Goal: Information Seeking & Learning: Learn about a topic

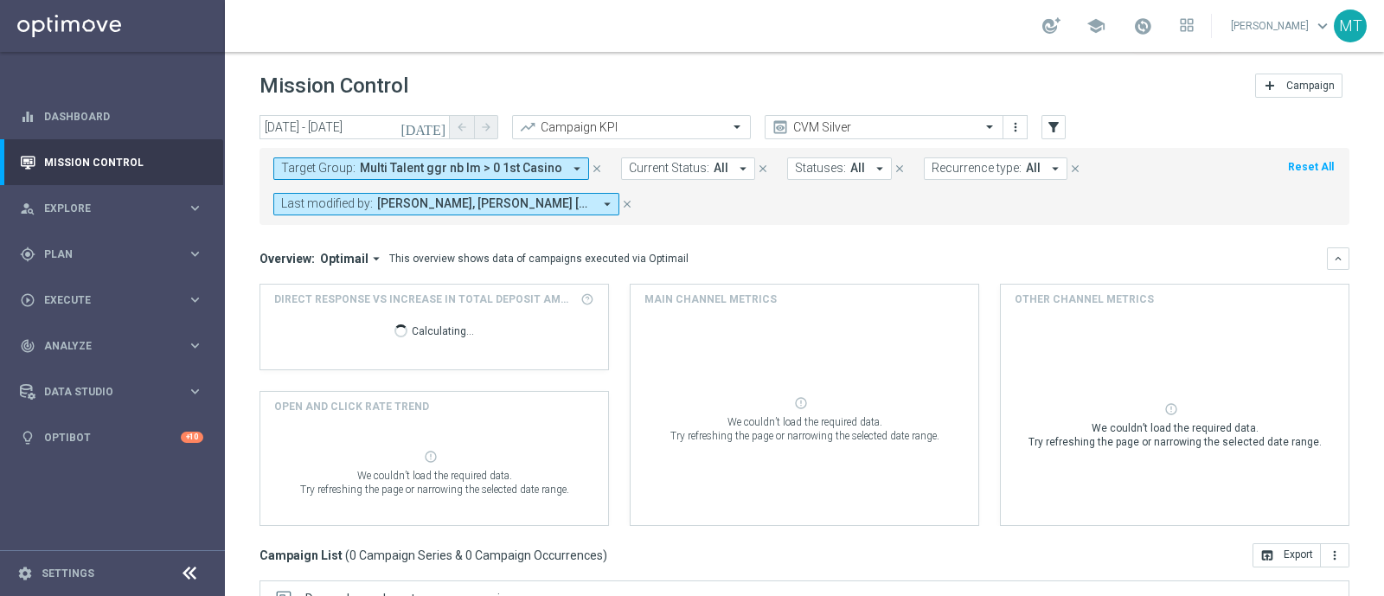
click at [378, 161] on span "Multi Talent ggr nb lm > 0 1st Casino" at bounding box center [461, 168] width 202 height 15
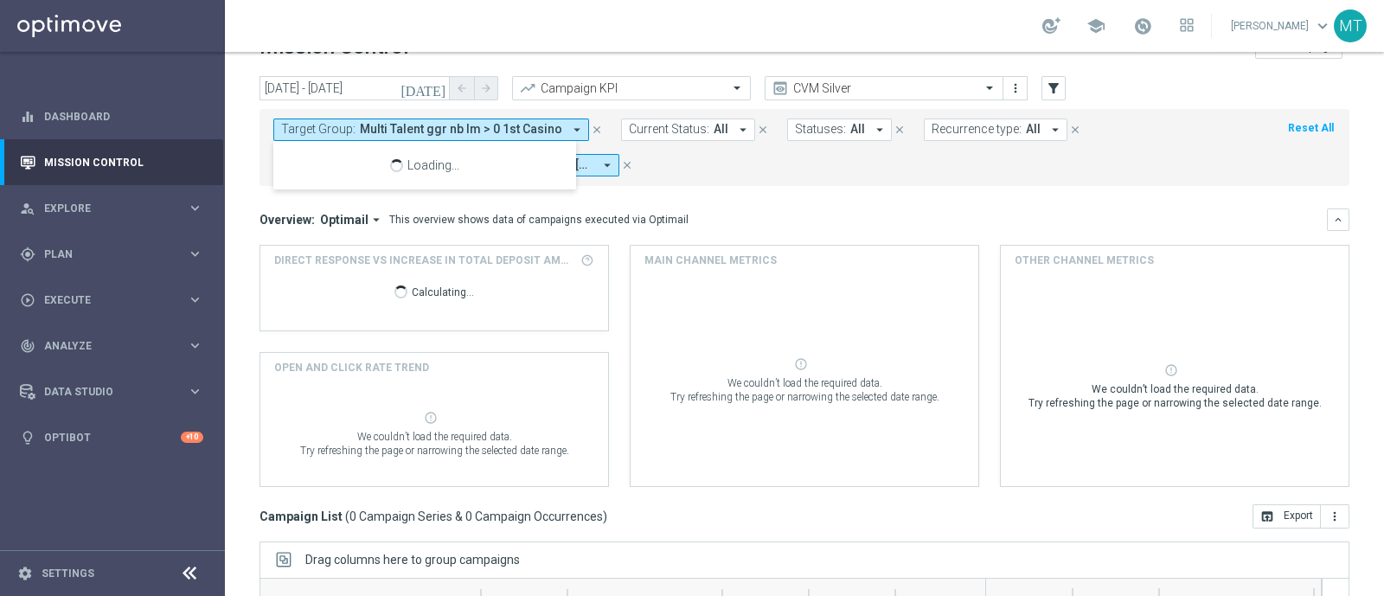
click at [378, 130] on span "Multi Talent ggr nb lm > 0 1st Casino" at bounding box center [461, 129] width 202 height 15
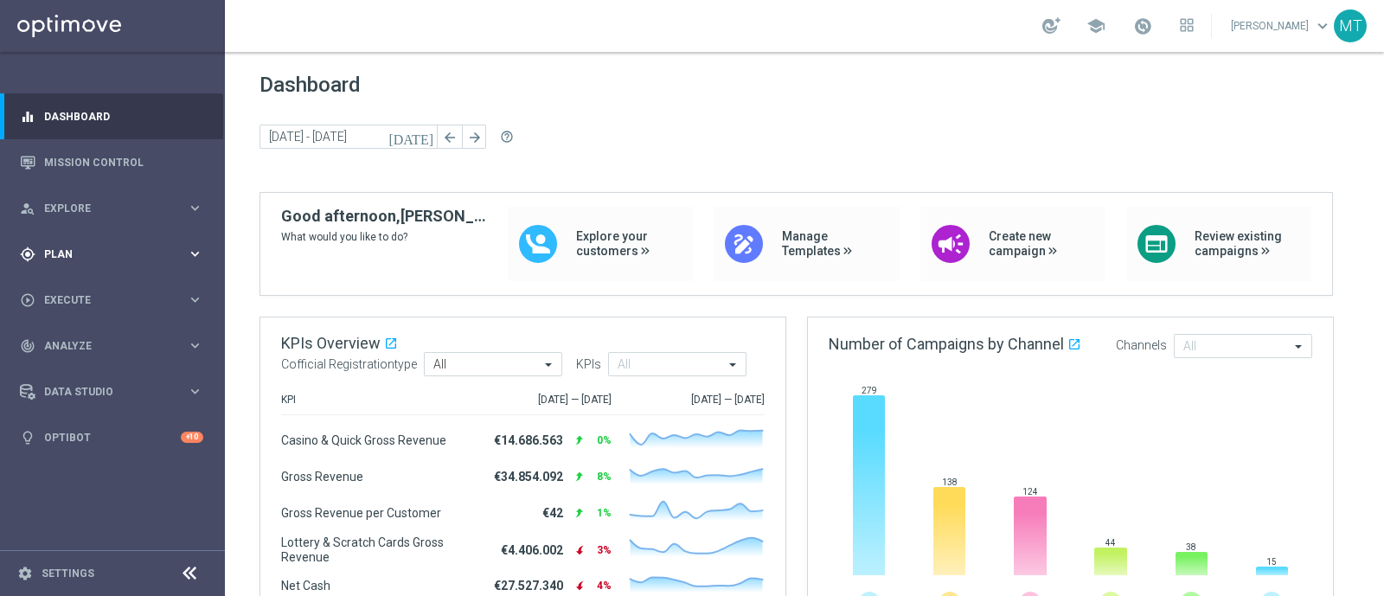
click at [110, 266] on div "gps_fixed Plan keyboard_arrow_right" at bounding box center [111, 254] width 223 height 46
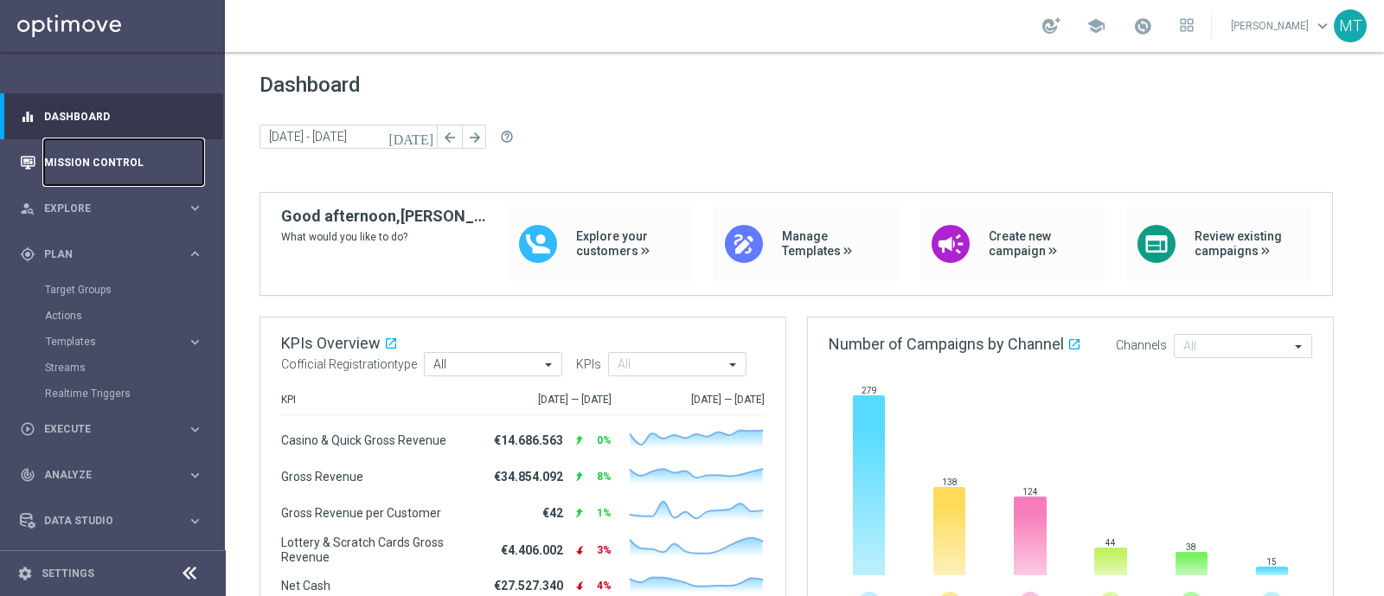
click at [83, 166] on link "Mission Control" at bounding box center [123, 162] width 159 height 46
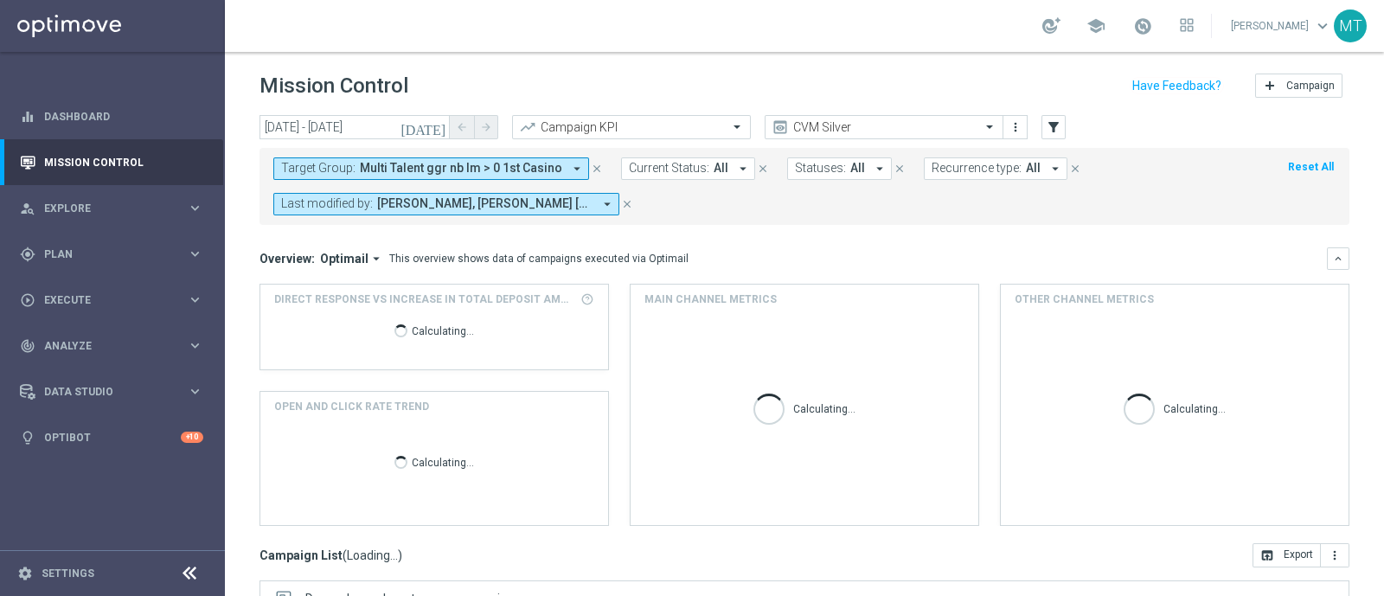
click at [445, 176] on button "Target Group: Multi Talent ggr nb lm > 0 1st Casino arrow_drop_down" at bounding box center [431, 168] width 316 height 22
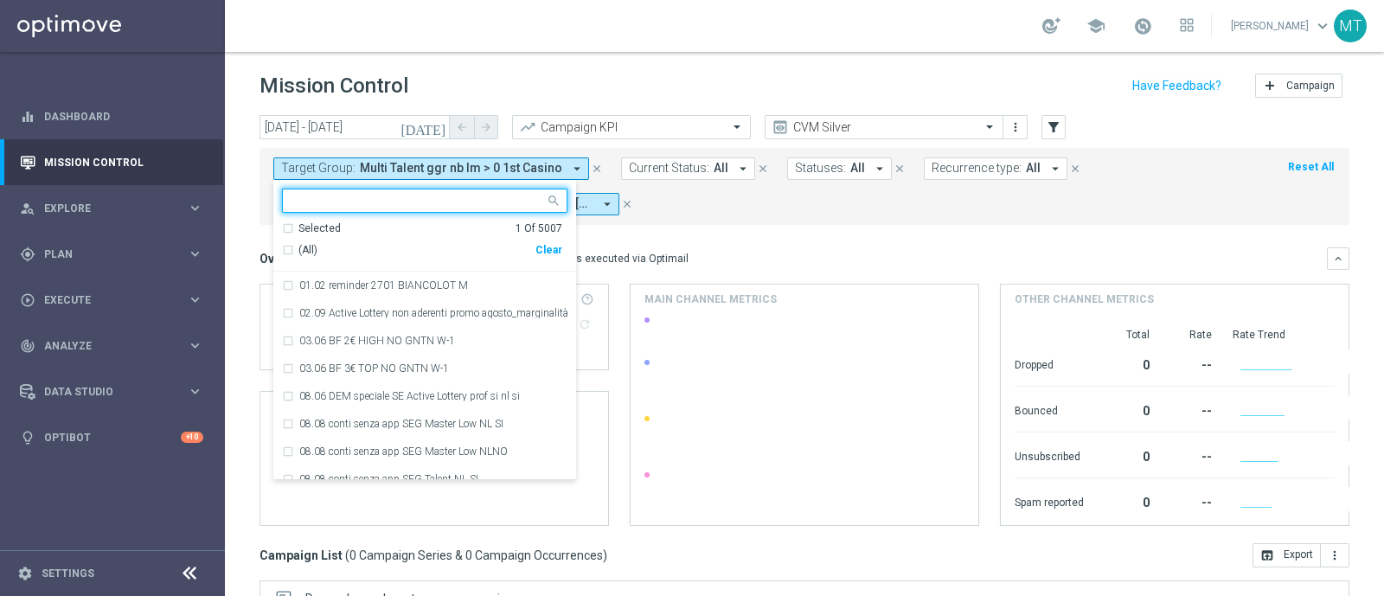
click at [276, 245] on div "Selected 1 Of 5007 (All) Clear" at bounding box center [424, 246] width 303 height 51
click at [291, 256] on div "(All)" at bounding box center [408, 250] width 253 height 15
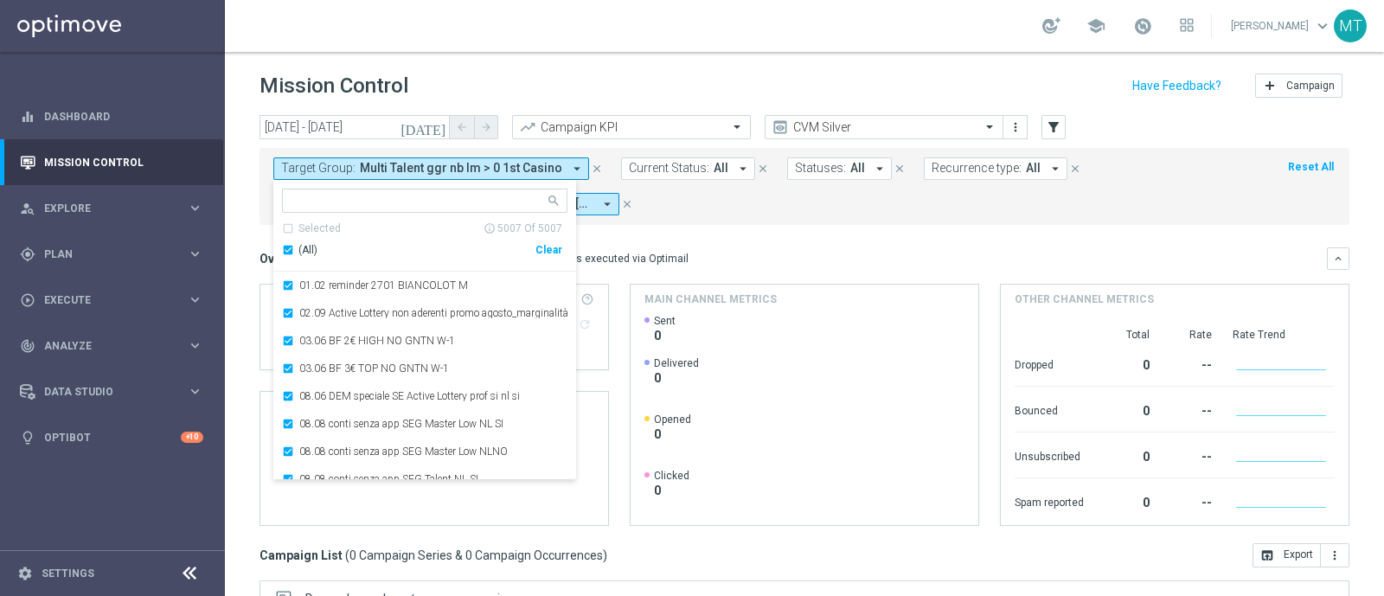
click at [291, 256] on div "(All)" at bounding box center [408, 250] width 253 height 15
click at [352, 215] on ng-select "Selected 0 Of 5007 (All) Clear 01.02 reminder 2701 BIANCOLOT M 02.09 Active Lot…" at bounding box center [424, 334] width 303 height 291
click at [342, 204] on input "text" at bounding box center [417, 201] width 253 height 15
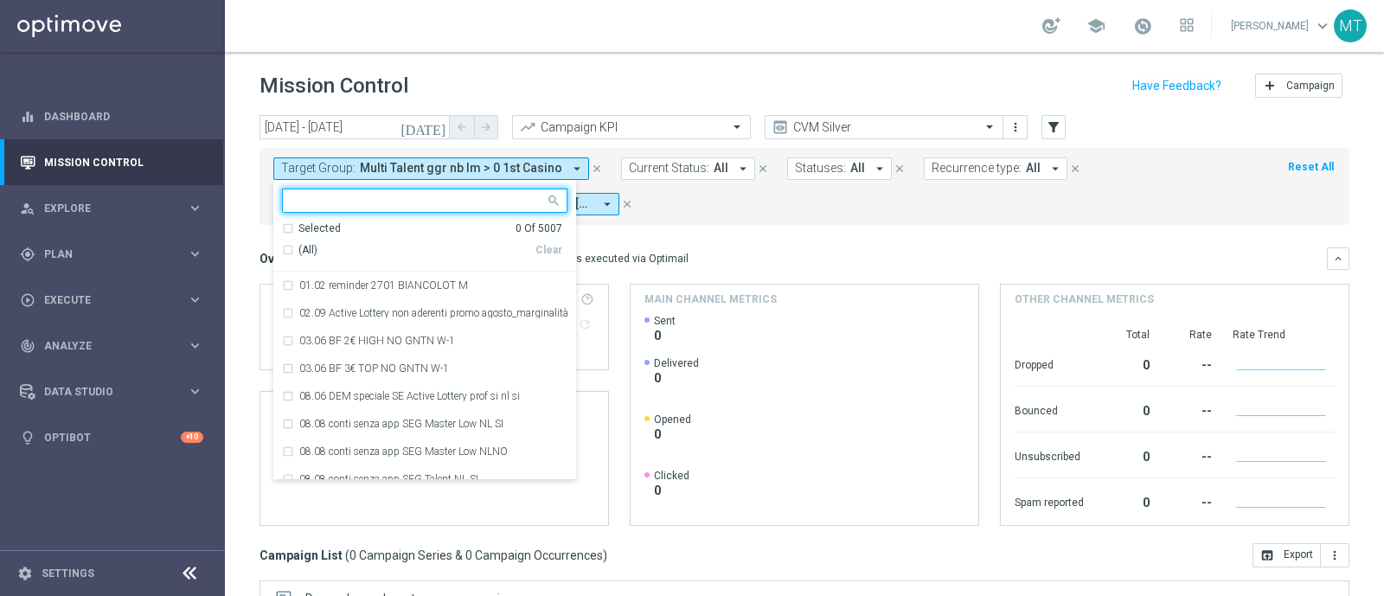
paste input "Risk of Churn Master Low"
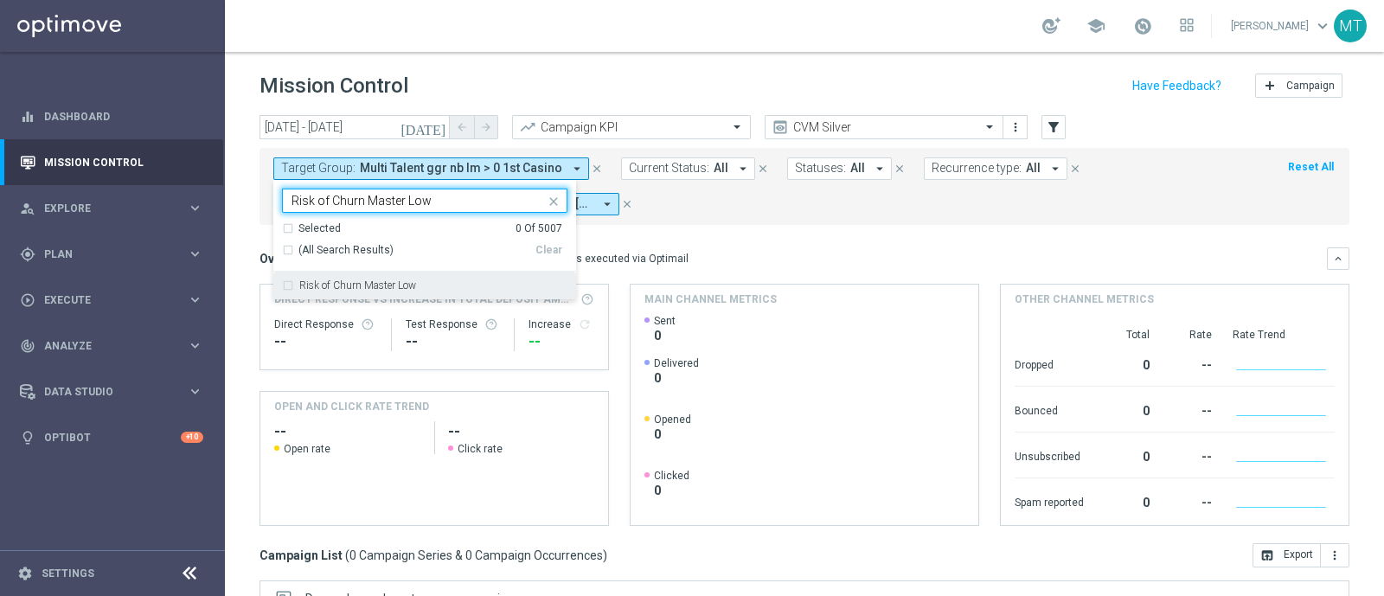
click at [424, 277] on div "Risk of Churn Master Low" at bounding box center [424, 286] width 285 height 28
type input "Risk of Churn Master Low"
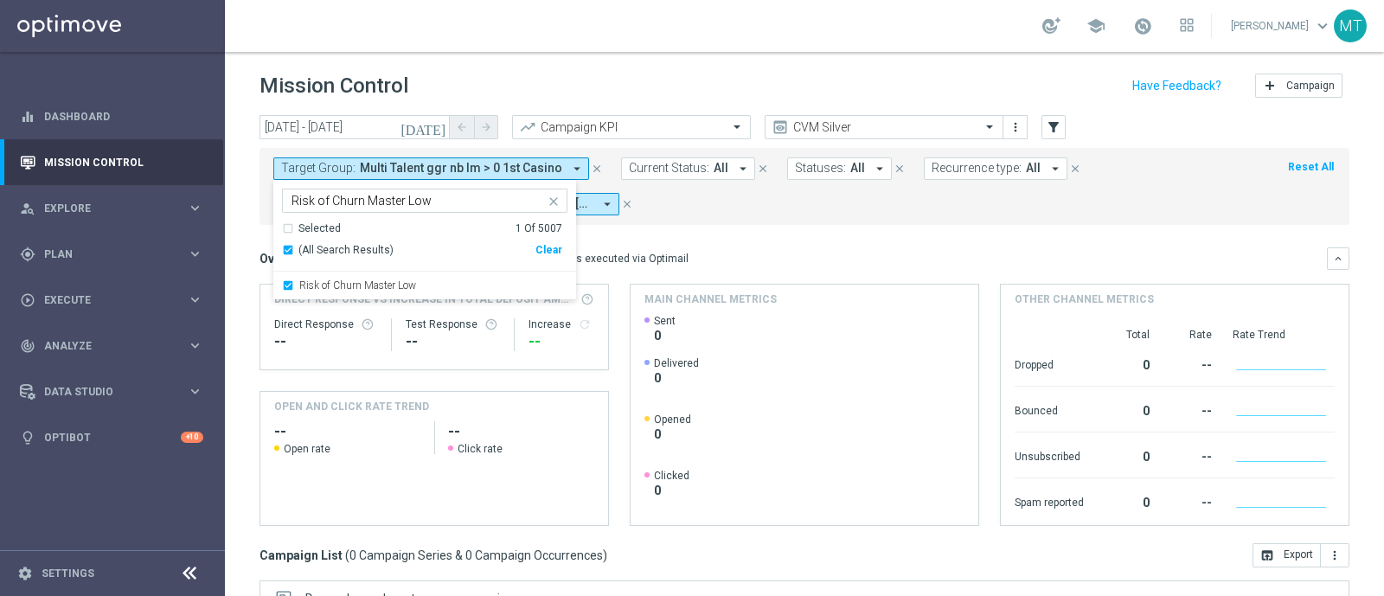
click at [662, 258] on div "This overview shows data of campaigns executed via Optimail" at bounding box center [538, 259] width 299 height 16
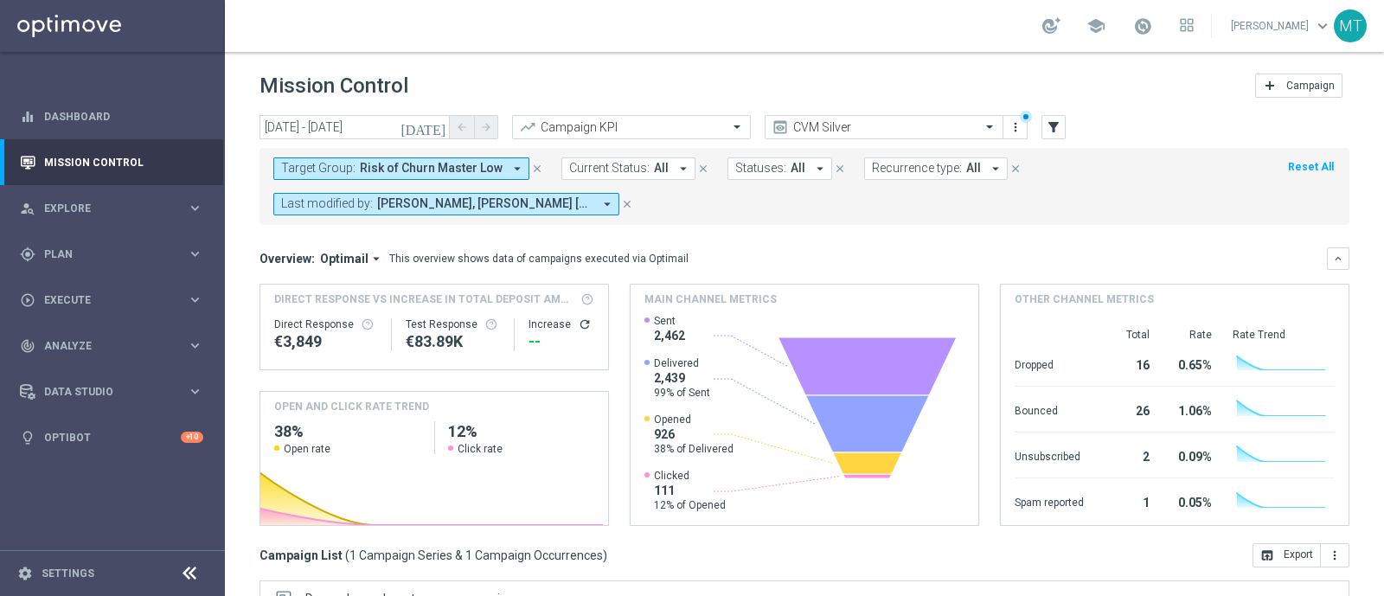
scroll to position [303, 0]
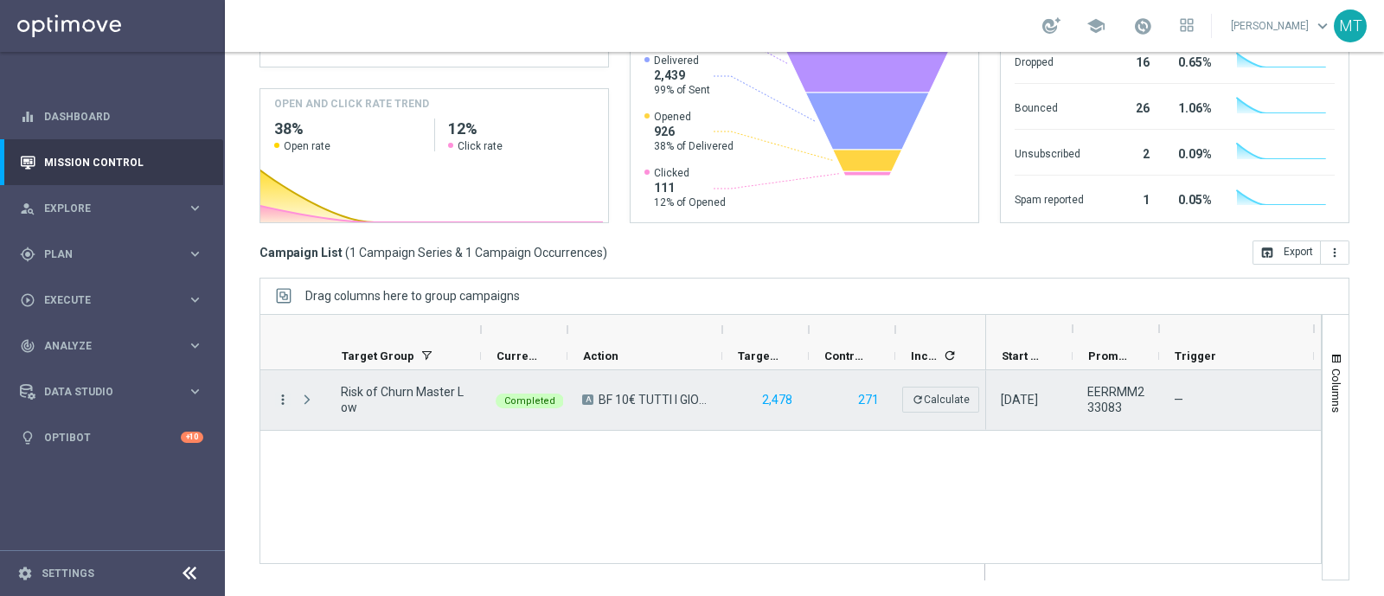
click at [279, 400] on icon "more_vert" at bounding box center [283, 400] width 16 height 16
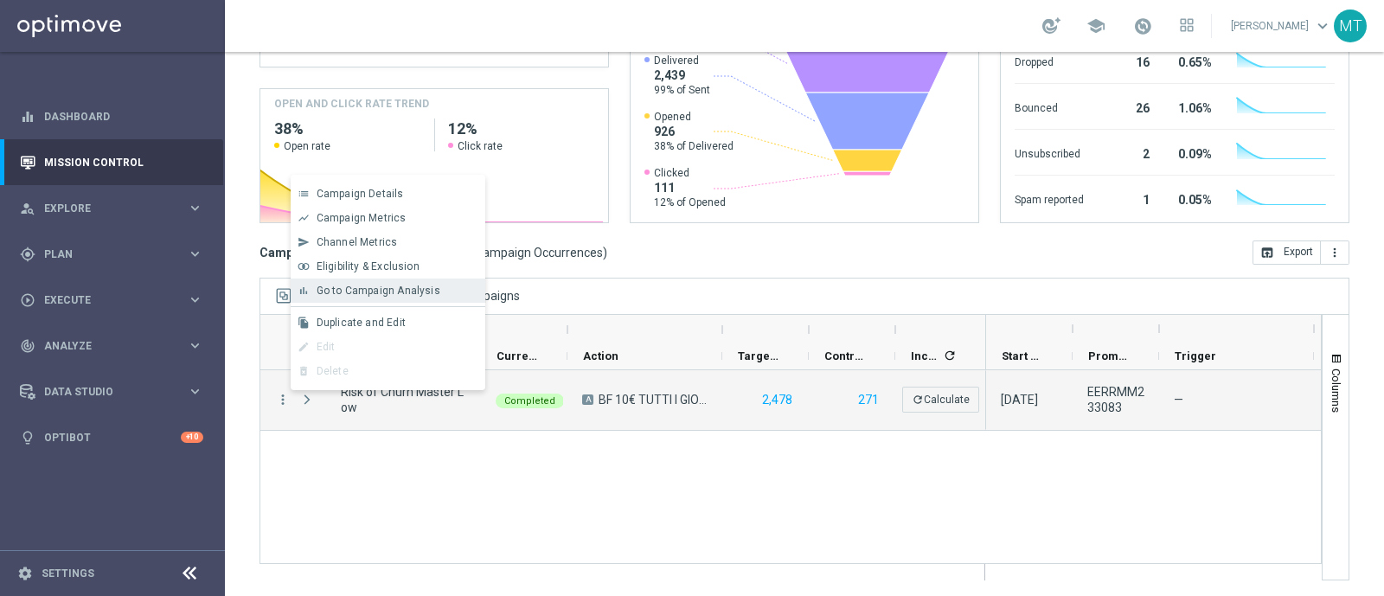
click at [362, 288] on span "Go to Campaign Analysis" at bounding box center [379, 291] width 124 height 12
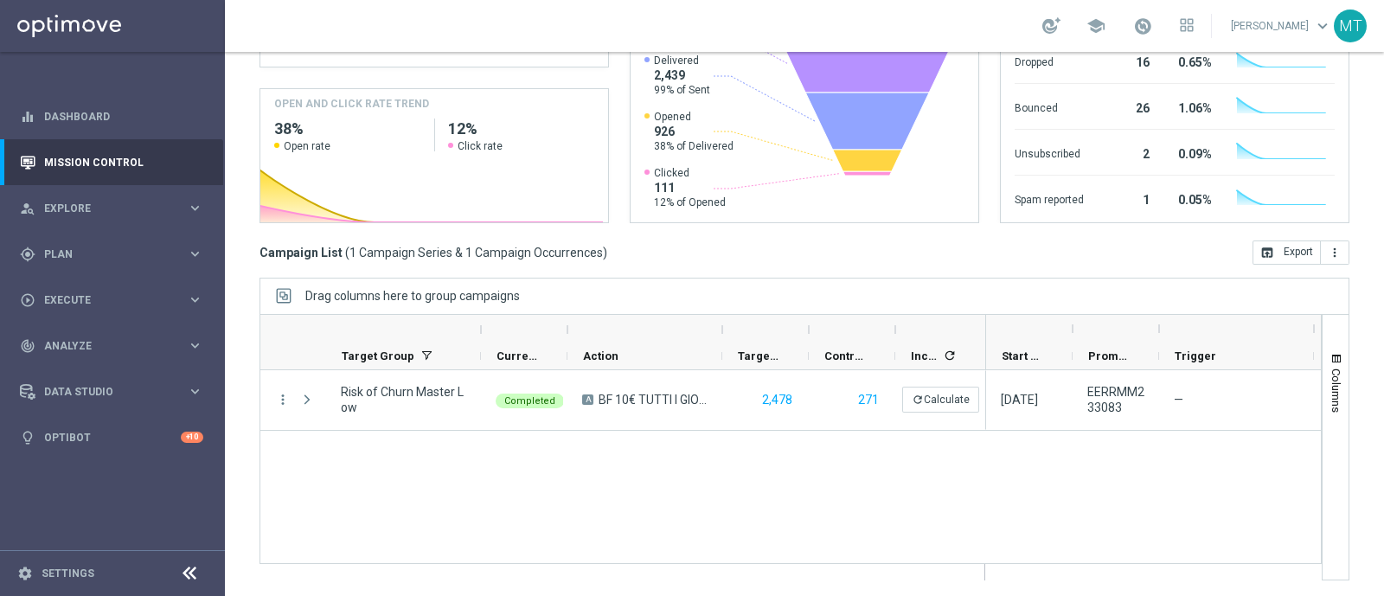
scroll to position [0, 0]
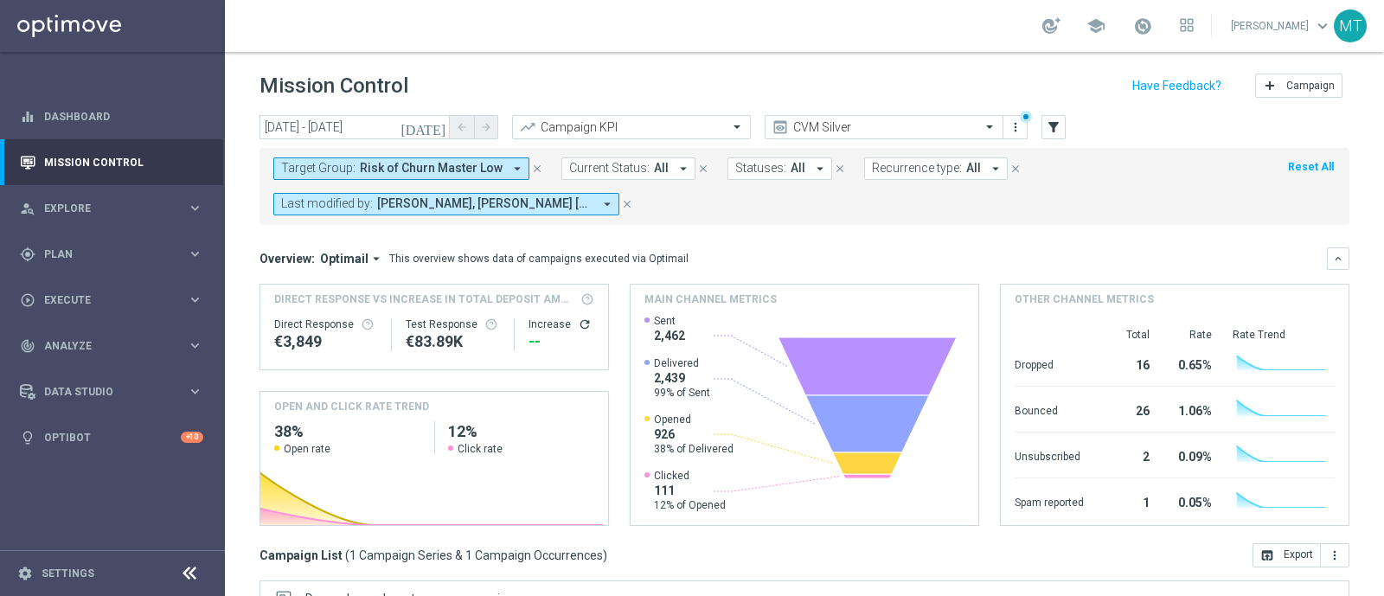
click at [442, 170] on span "Risk of Churn Master Low" at bounding box center [431, 168] width 143 height 15
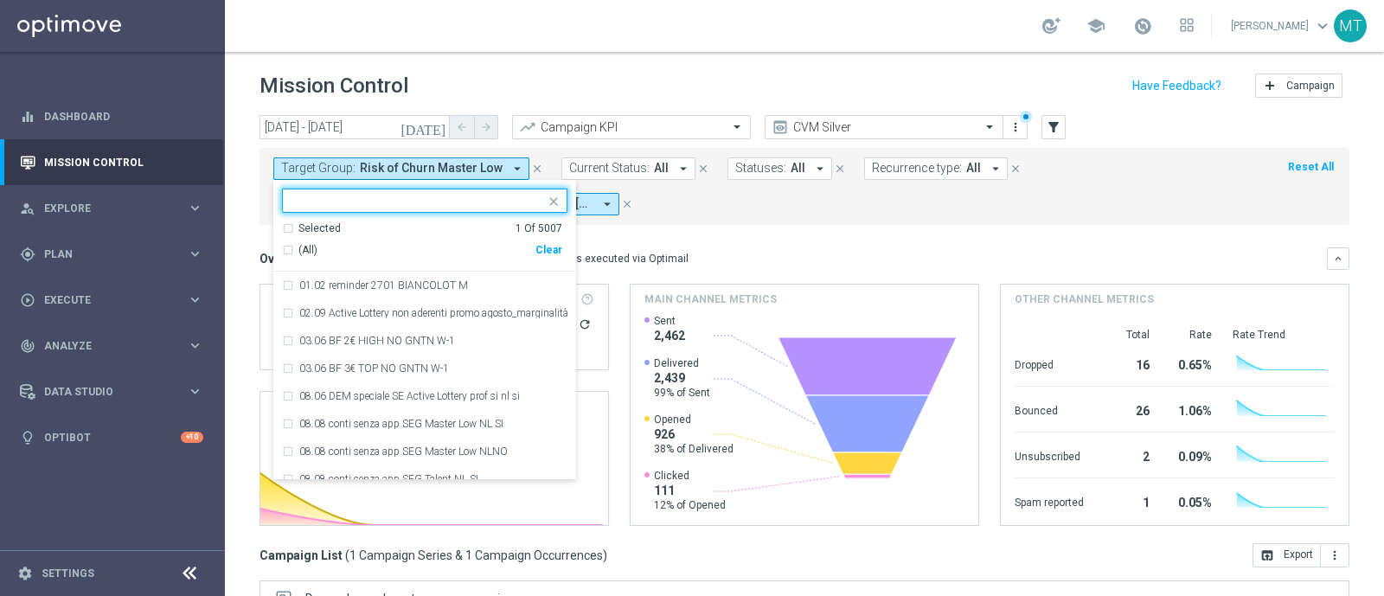
click at [284, 253] on div "(All)" at bounding box center [408, 250] width 253 height 15
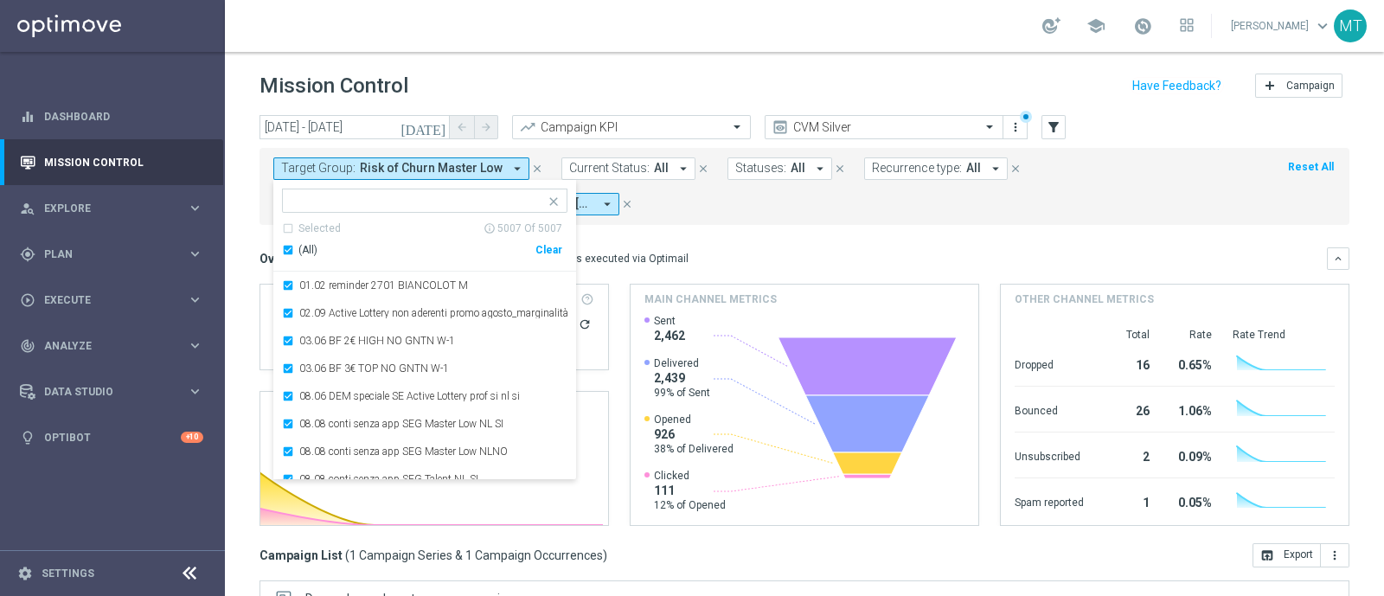
click at [287, 252] on div "(All)" at bounding box center [408, 250] width 253 height 15
click at [303, 202] on input "text" at bounding box center [417, 201] width 253 height 15
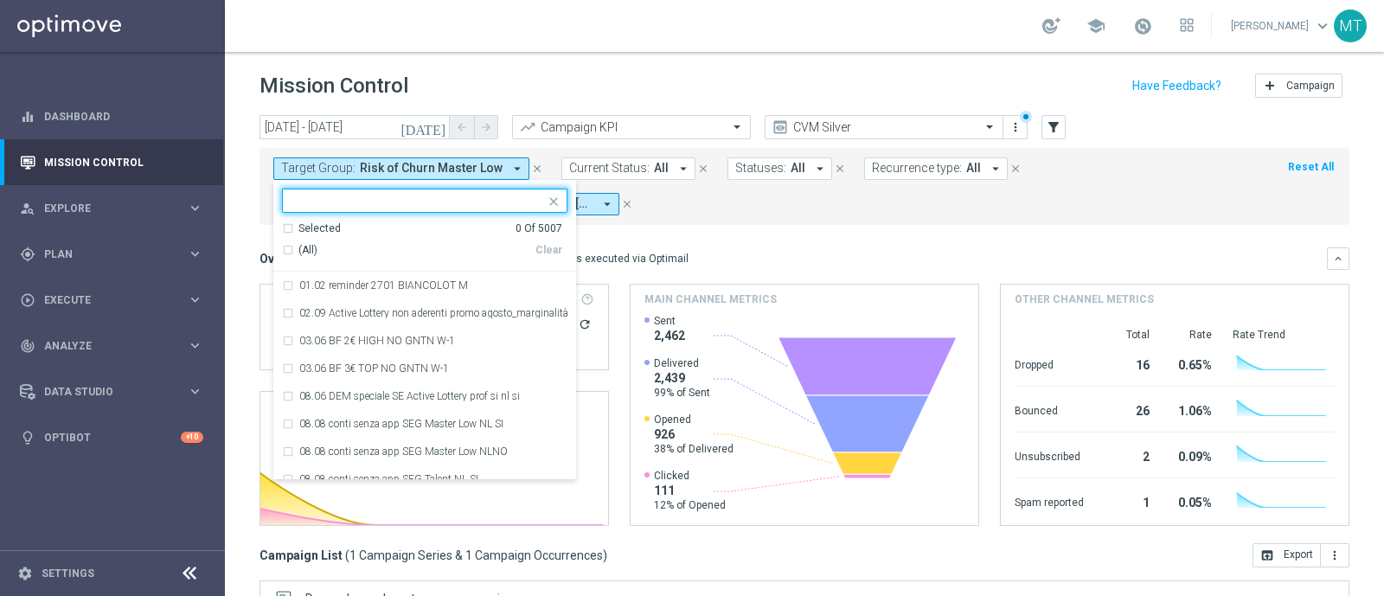
paste input "Risk of churn Talent ggr nb lm > 0"
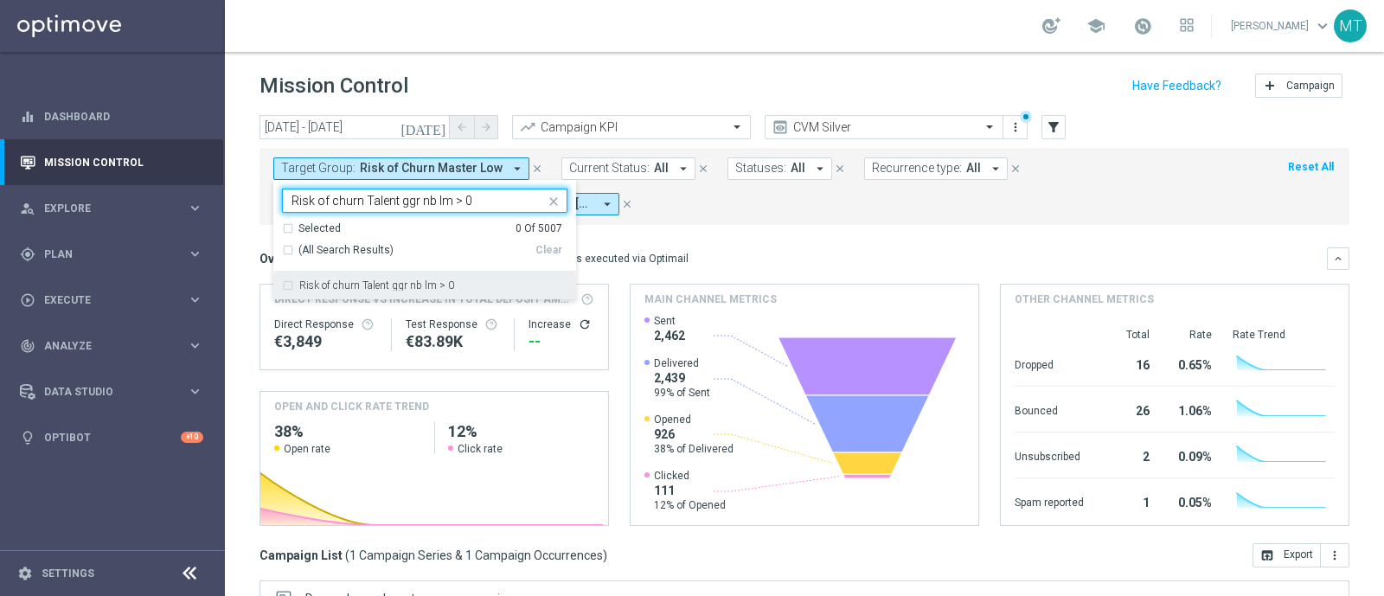
click at [337, 280] on label "Risk of churn Talent ggr nb lm > 0" at bounding box center [376, 285] width 155 height 10
type input "Risk of churn Talent ggr nb lm > 0"
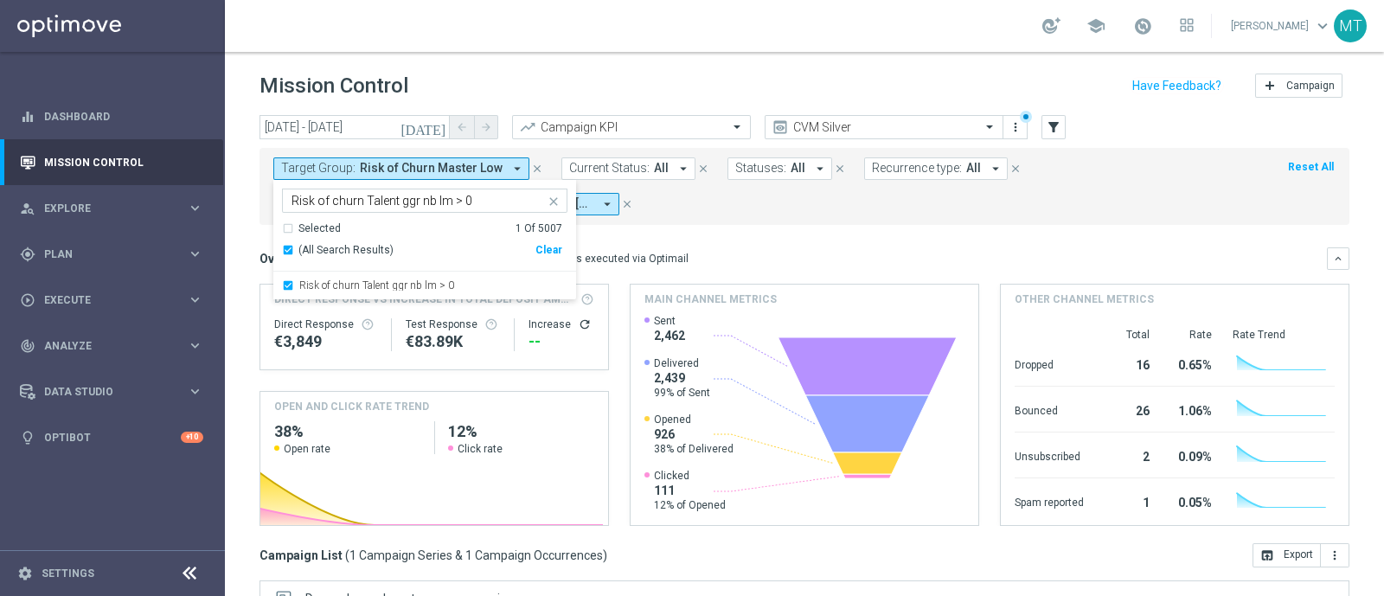
click at [735, 232] on mini-dashboard "Overview: Optimail arrow_drop_down This overview shows data of campaigns execut…" at bounding box center [804, 384] width 1090 height 318
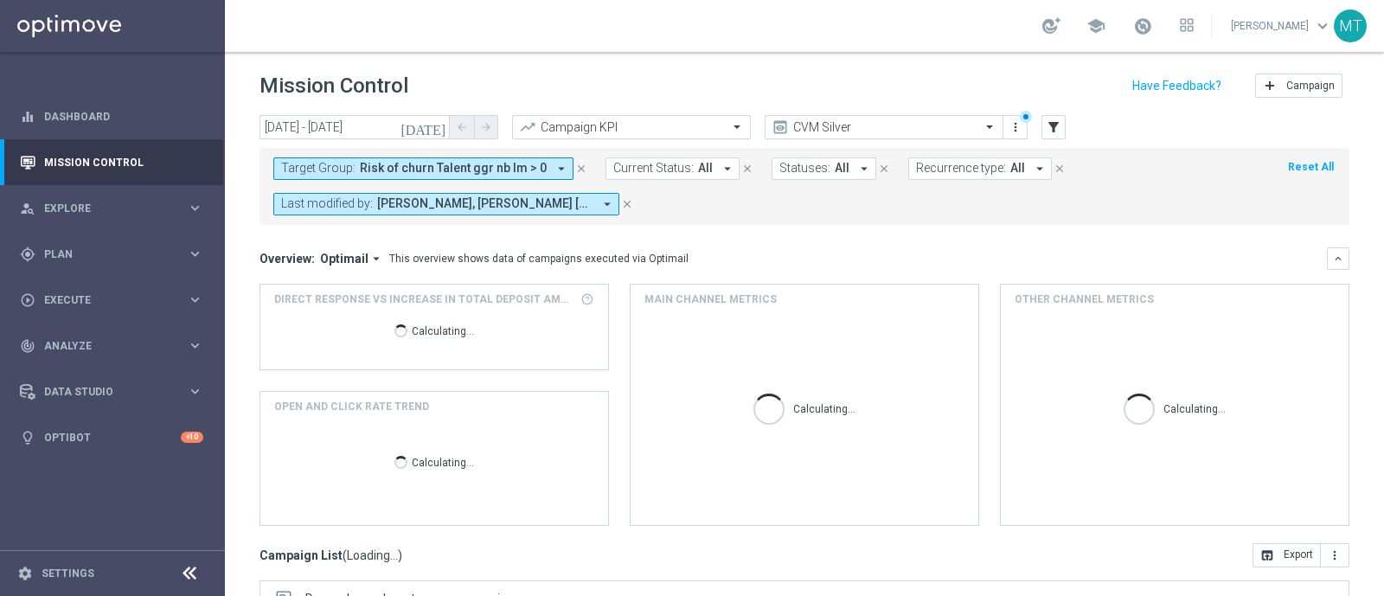
scroll to position [303, 0]
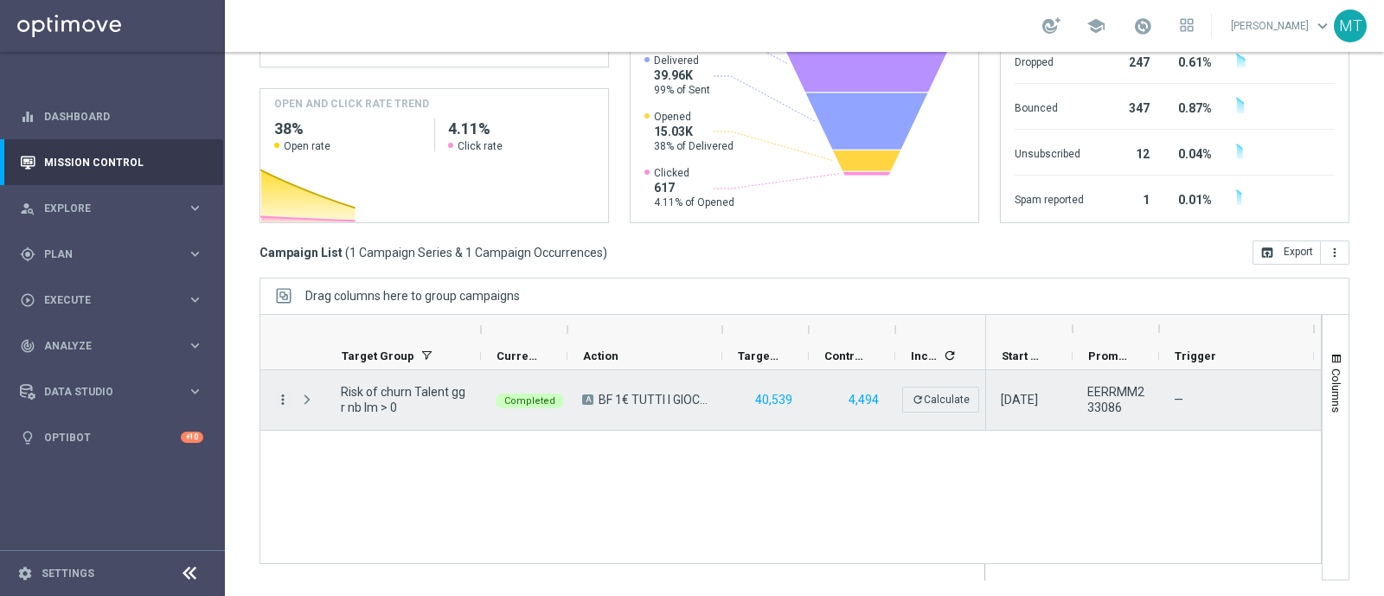
click at [285, 402] on icon "more_vert" at bounding box center [283, 400] width 16 height 16
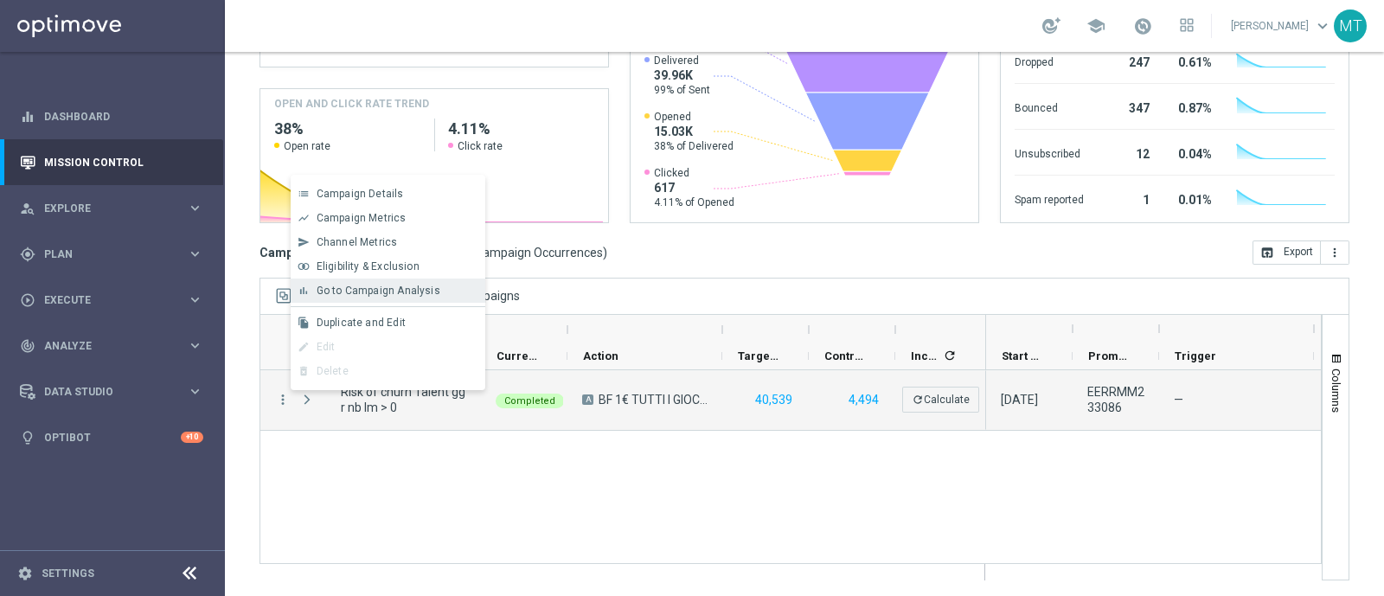
click at [362, 291] on span "Go to Campaign Analysis" at bounding box center [379, 291] width 124 height 12
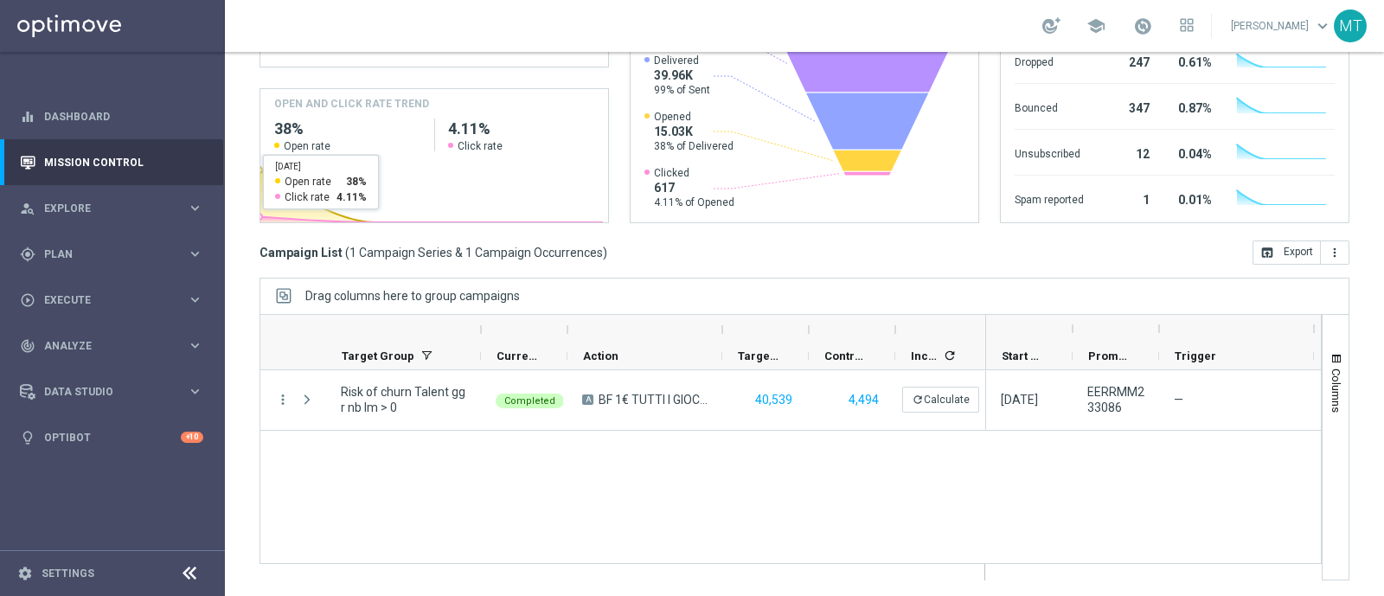
scroll to position [0, 0]
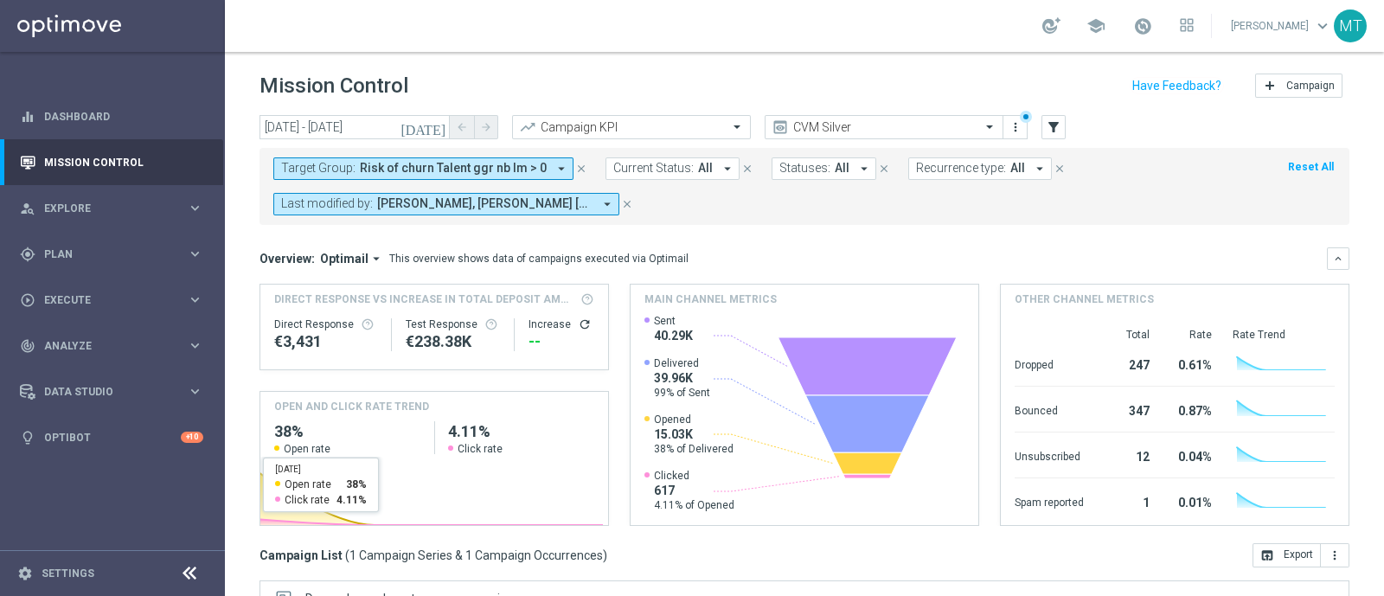
click at [333, 157] on button "Target Group: Risk of churn Talent ggr nb lm > 0 arrow_drop_down" at bounding box center [423, 168] width 300 height 22
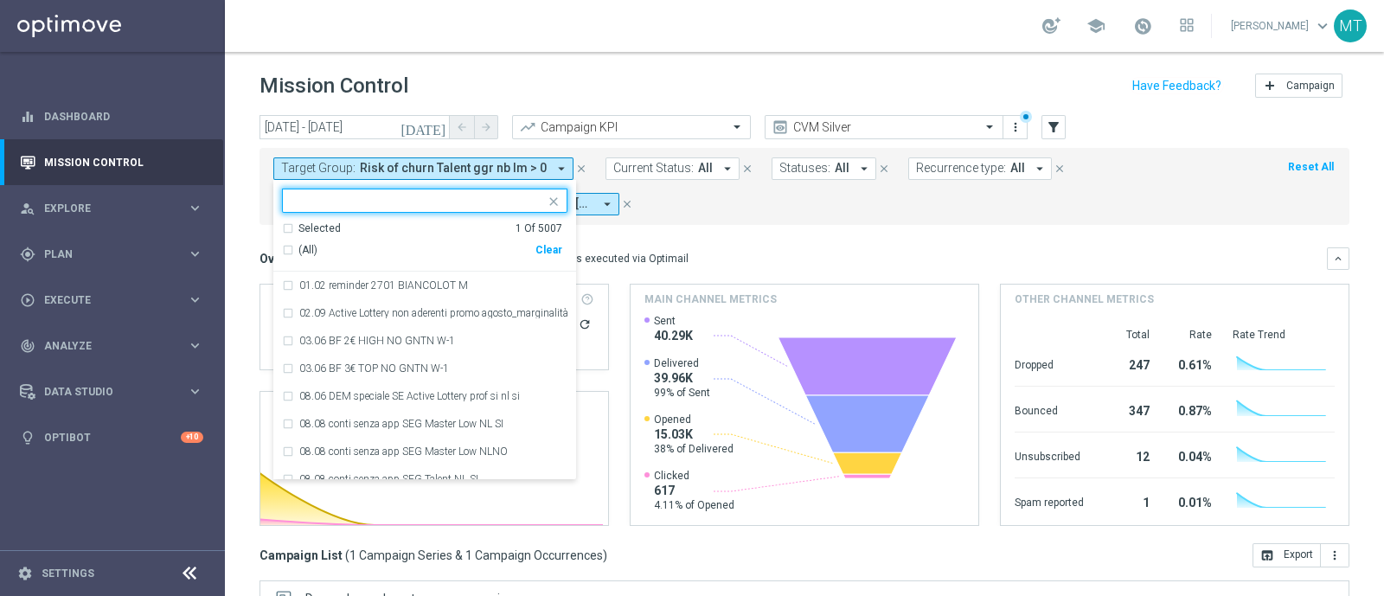
click at [288, 249] on div "(All)" at bounding box center [408, 250] width 253 height 15
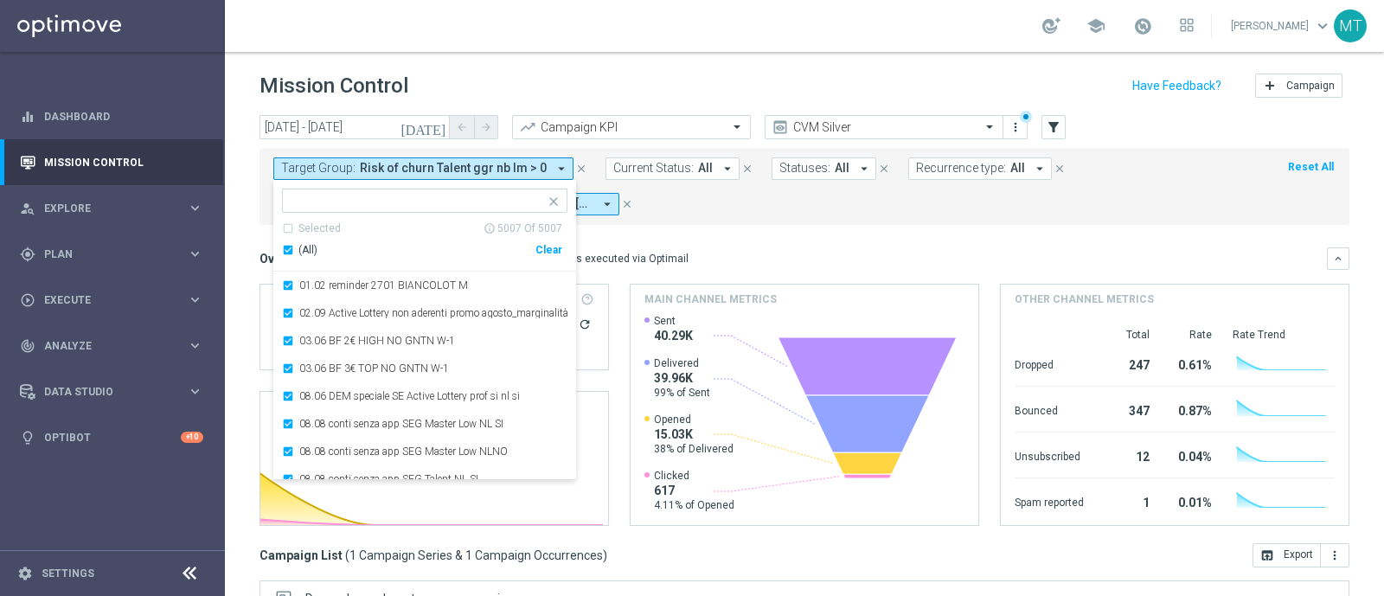
click at [286, 246] on div "(All)" at bounding box center [408, 250] width 253 height 15
click at [306, 196] on input "text" at bounding box center [417, 201] width 253 height 15
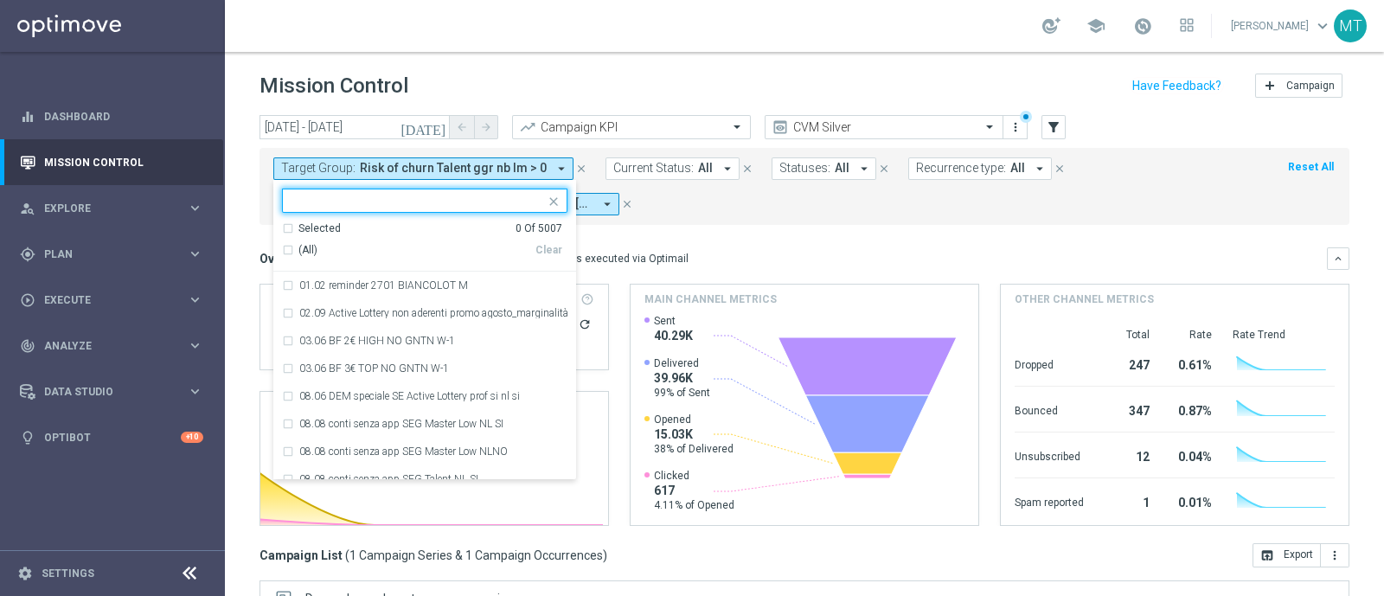
paste input "Churn 0-12M Talent ggr nb > 500 1st Casino lftime"
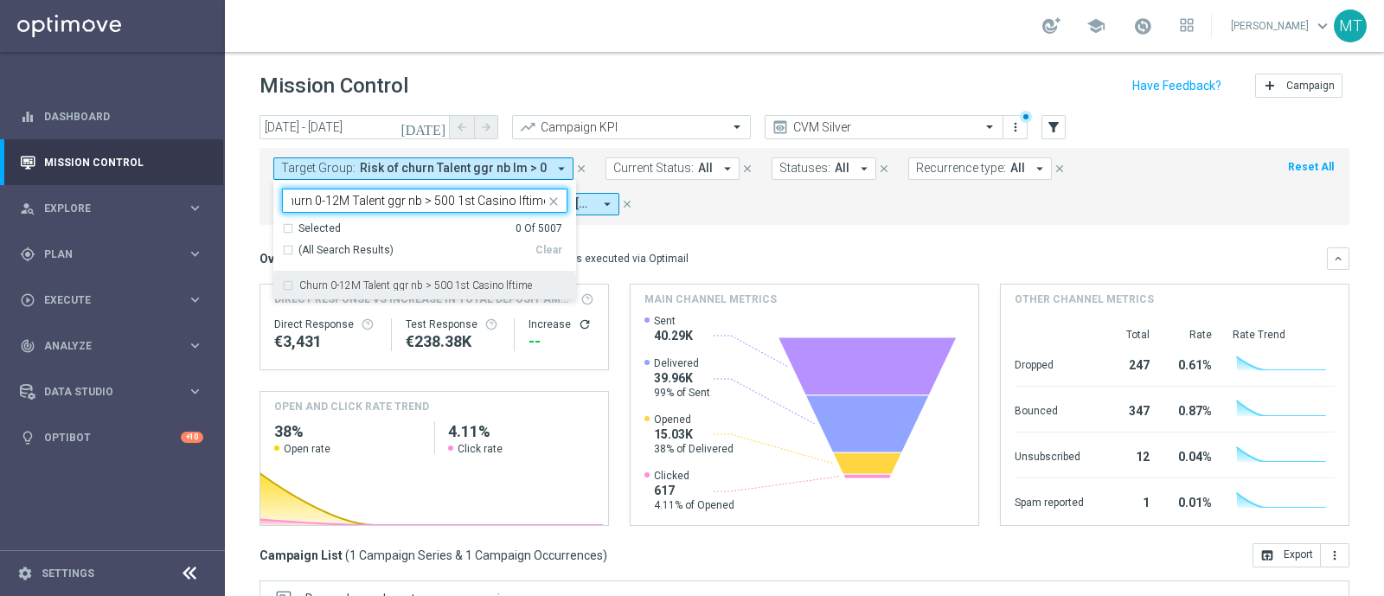
click at [349, 282] on label "Churn 0-12M Talent ggr nb > 500 1st Casino lftime" at bounding box center [415, 285] width 233 height 10
type input "Churn 0-12M Talent ggr nb > 500 1st Casino lftime"
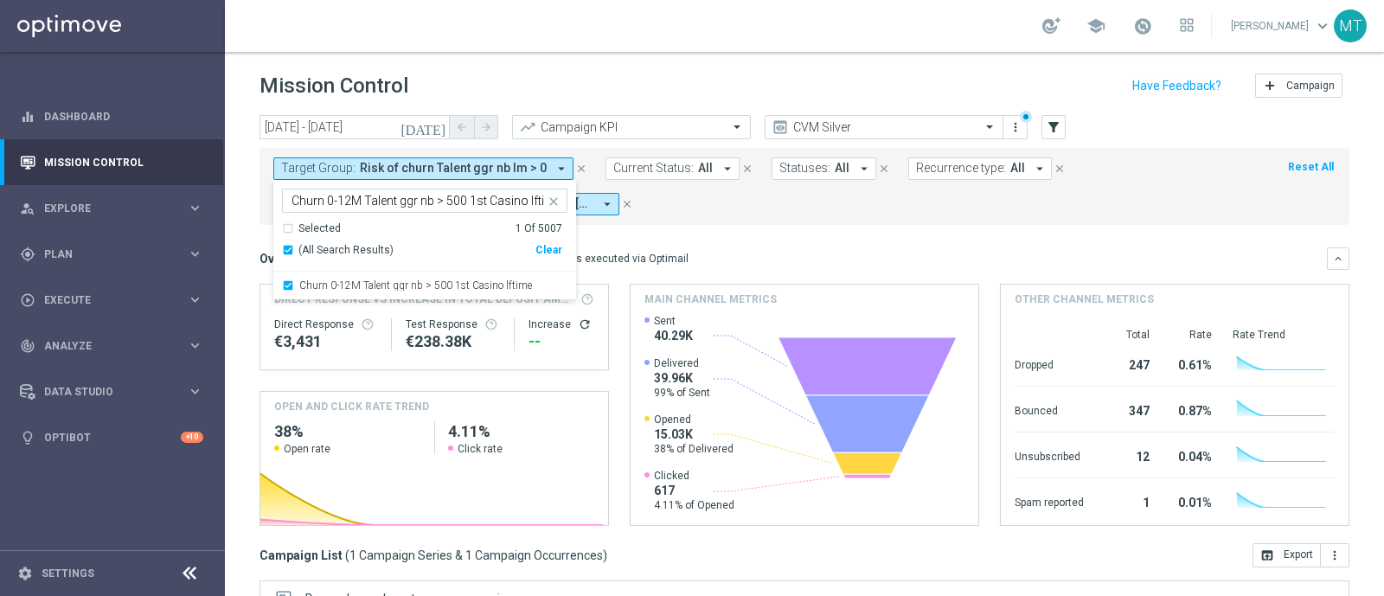
click at [981, 235] on mini-dashboard "Overview: Optimail arrow_drop_down This overview shows data of campaigns execut…" at bounding box center [804, 384] width 1090 height 318
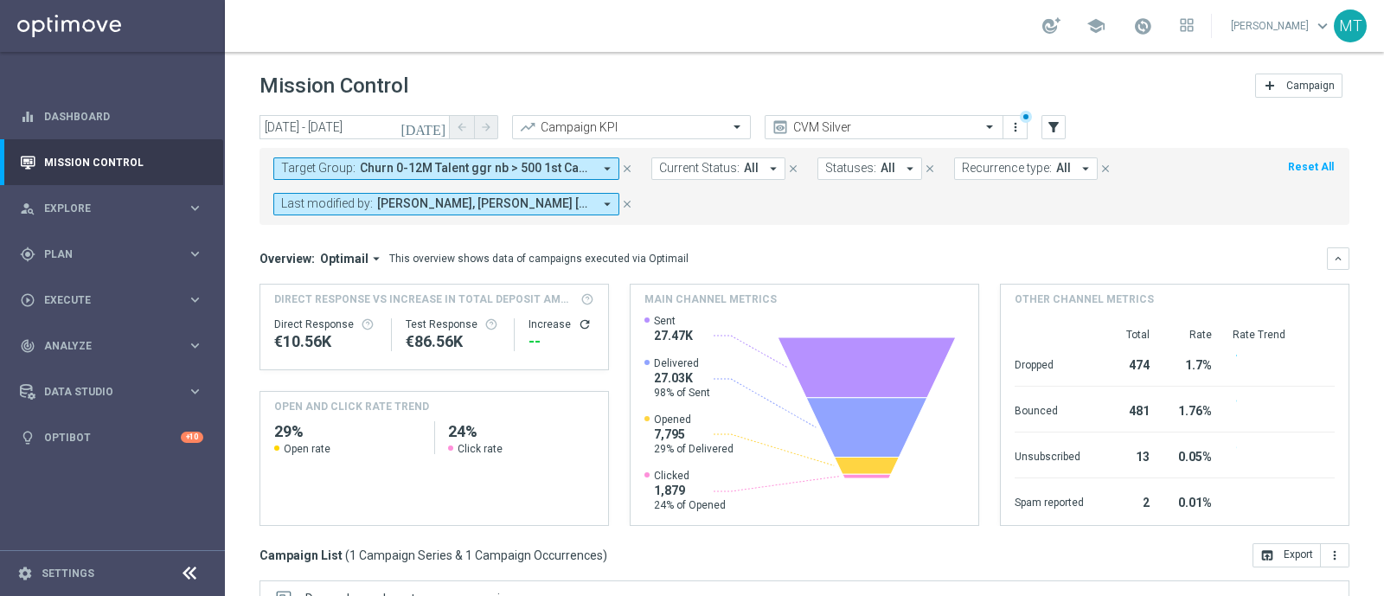
scroll to position [264, 0]
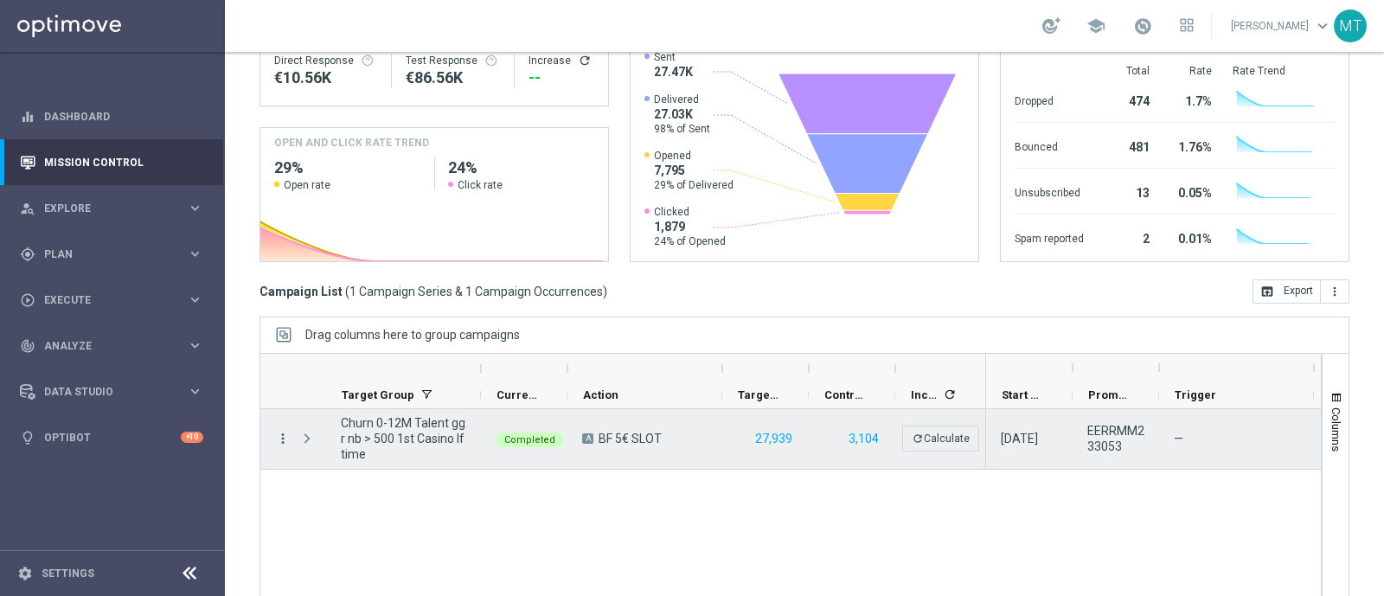
click at [275, 439] on icon "more_vert" at bounding box center [283, 439] width 16 height 16
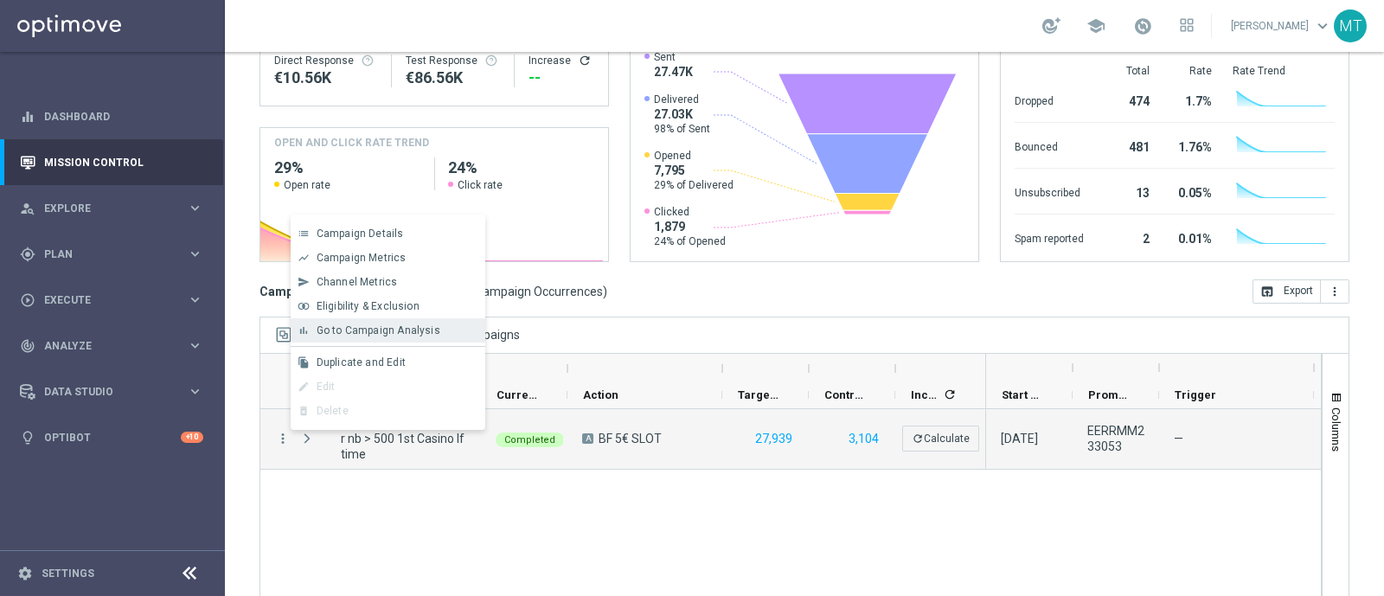
click at [360, 330] on span "Go to Campaign Analysis" at bounding box center [379, 330] width 124 height 12
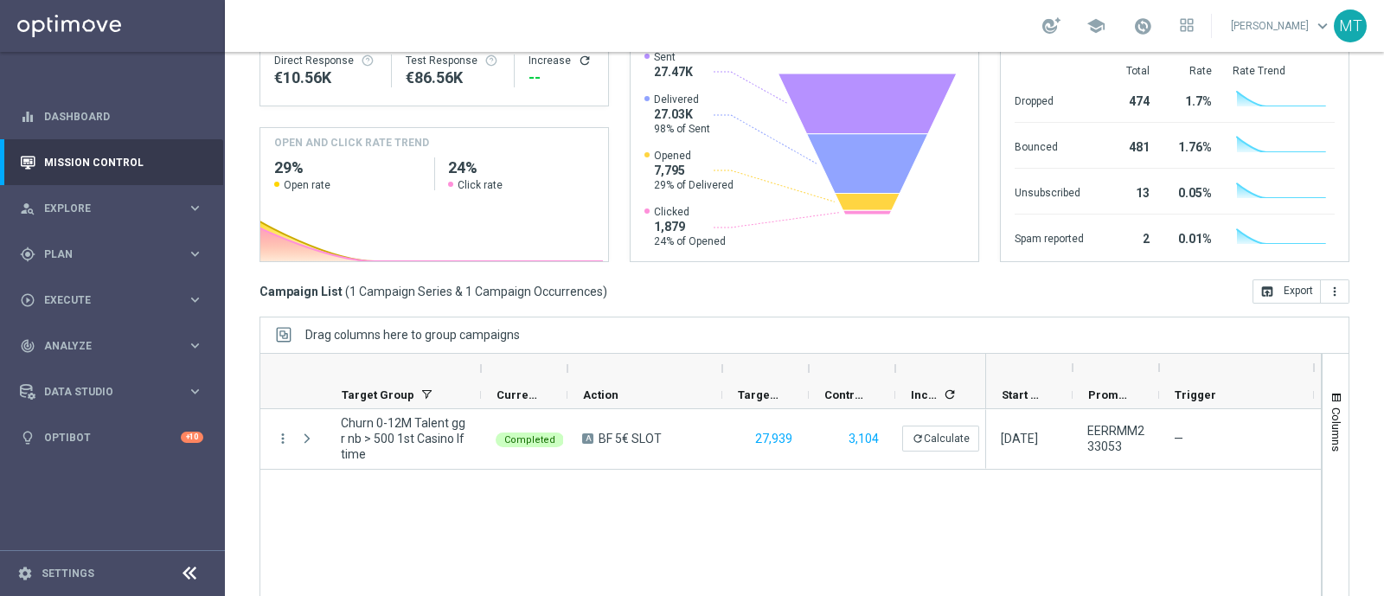
scroll to position [0, 0]
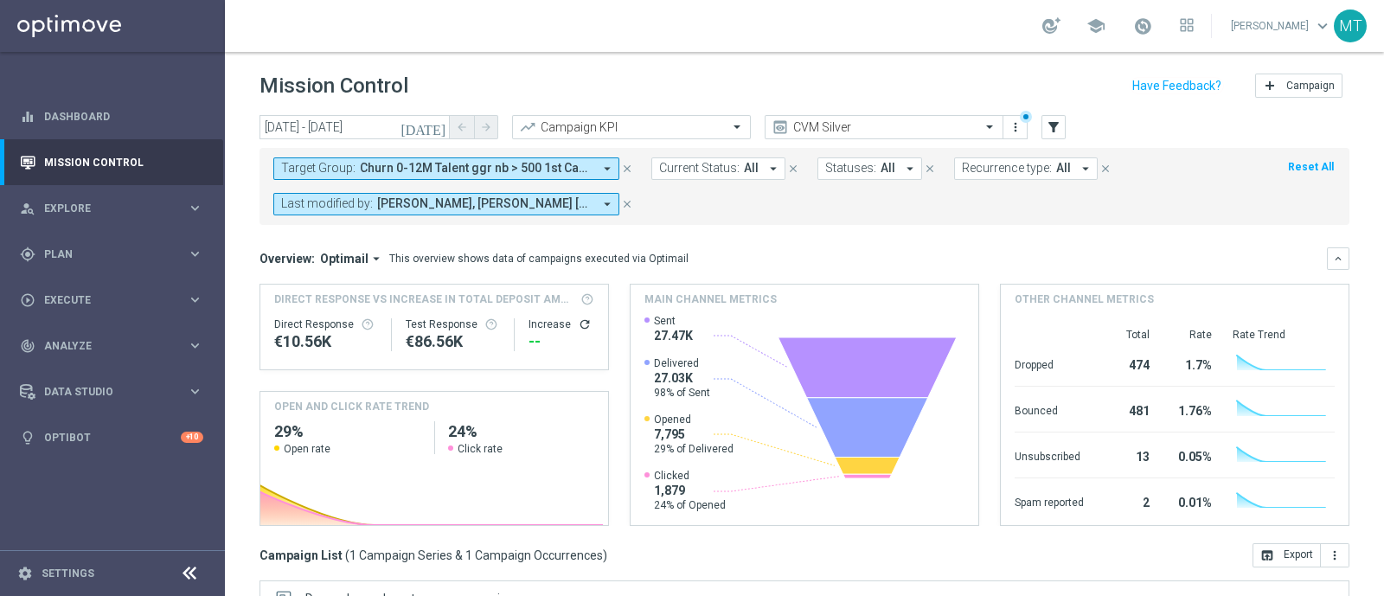
click at [356, 149] on div "Target Group: Churn 0-12M Talent ggr nb > 500 1st Casino lftime arrow_drop_down…" at bounding box center [804, 186] width 1090 height 77
click at [362, 161] on span "Churn 0-12M Talent ggr nb > 500 1st Casino lftime" at bounding box center [476, 168] width 233 height 15
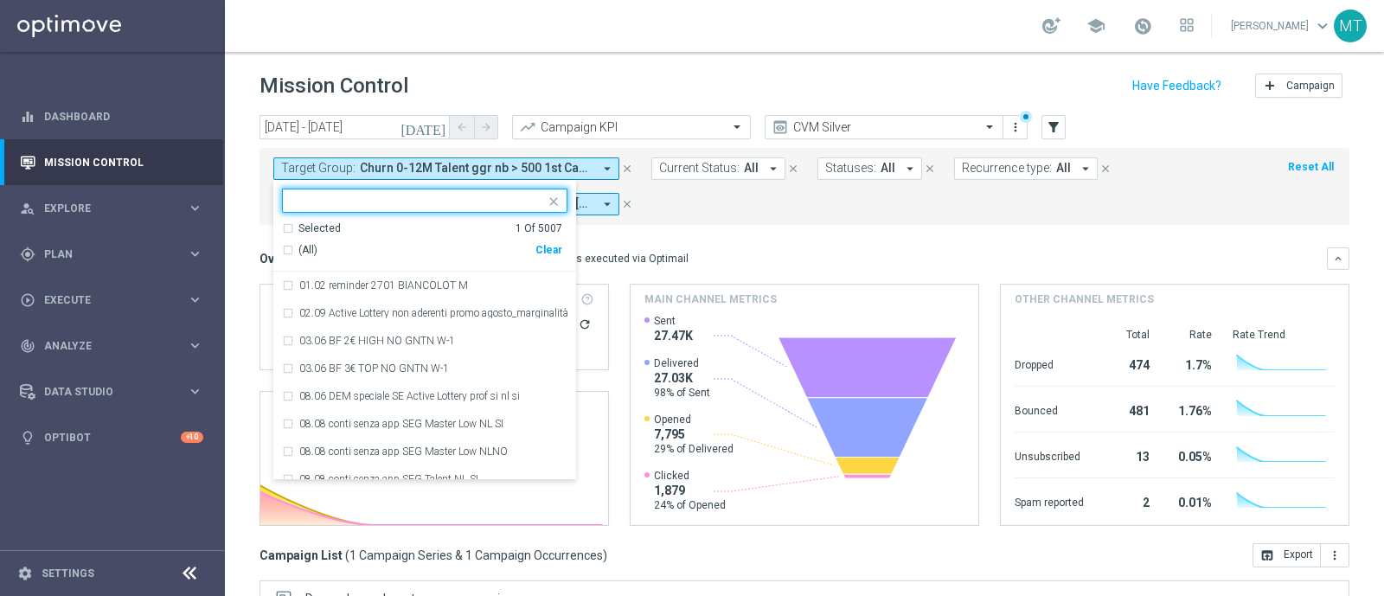
click at [294, 247] on div "(All)" at bounding box center [408, 250] width 253 height 15
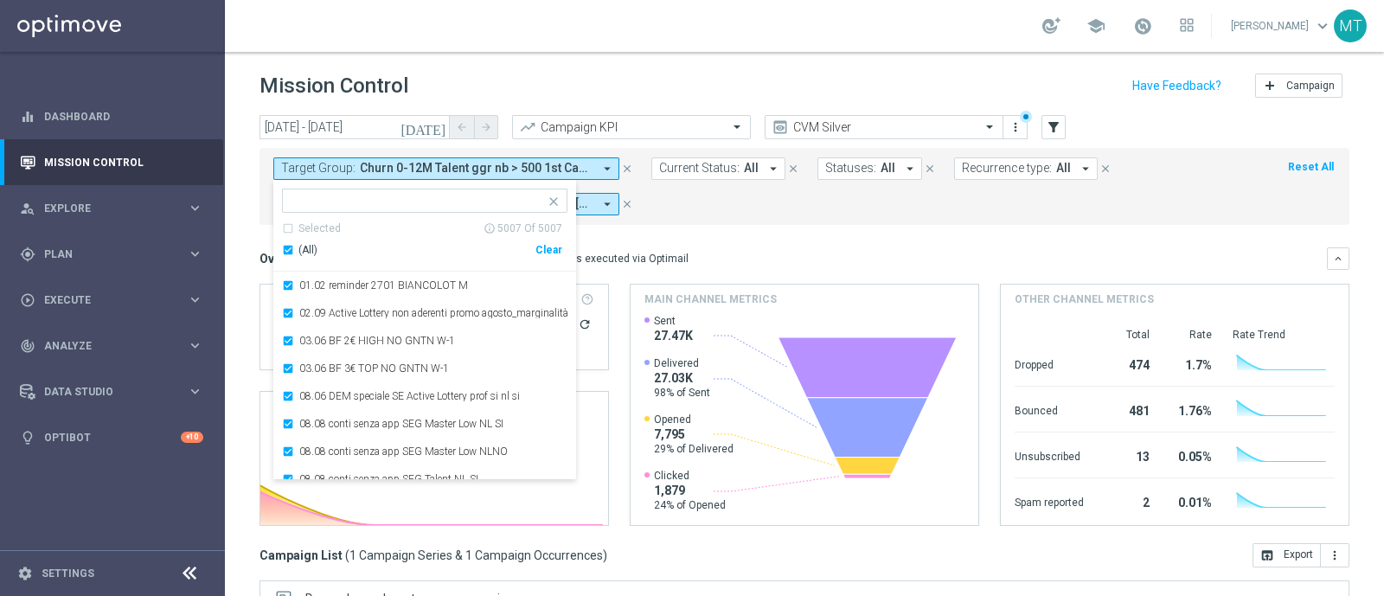
click at [289, 247] on div "(All)" at bounding box center [408, 250] width 253 height 15
click at [318, 202] on input "text" at bounding box center [417, 201] width 253 height 15
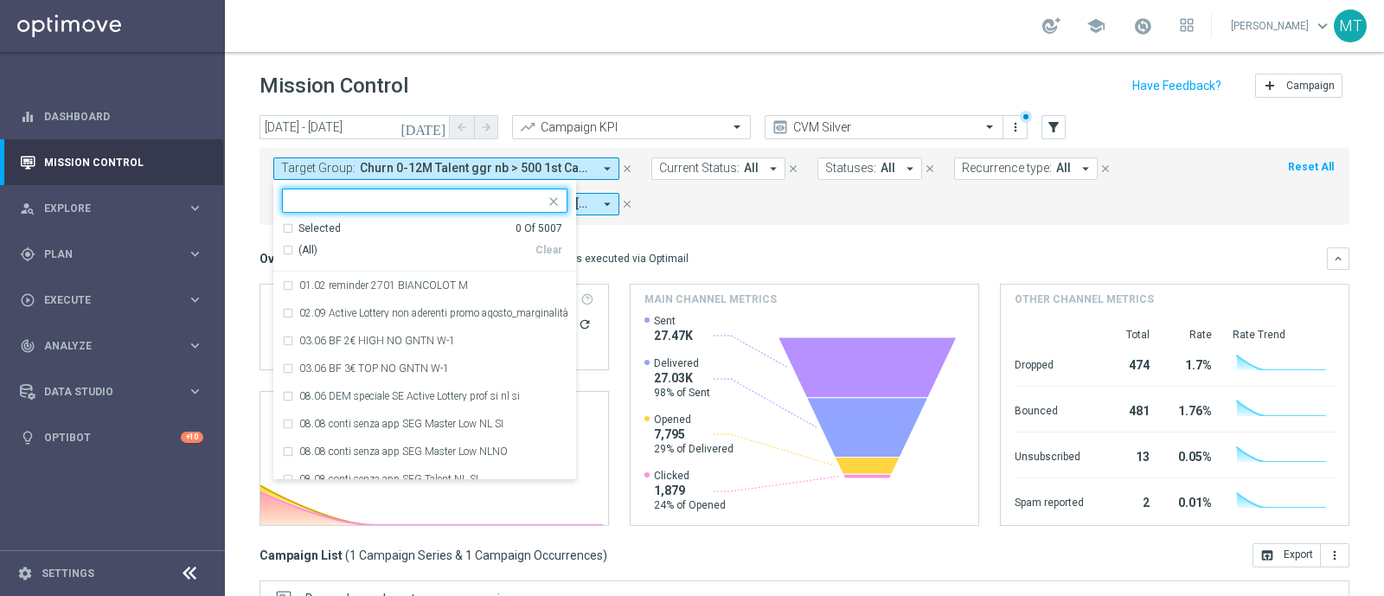
paste input "Churn 0-12M Talent ggr nb tra 100 e 500 lftime 1st Casino"
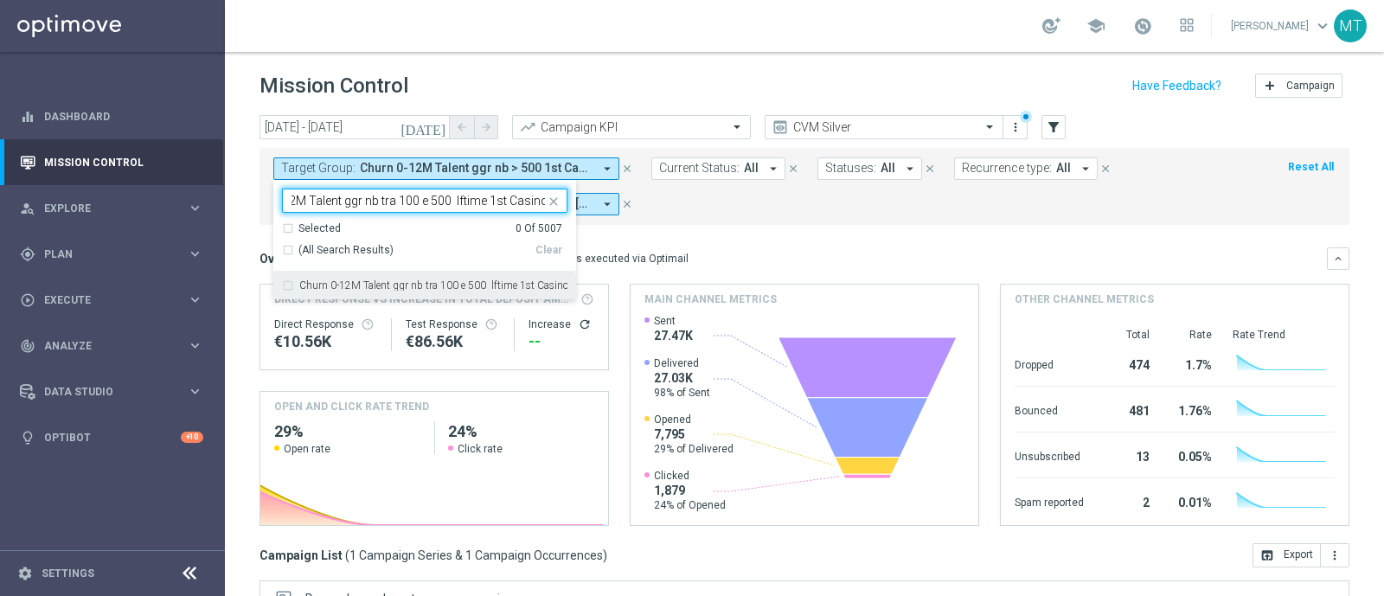
click at [379, 298] on div "Churn 0-12M Talent ggr nb tra 100 e 500 lftime 1st Casino" at bounding box center [424, 286] width 285 height 28
type input "Churn 0-12M Talent ggr nb tra 100 e 500 lftime 1st Casino"
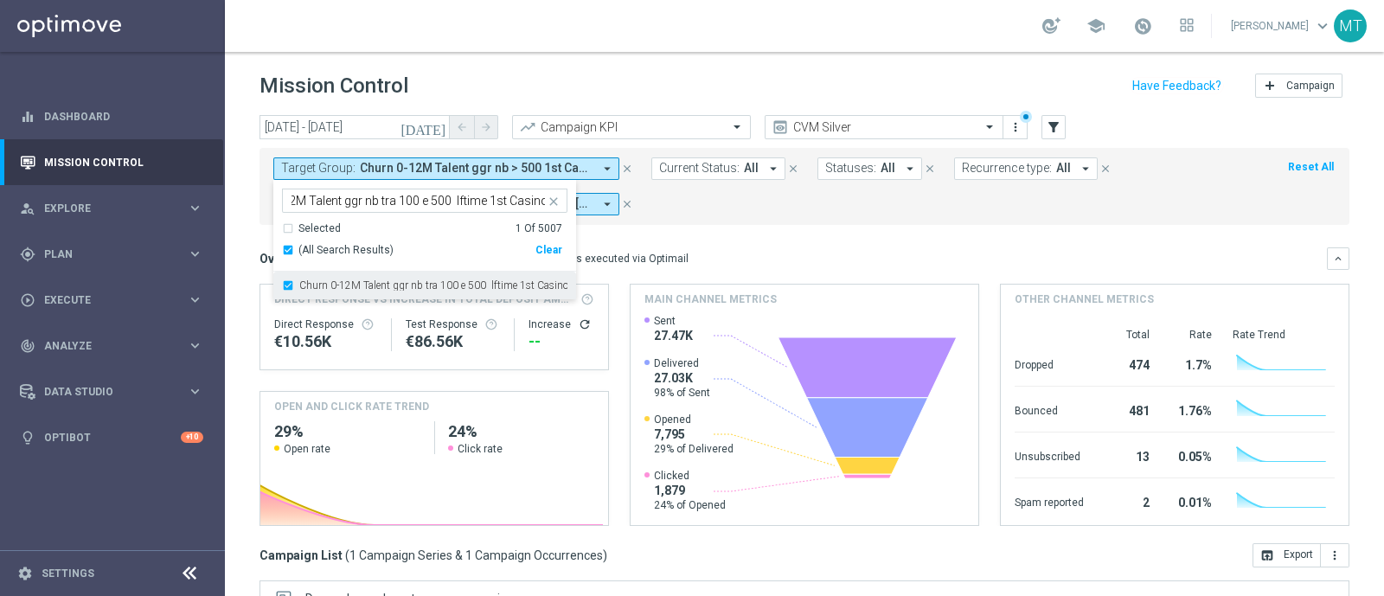
scroll to position [0, 0]
click at [888, 247] on div "Overview: Optimail arrow_drop_down This overview shows data of campaigns execut…" at bounding box center [804, 258] width 1090 height 22
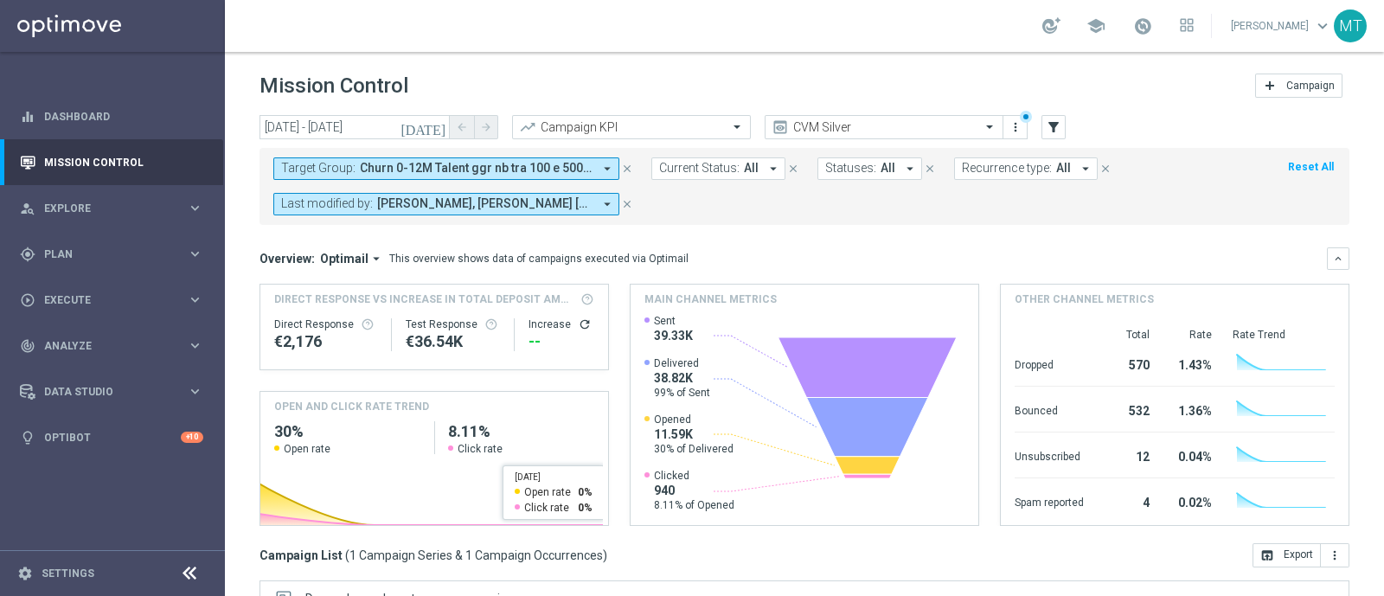
scroll to position [303, 0]
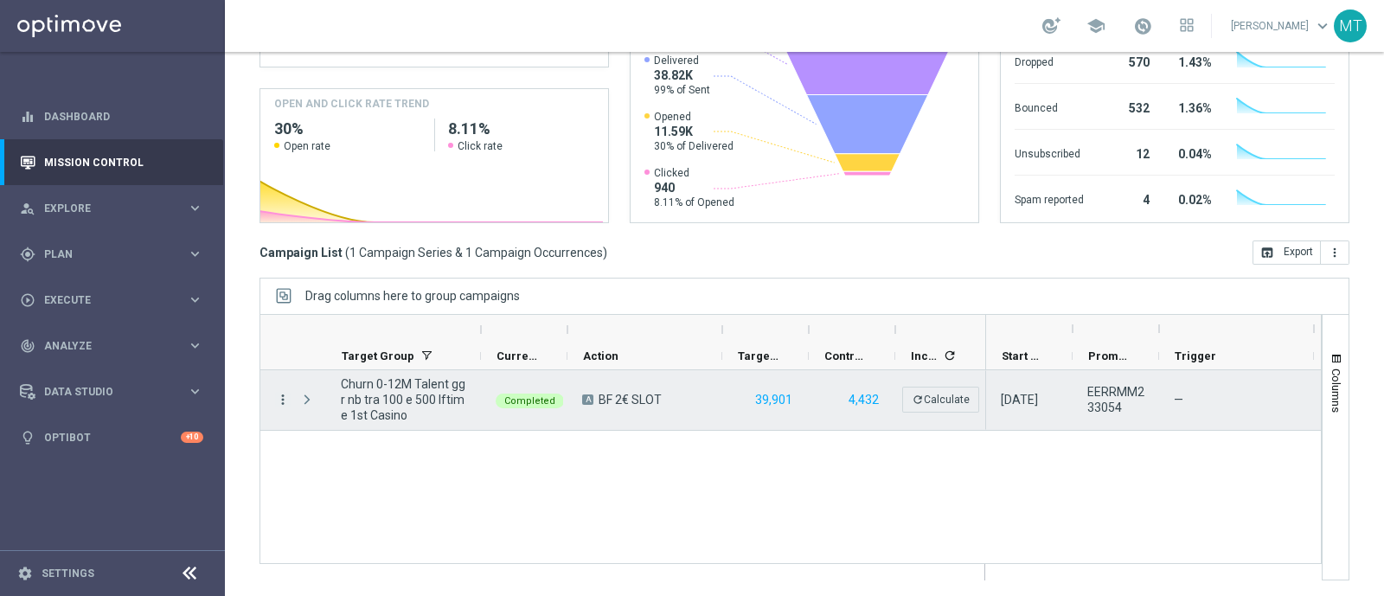
click at [279, 400] on icon "more_vert" at bounding box center [283, 400] width 16 height 16
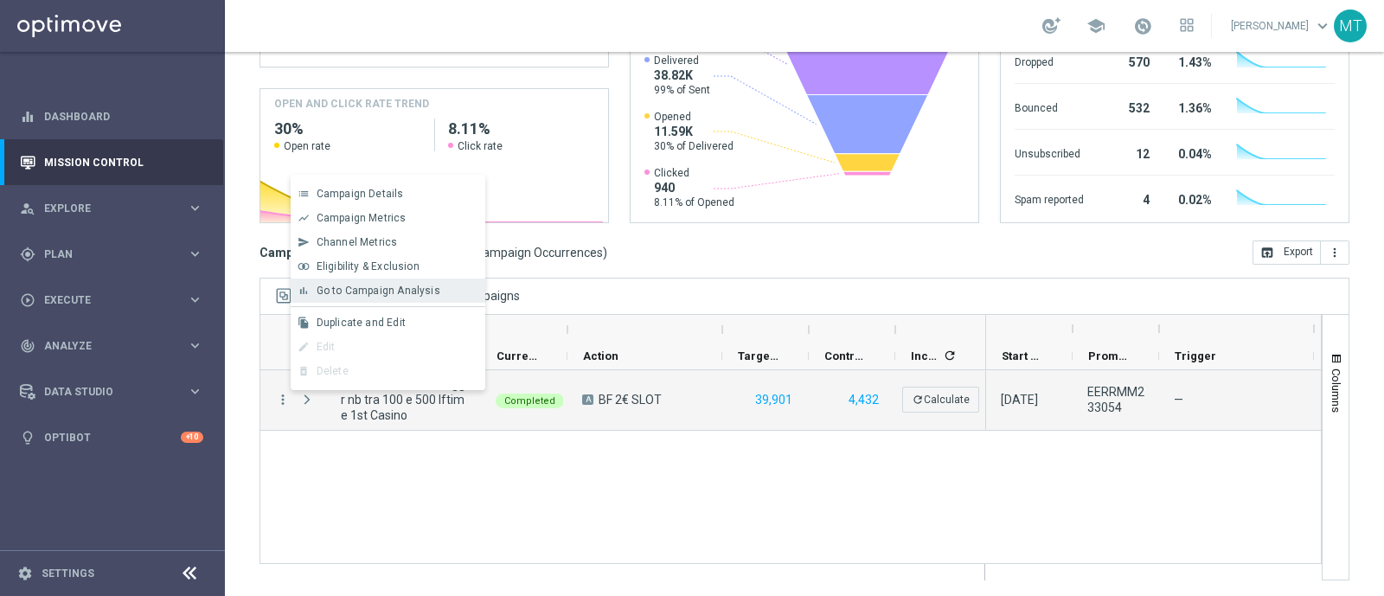
click at [326, 293] on span "Go to Campaign Analysis" at bounding box center [379, 291] width 124 height 12
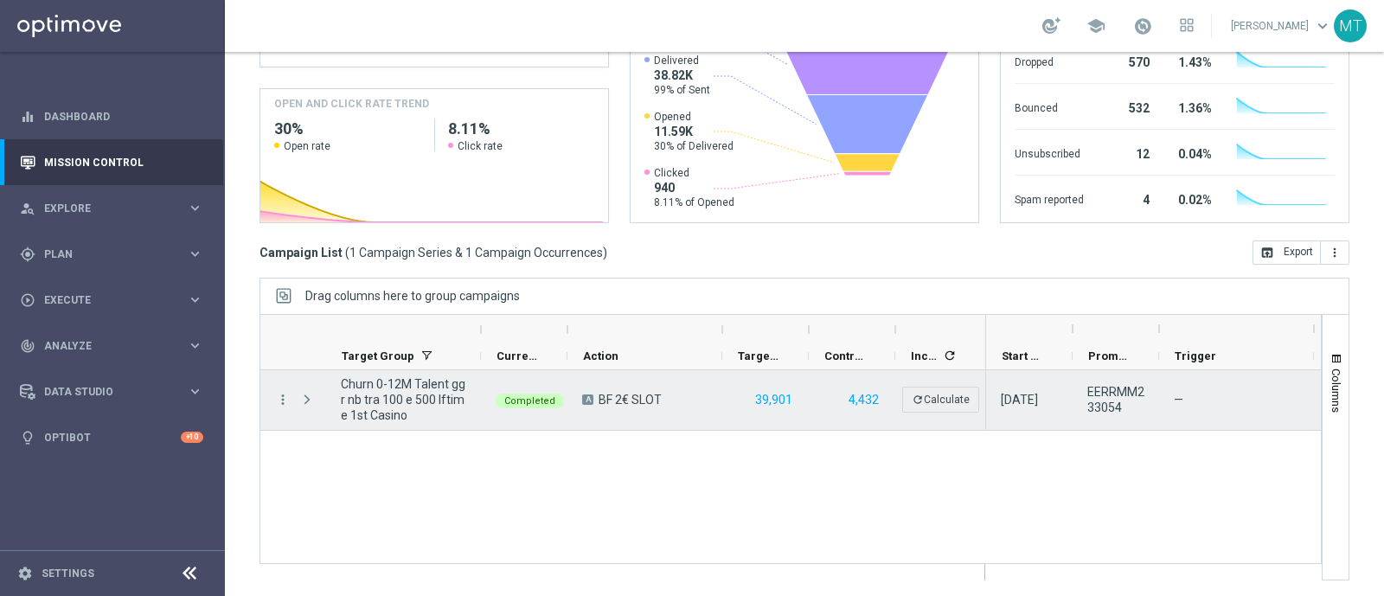
scroll to position [0, 0]
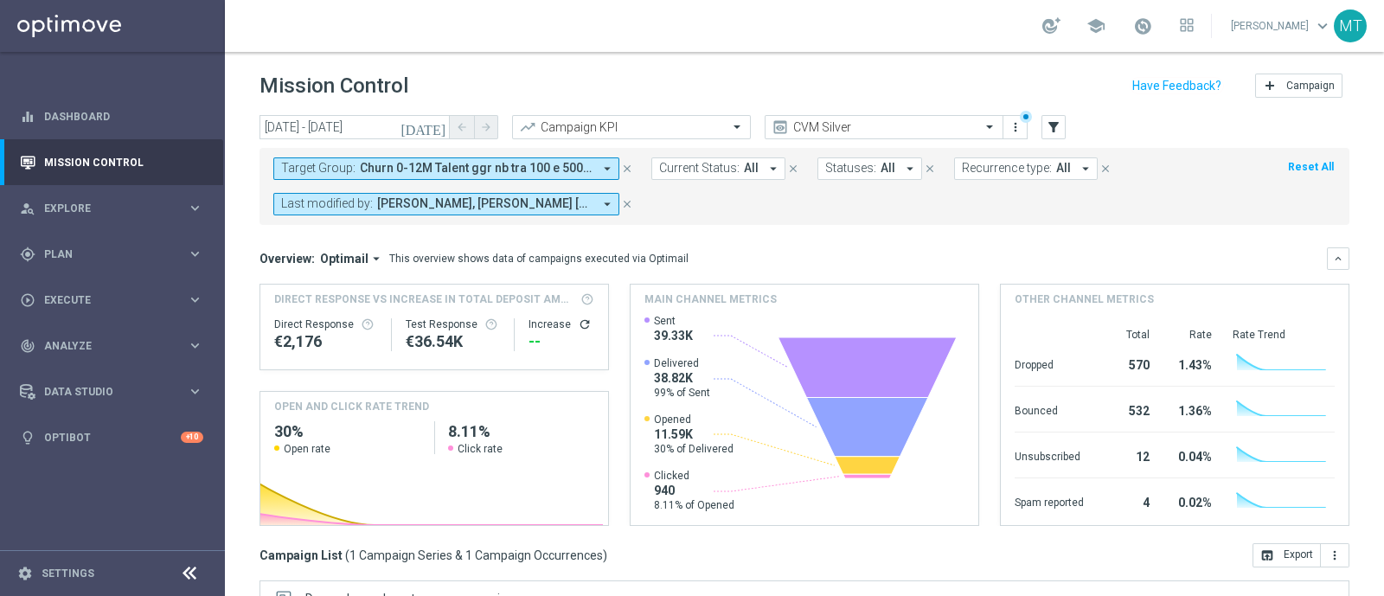
click at [398, 170] on span "Churn 0-12M Talent ggr nb tra 100 e 500 lftime 1st Casino" at bounding box center [476, 168] width 233 height 15
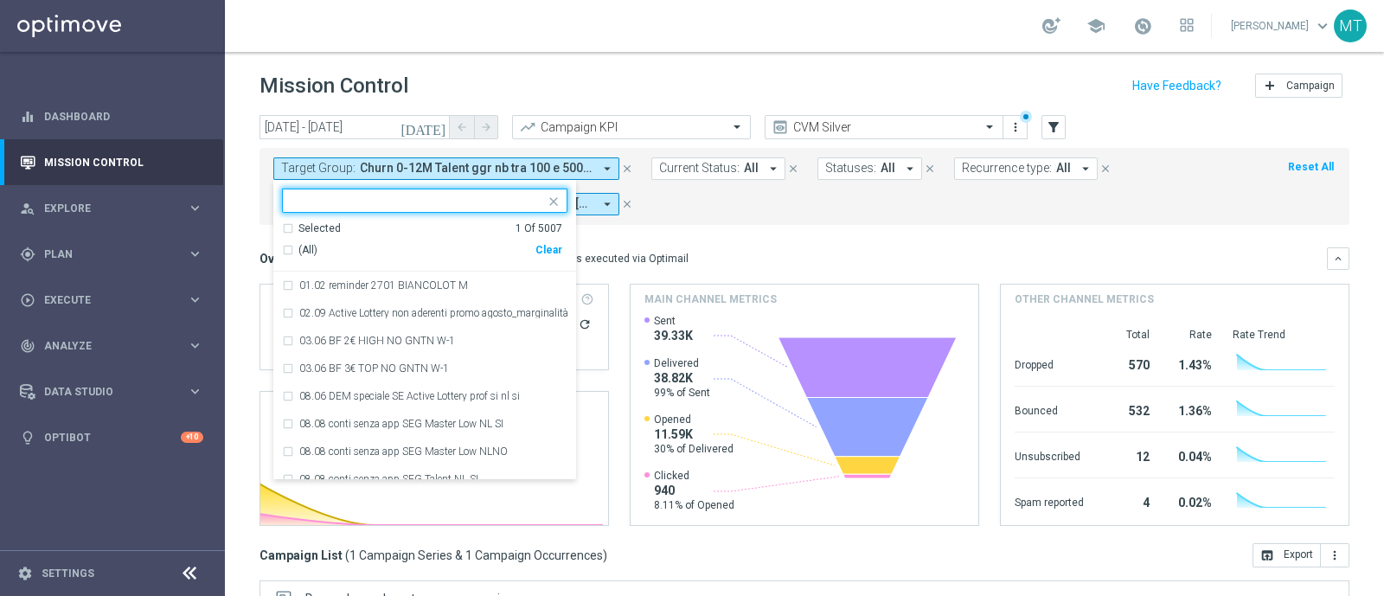
click at [284, 248] on div "(All)" at bounding box center [408, 250] width 253 height 15
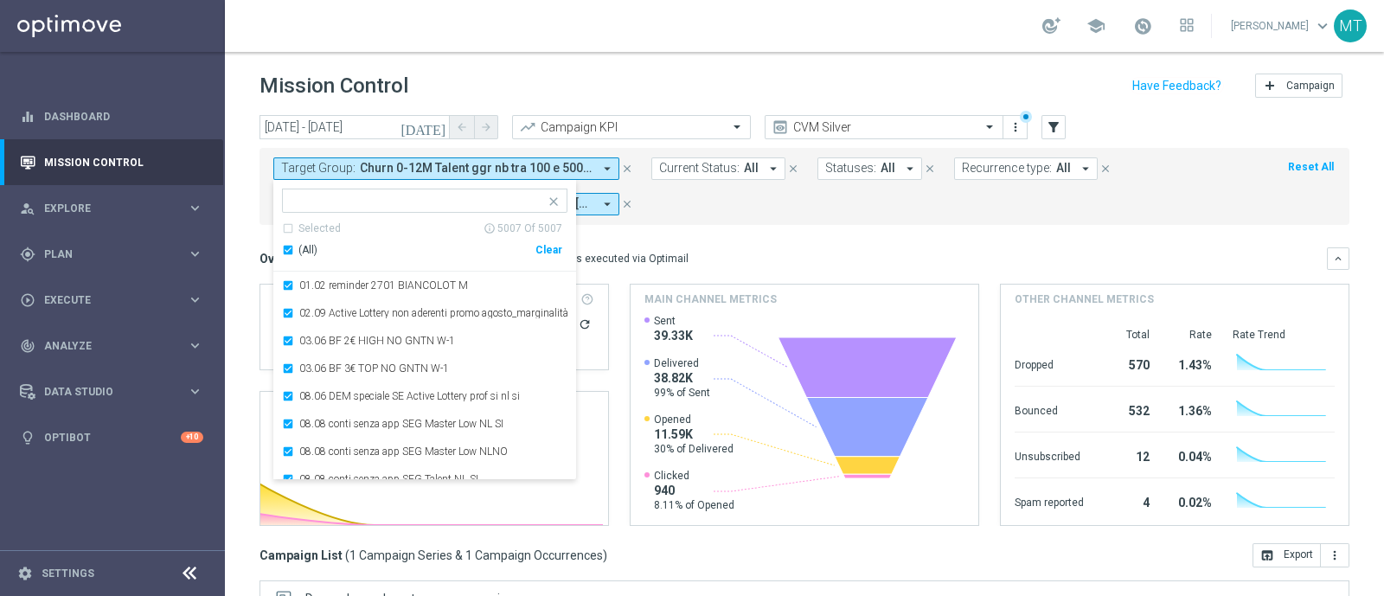
click at [291, 248] on div "(All)" at bounding box center [408, 250] width 253 height 15
click at [311, 195] on input "text" at bounding box center [417, 201] width 253 height 15
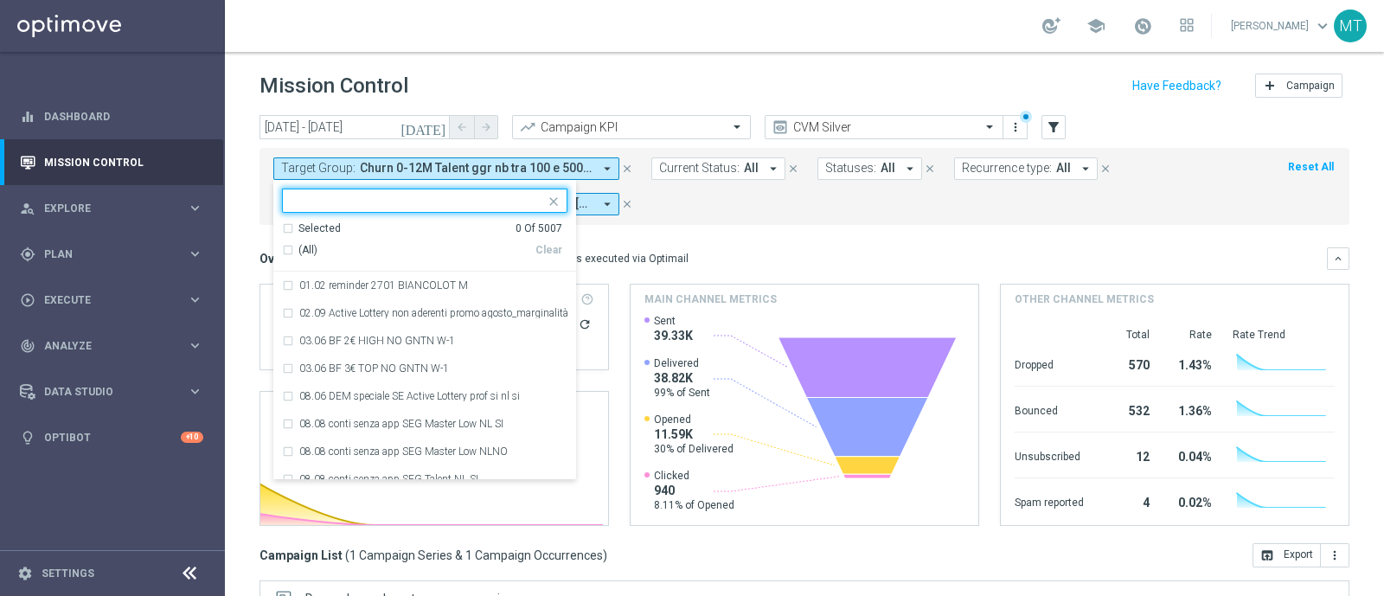
paste input "Churn 0-12M Talent ggr nb tra 0 e 100 lftime 1st Casino"
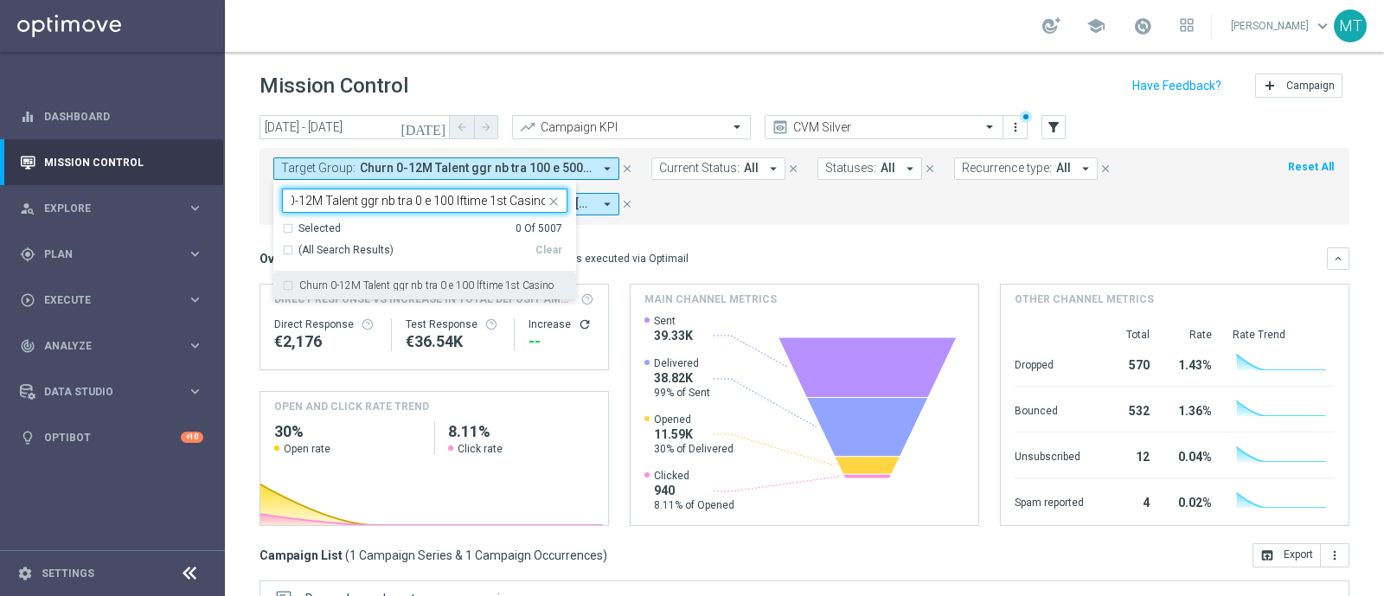
click at [334, 286] on label "Churn 0-12M Talent ggr nb tra 0 e 100 lftime 1st Casino" at bounding box center [426, 285] width 254 height 10
type input "Churn 0-12M Talent ggr nb tra 0 e 100 lftime 1st Casino"
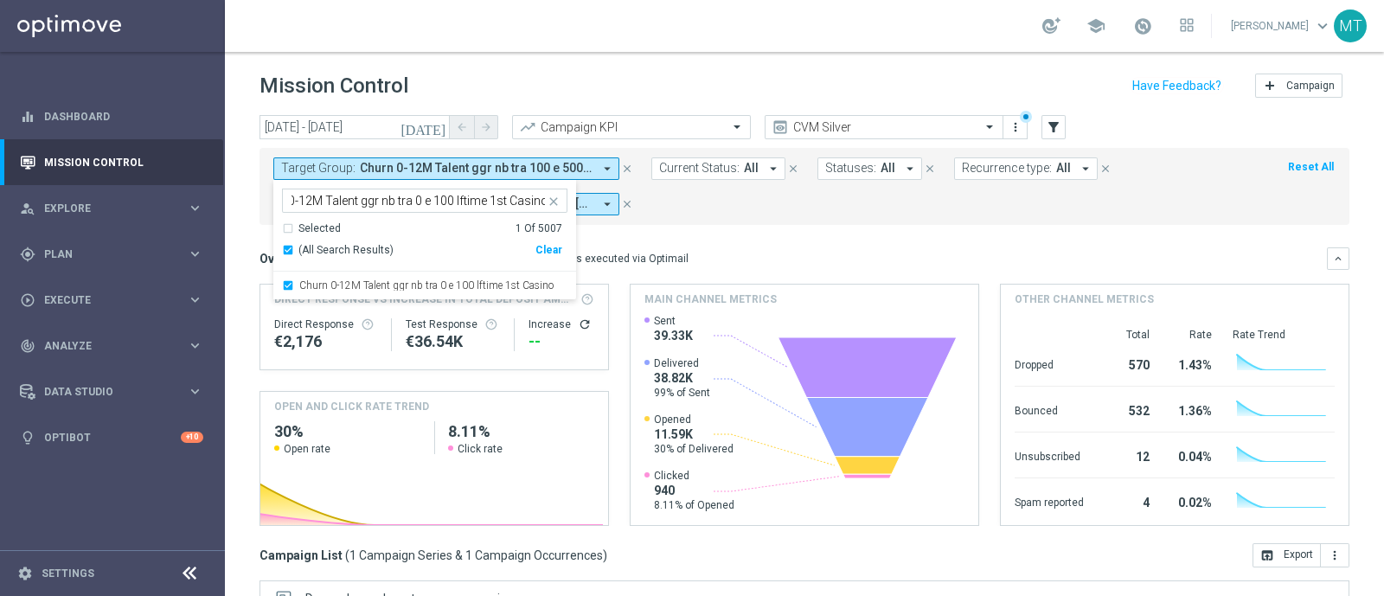
scroll to position [0, 0]
click at [705, 227] on mini-dashboard "Overview: Optimail arrow_drop_down This overview shows data of campaigns execut…" at bounding box center [804, 384] width 1090 height 318
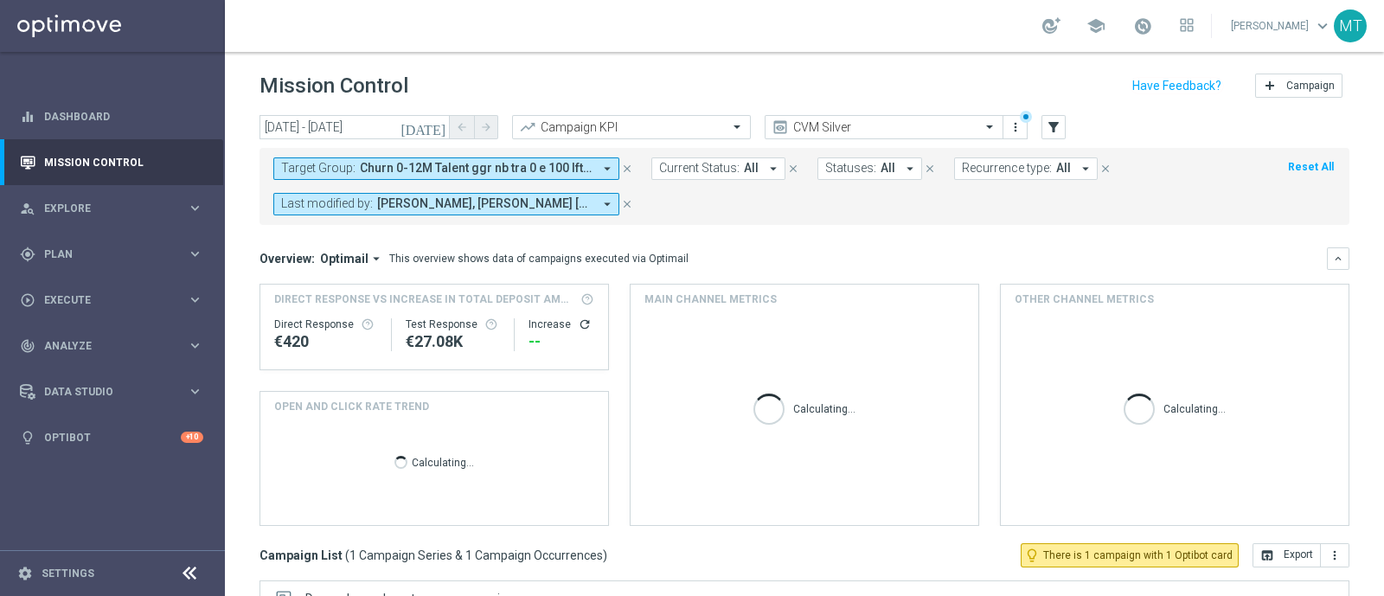
scroll to position [303, 0]
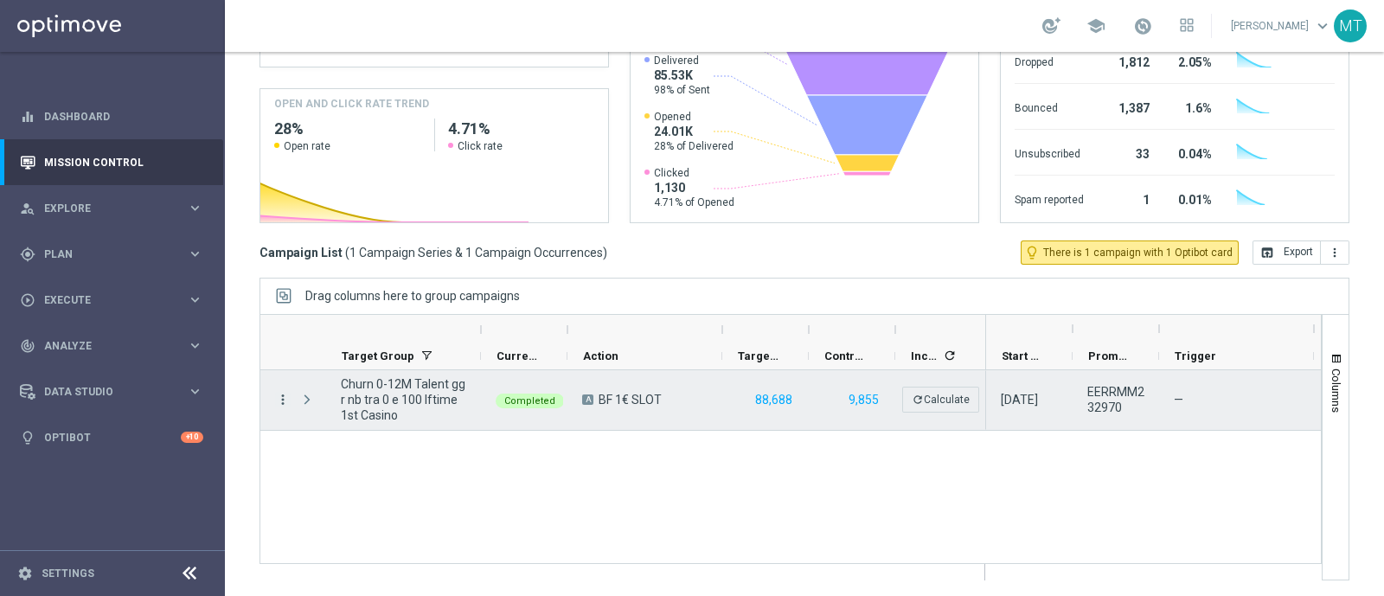
click at [283, 392] on icon "more_vert" at bounding box center [283, 400] width 16 height 16
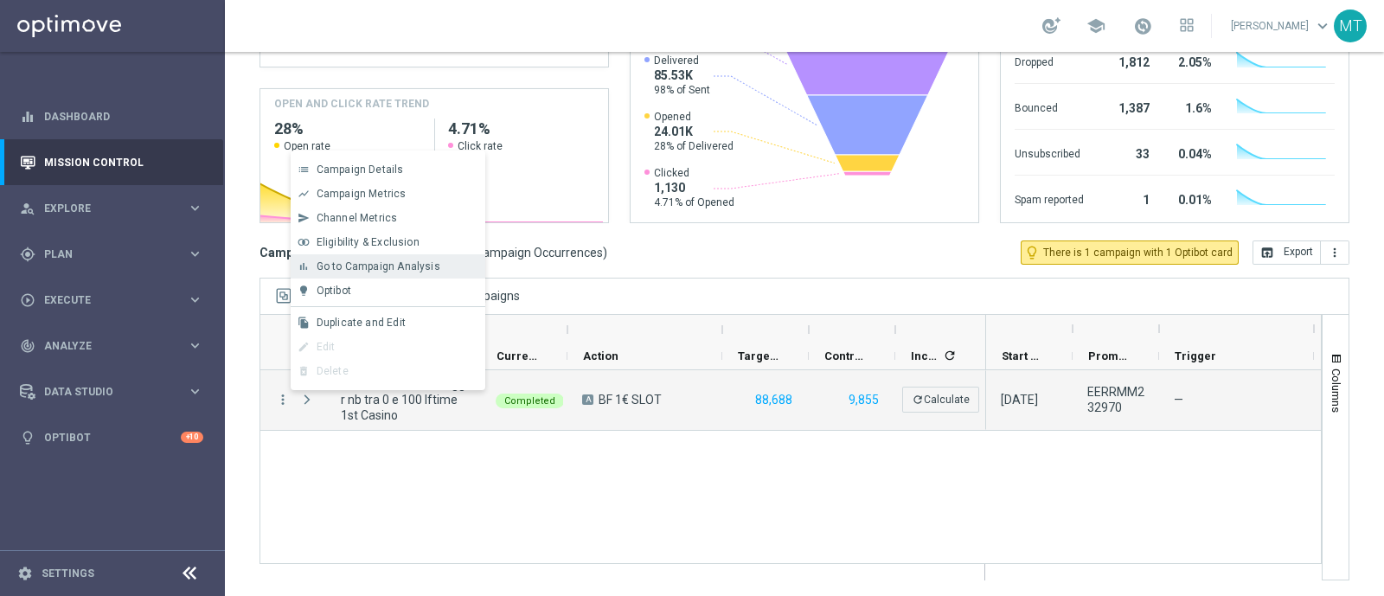
click at [408, 261] on span "Go to Campaign Analysis" at bounding box center [379, 266] width 124 height 12
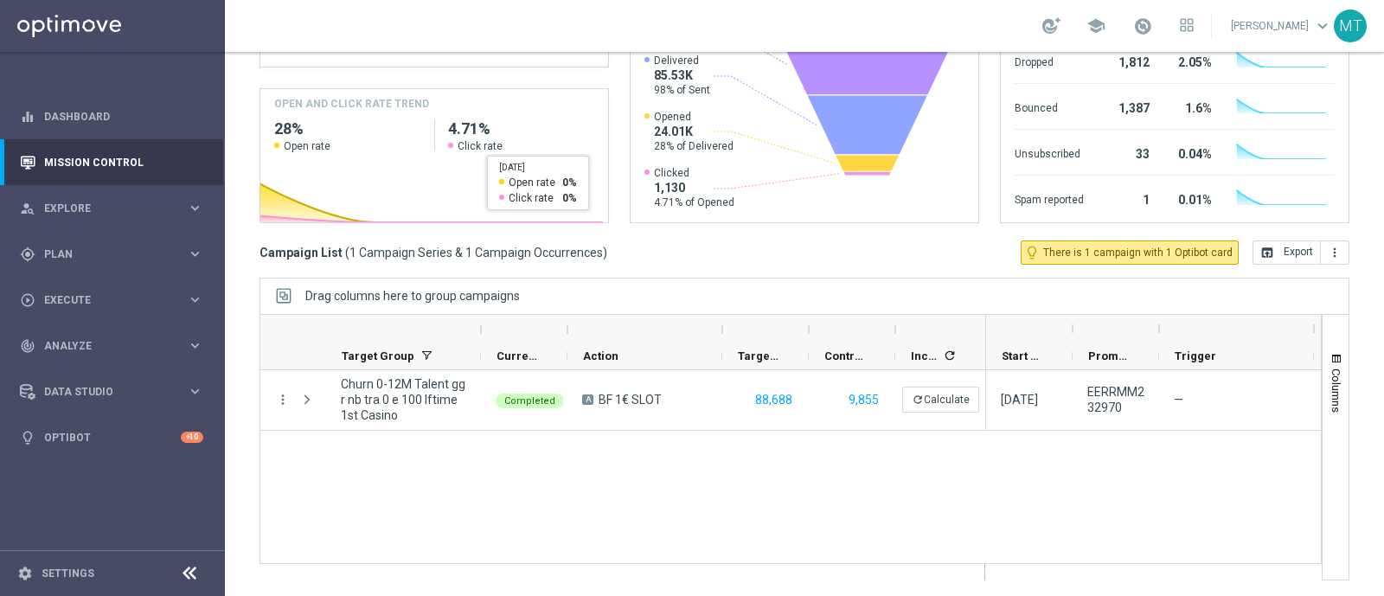
scroll to position [0, 0]
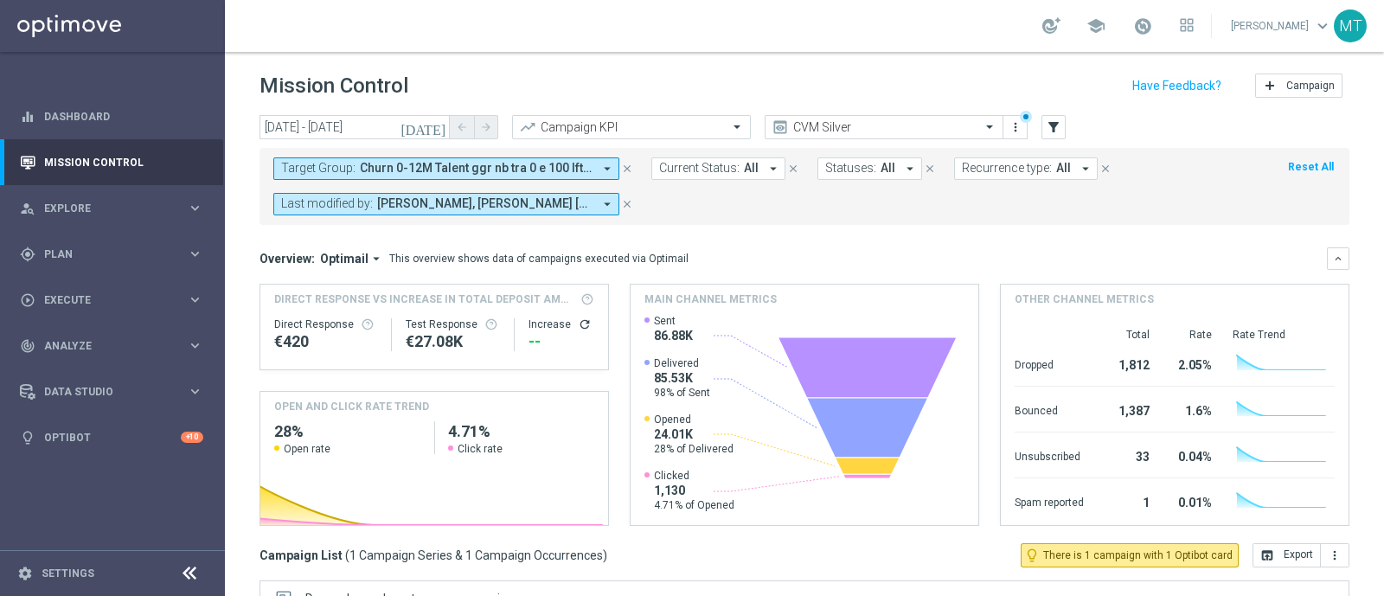
click at [372, 169] on span "Churn 0-12M Talent ggr nb tra 0 e 100 lftime 1st Casino" at bounding box center [476, 168] width 233 height 15
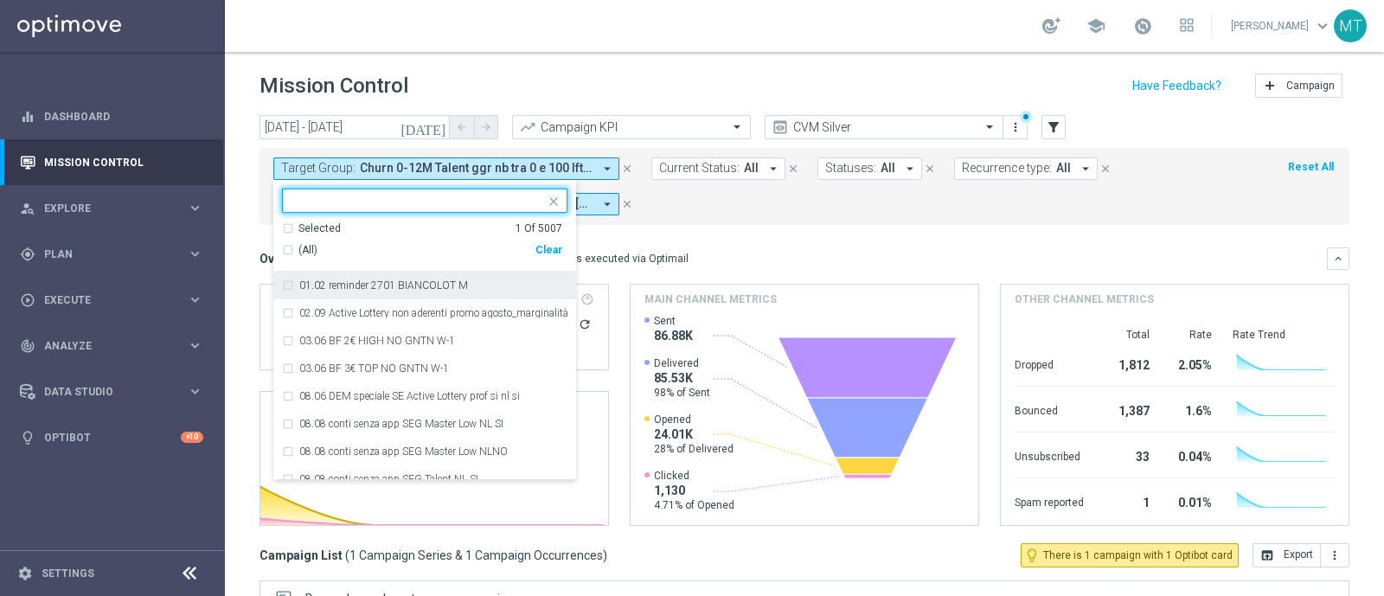
click at [291, 243] on div "(All)" at bounding box center [408, 250] width 253 height 15
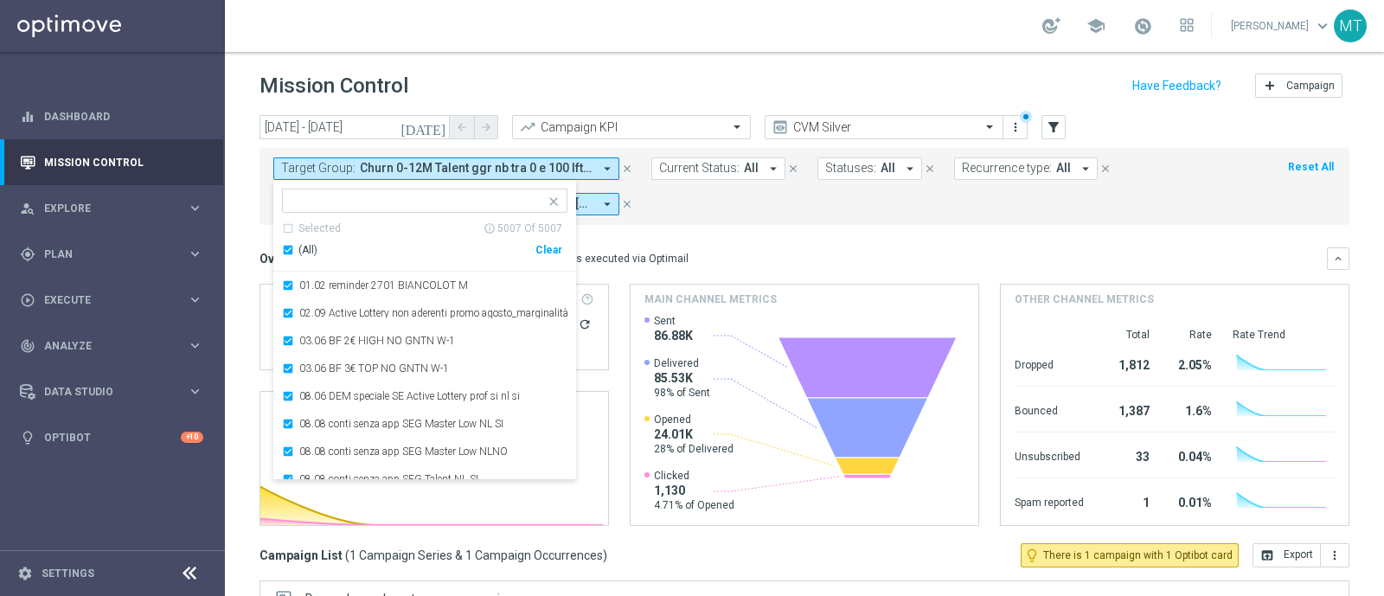
click at [291, 249] on div "(All)" at bounding box center [408, 250] width 253 height 15
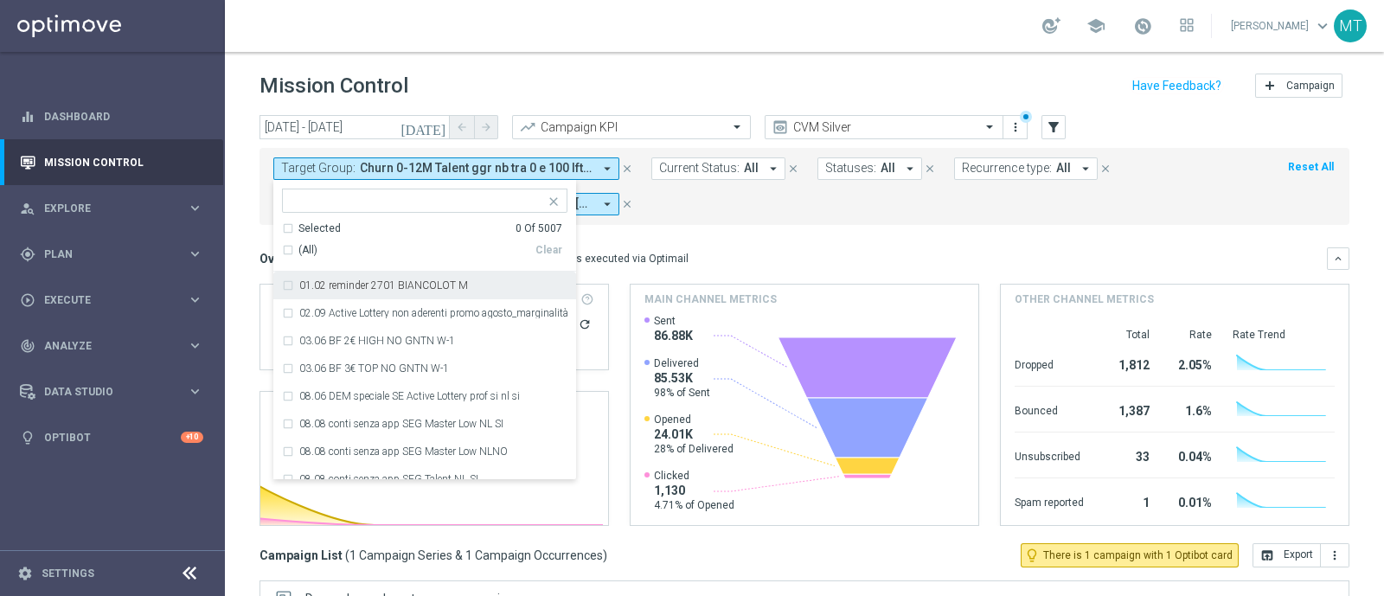
click at [342, 198] on input "text" at bounding box center [417, 201] width 253 height 15
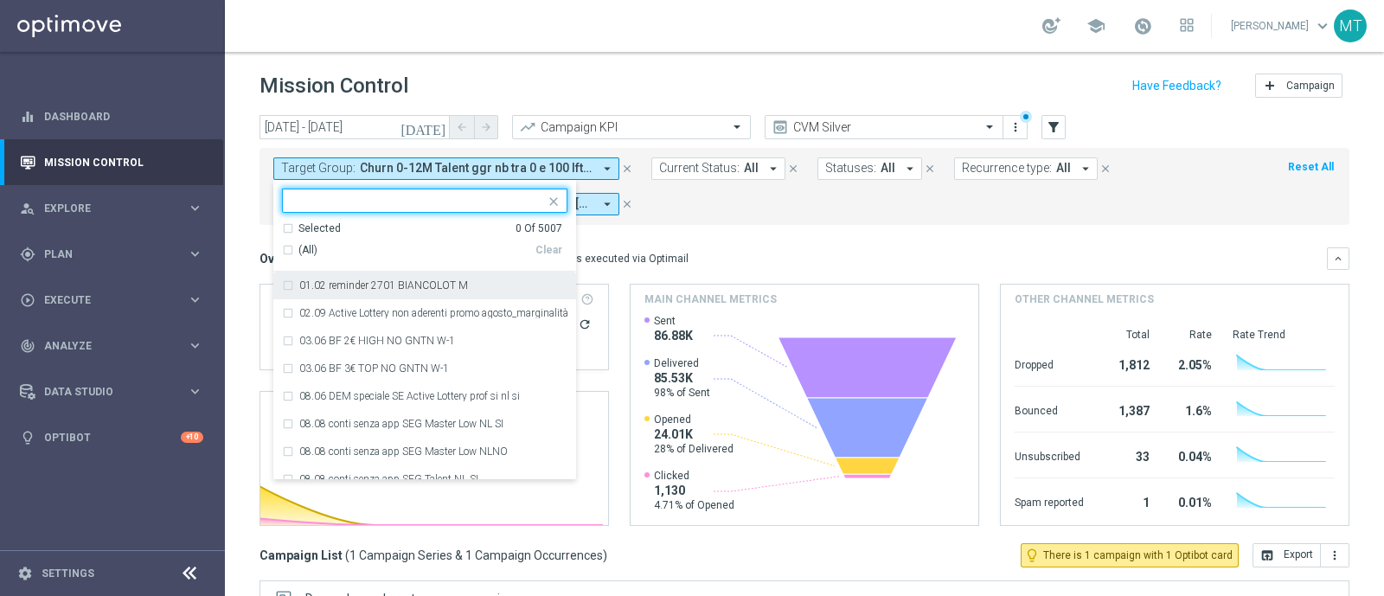
paste input "Churn 0-12M Talent ggr nb tra 0 e 1100 lftime NO Casino"
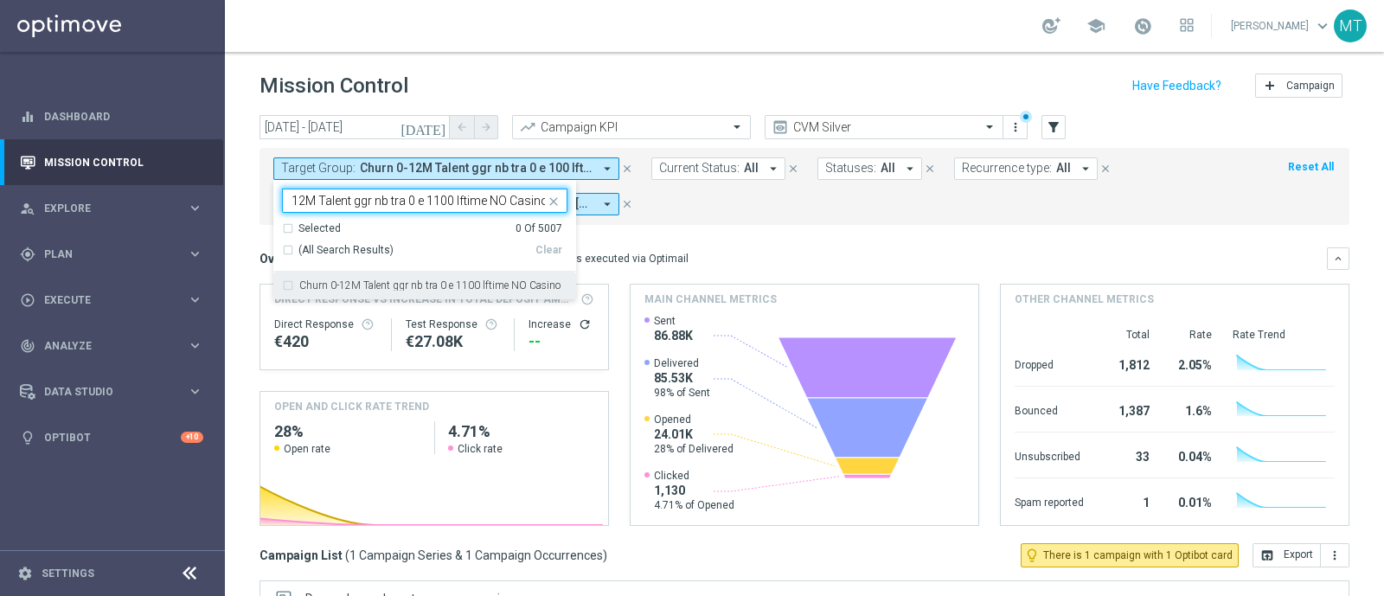
click at [361, 275] on div "Churn 0-12M Talent ggr nb tra 0 e 1100 lftime NO Casino" at bounding box center [424, 286] width 285 height 28
type input "Churn 0-12M Talent ggr nb tra 0 e 1100 lftime NO Casino"
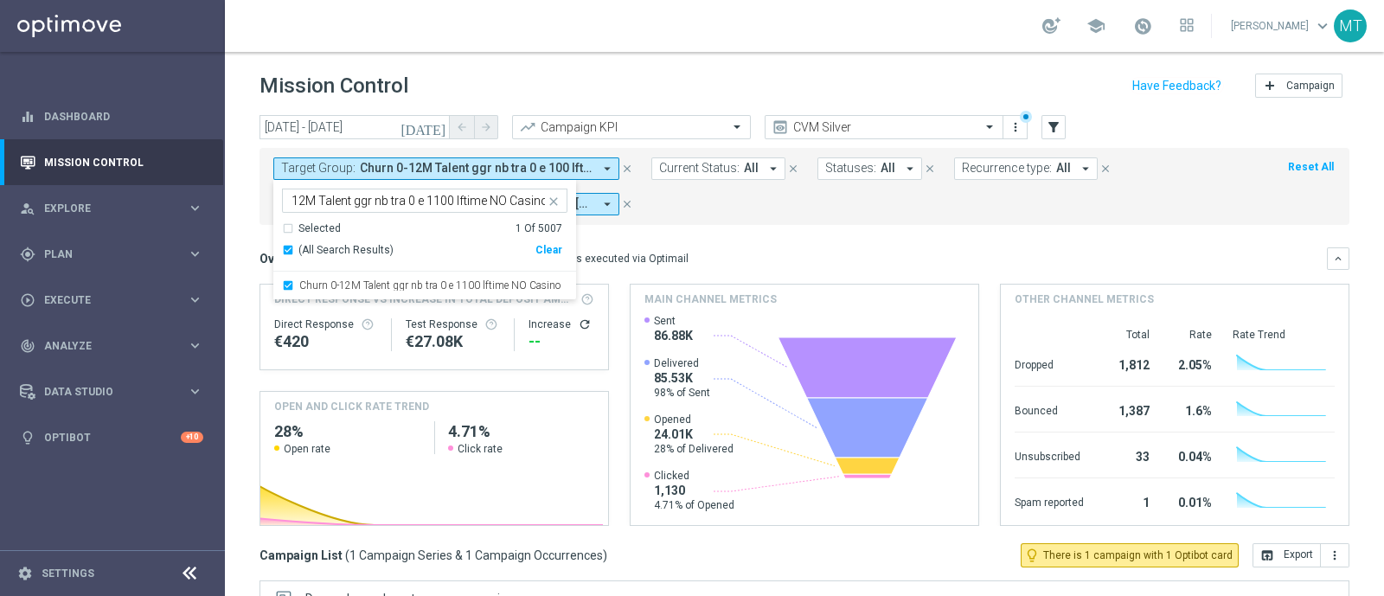
scroll to position [0, 0]
click at [765, 247] on div "Overview: Optimail arrow_drop_down This overview shows data of campaigns execut…" at bounding box center [804, 258] width 1090 height 22
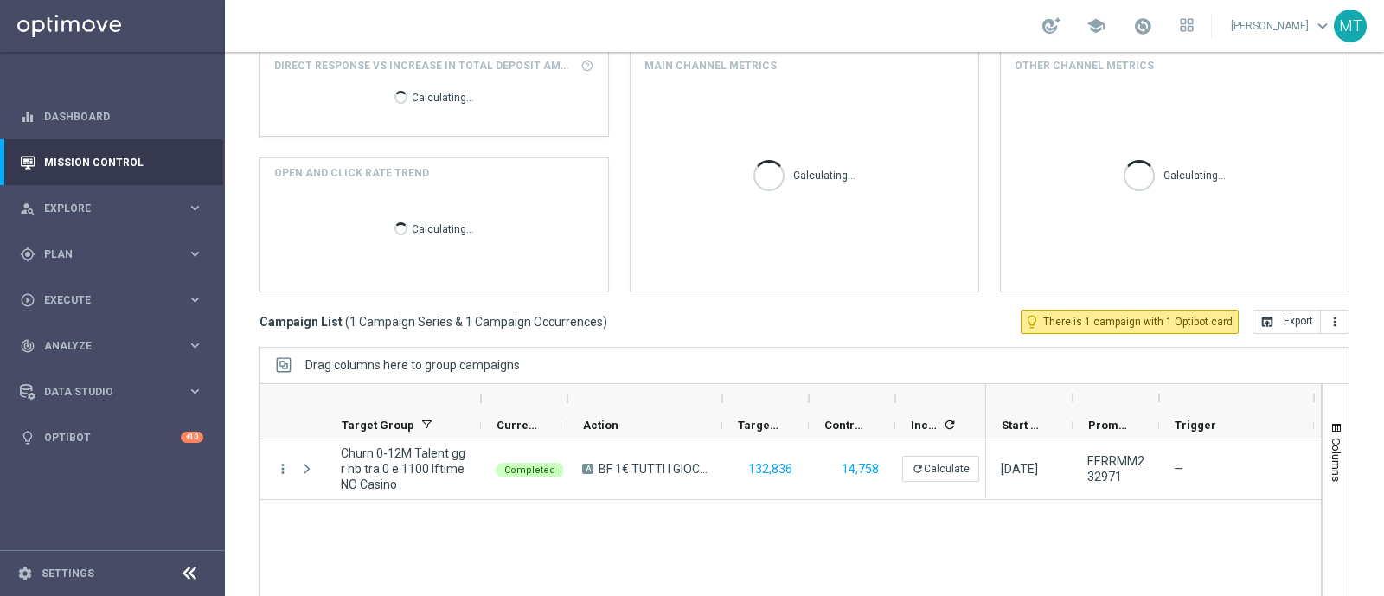
scroll to position [235, 0]
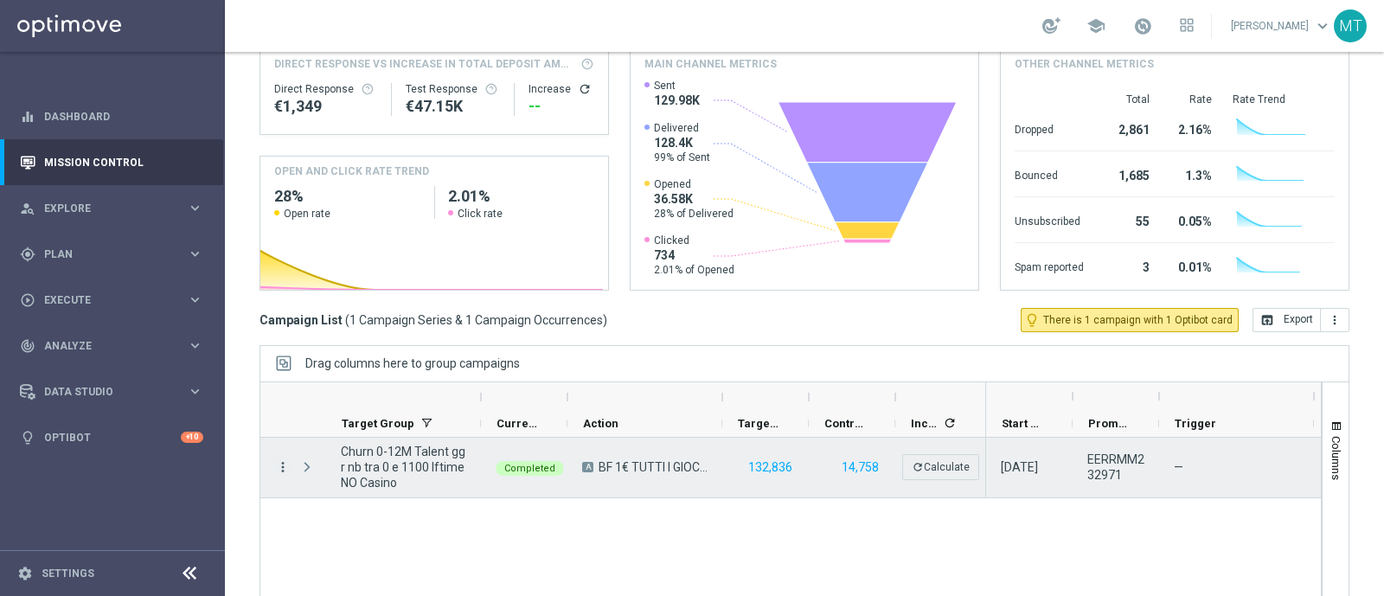
click at [285, 468] on icon "more_vert" at bounding box center [283, 467] width 16 height 16
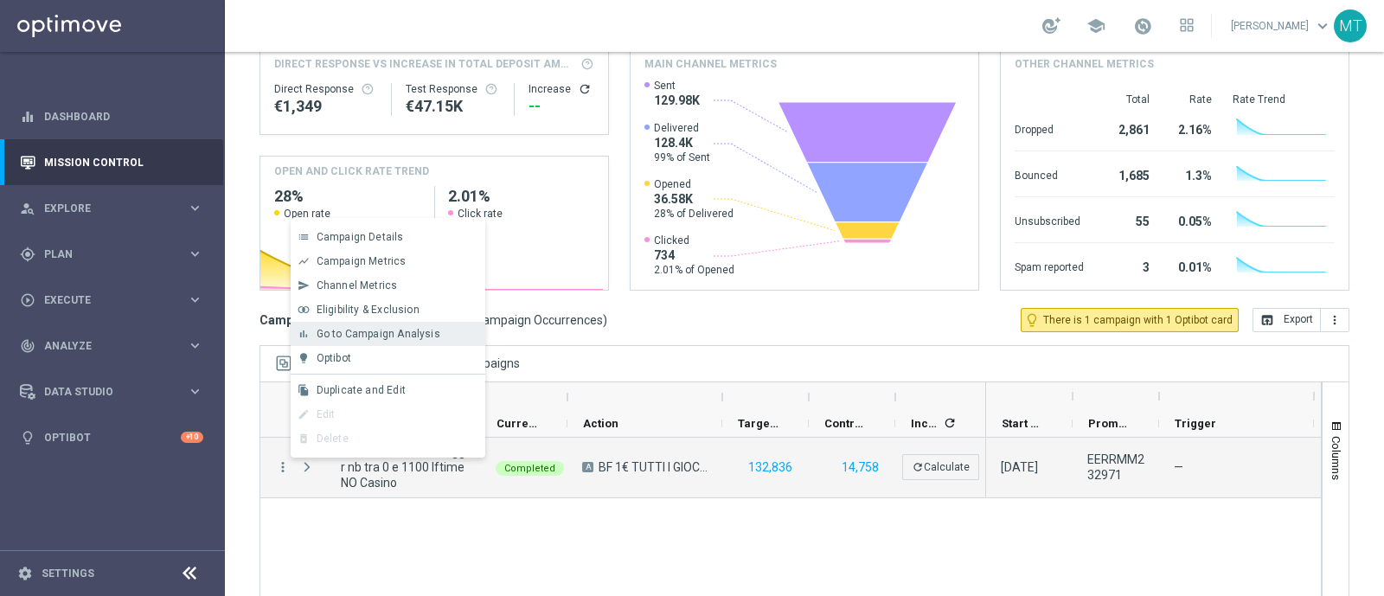
click at [317, 335] on span "Go to Campaign Analysis" at bounding box center [379, 334] width 124 height 12
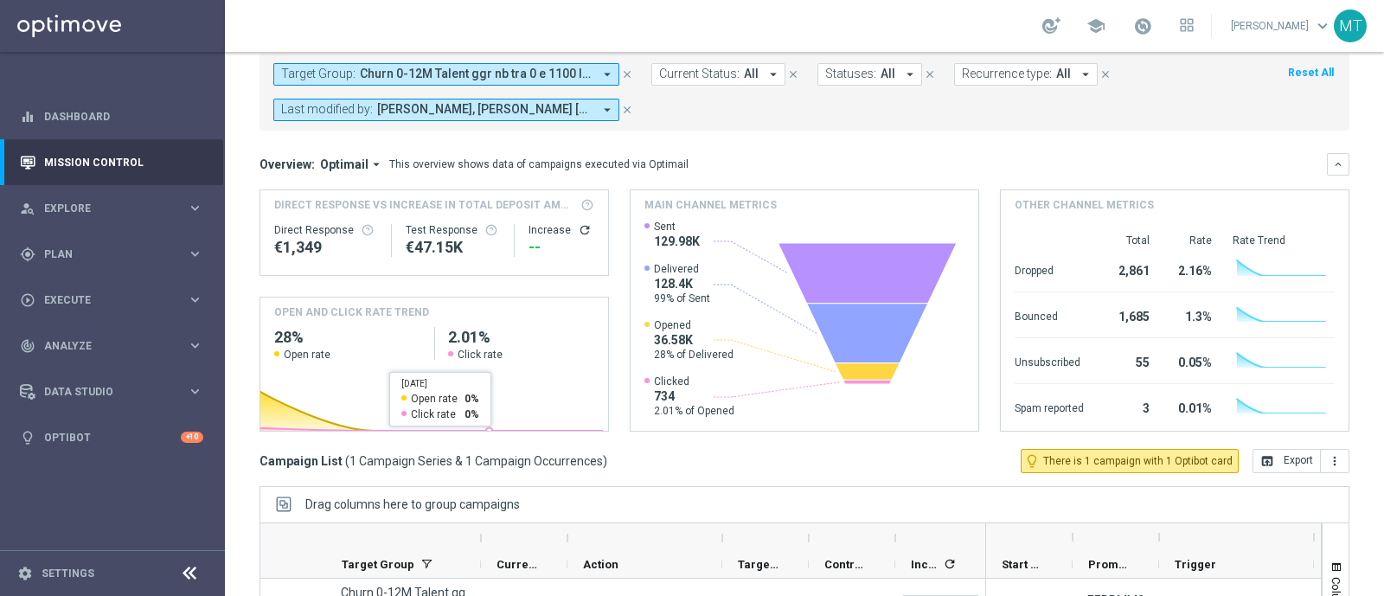
scroll to position [93, 0]
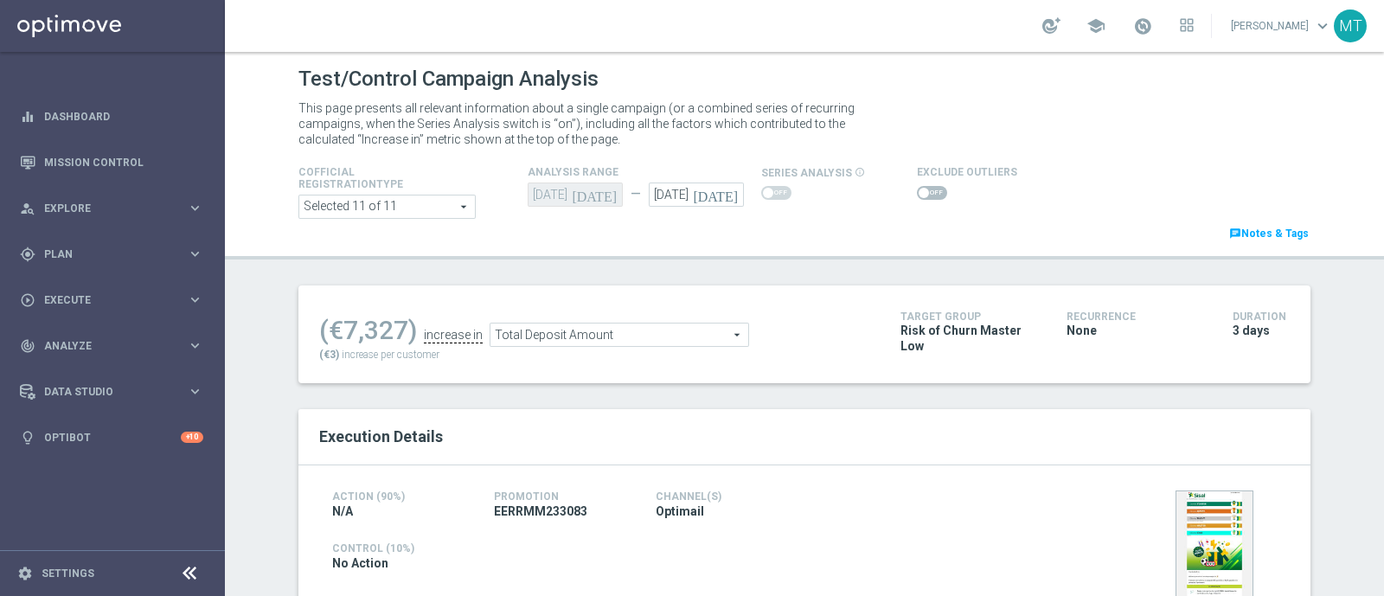
drag, startPoint x: 648, startPoint y: 413, endPoint x: 725, endPoint y: 258, distance: 172.9
click at [725, 258] on div "Test/Control Campaign Analysis This page presents all relevant information abou…" at bounding box center [804, 324] width 1159 height 544
click at [1342, 369] on div "Test/Control Campaign Analysis This page presents all relevant information abou…" at bounding box center [804, 324] width 1159 height 544
click at [722, 197] on icon "[DATE]" at bounding box center [718, 191] width 51 height 19
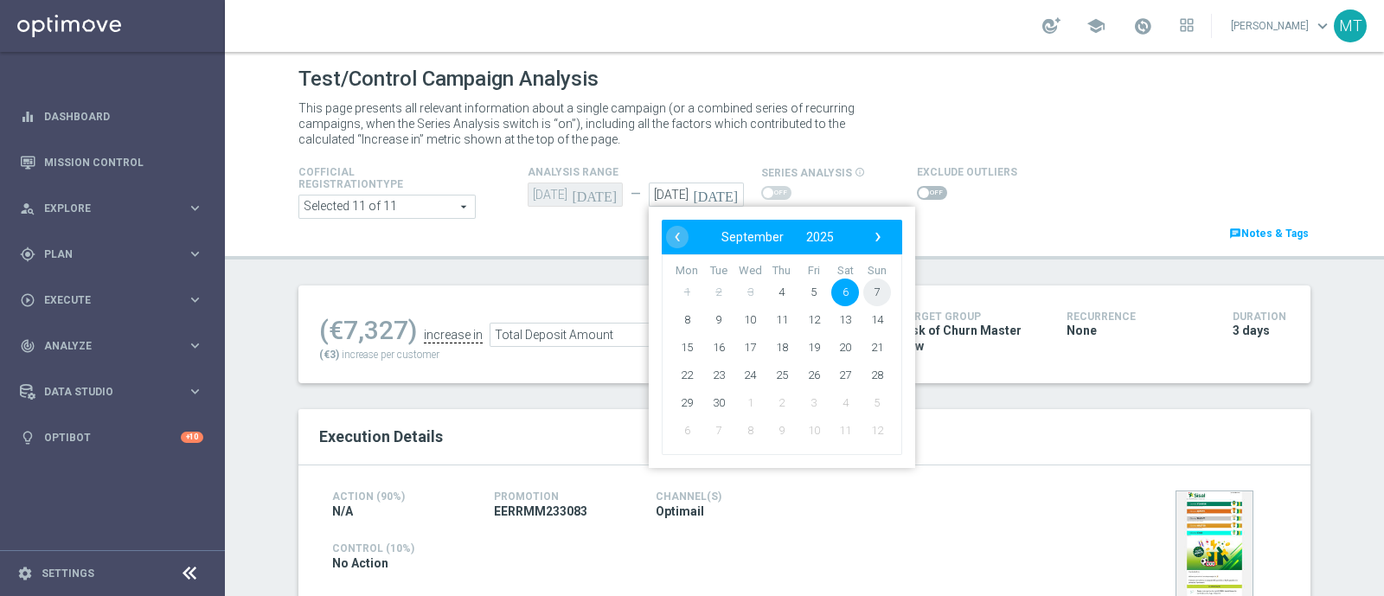
click at [864, 289] on span "7" at bounding box center [877, 293] width 28 height 28
type input "[DATE]"
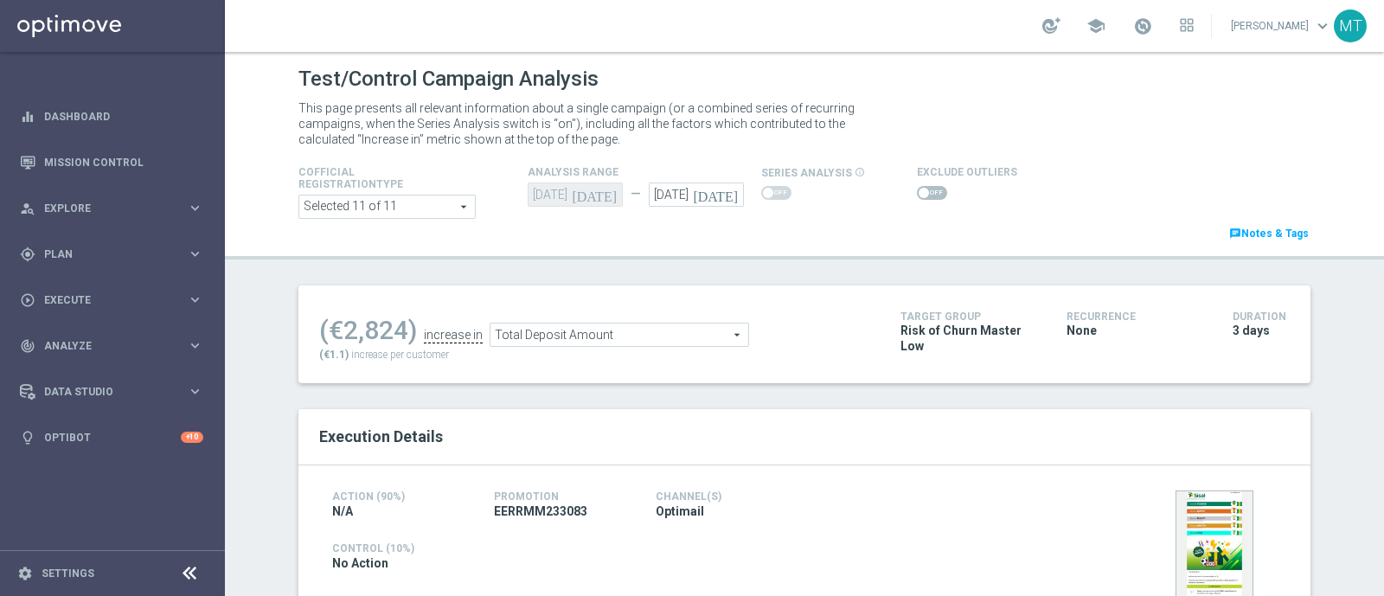
click at [528, 343] on span "Total Deposit Amount" at bounding box center [619, 334] width 258 height 22
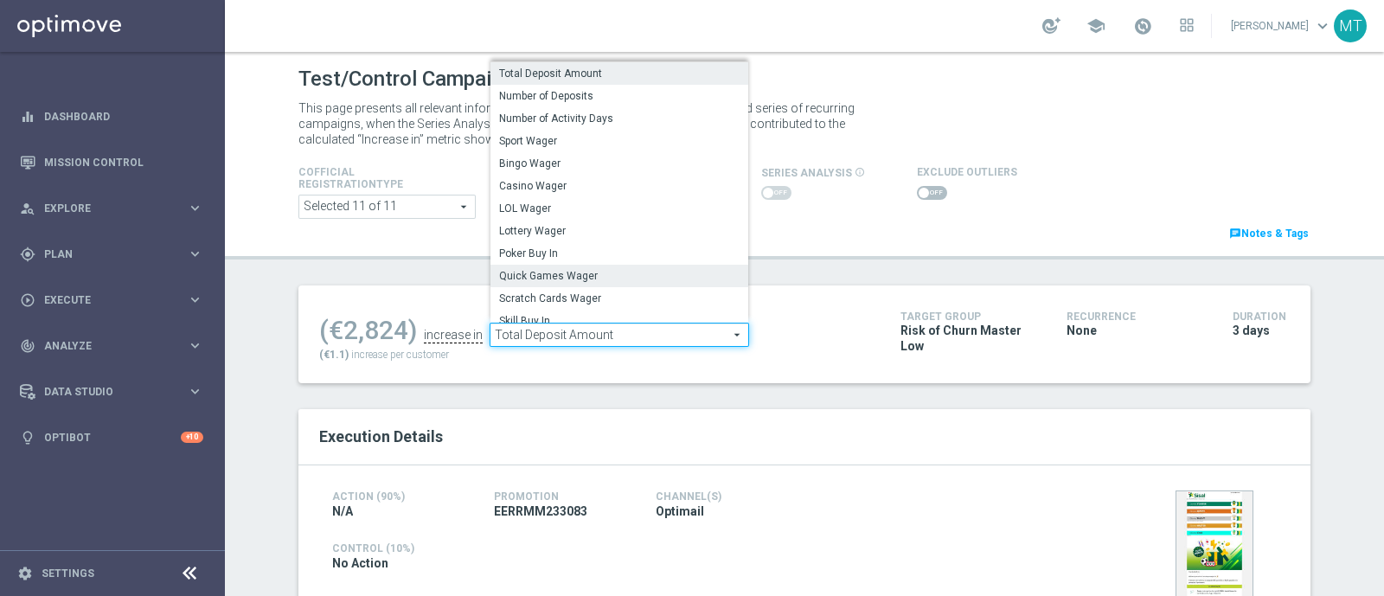
scroll to position [247, 0]
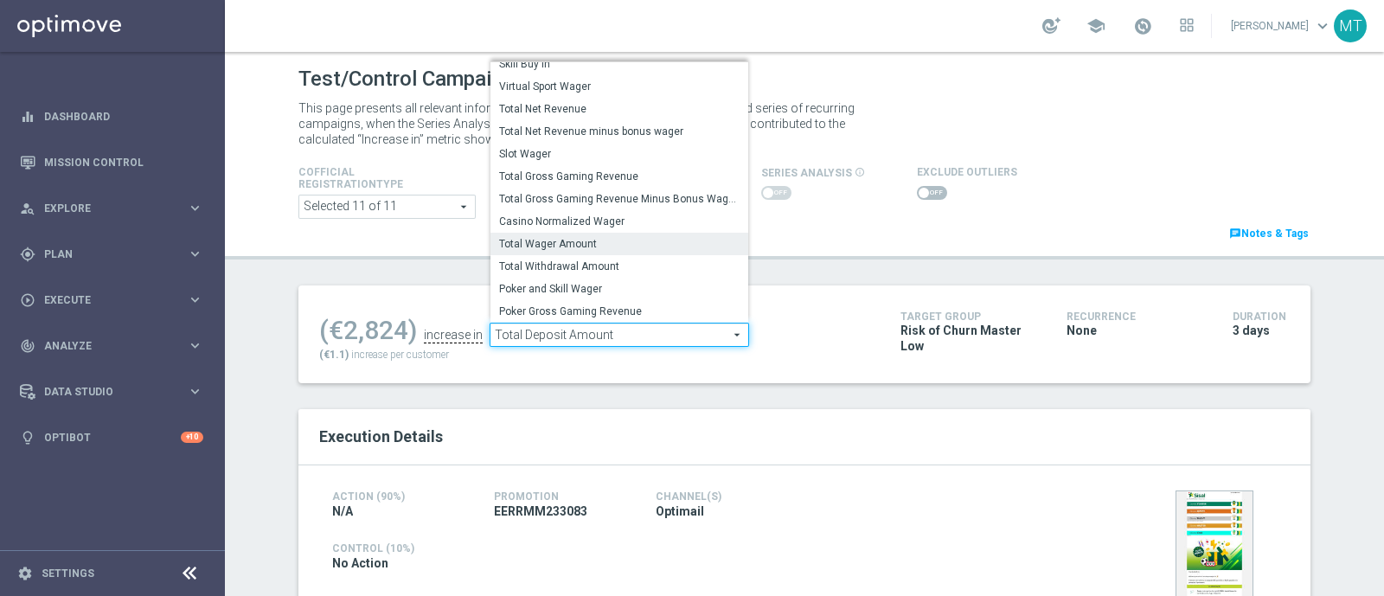
click at [528, 245] on span "Total Wager Amount" at bounding box center [619, 244] width 240 height 14
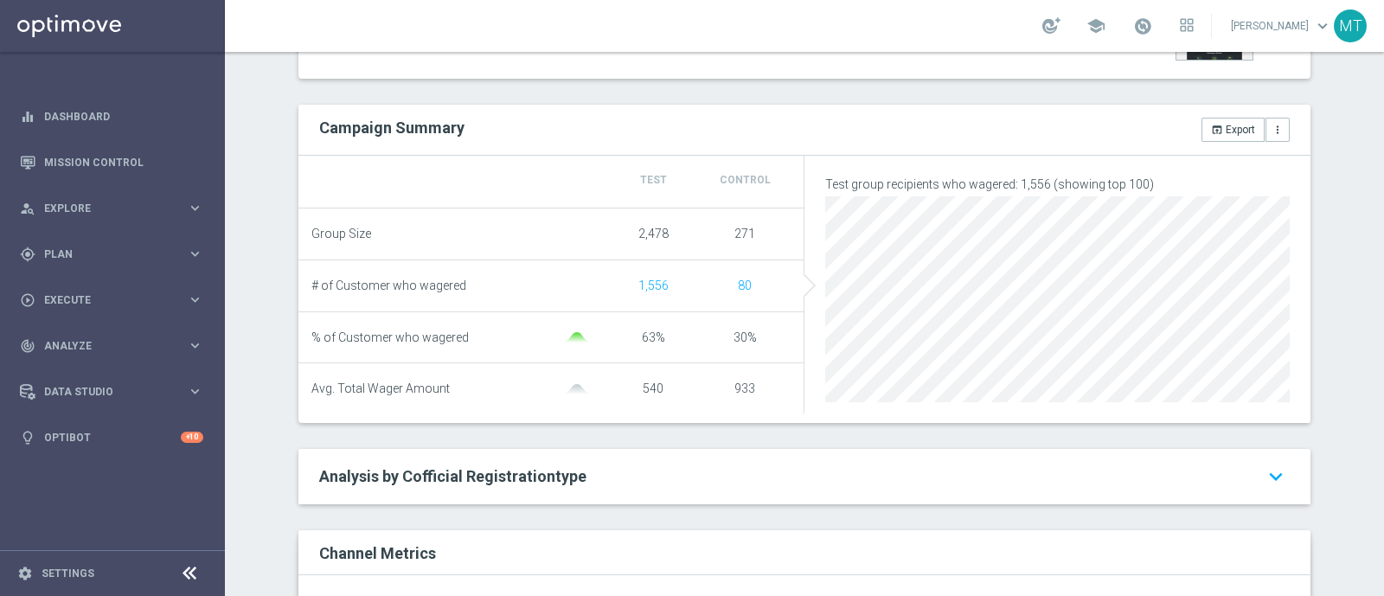
scroll to position [130, 0]
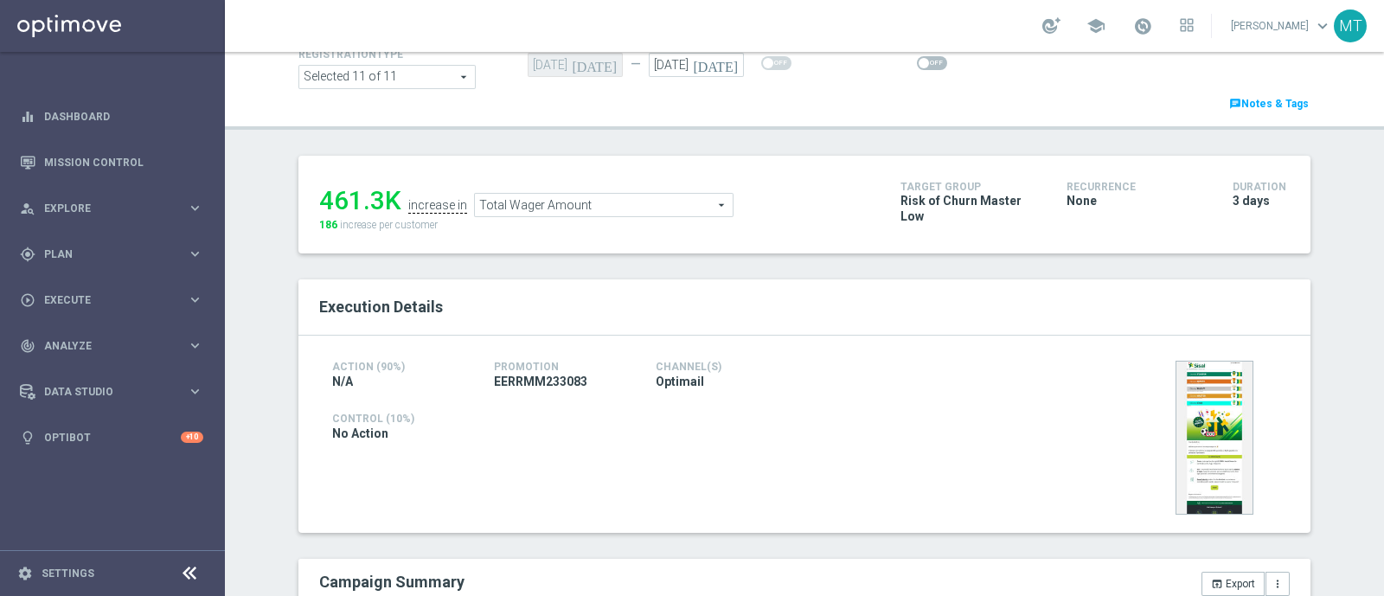
click at [532, 210] on span "Total Wager Amount" at bounding box center [604, 205] width 258 height 22
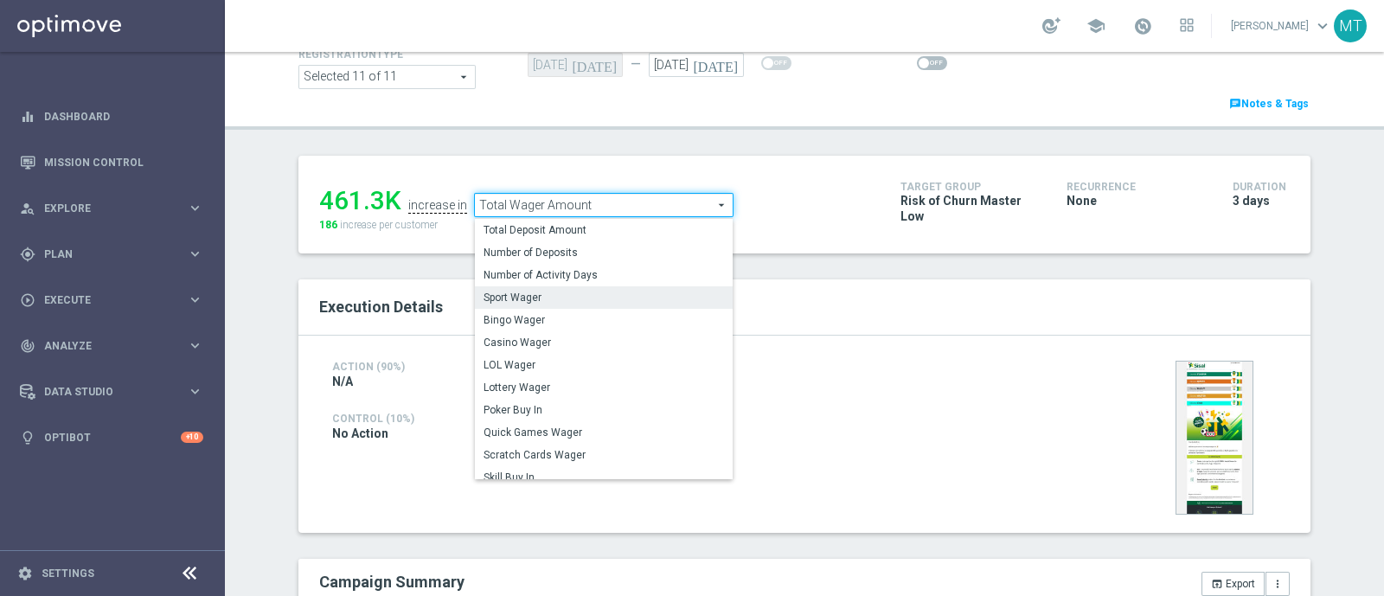
click at [561, 296] on span "Sport Wager" at bounding box center [603, 298] width 240 height 14
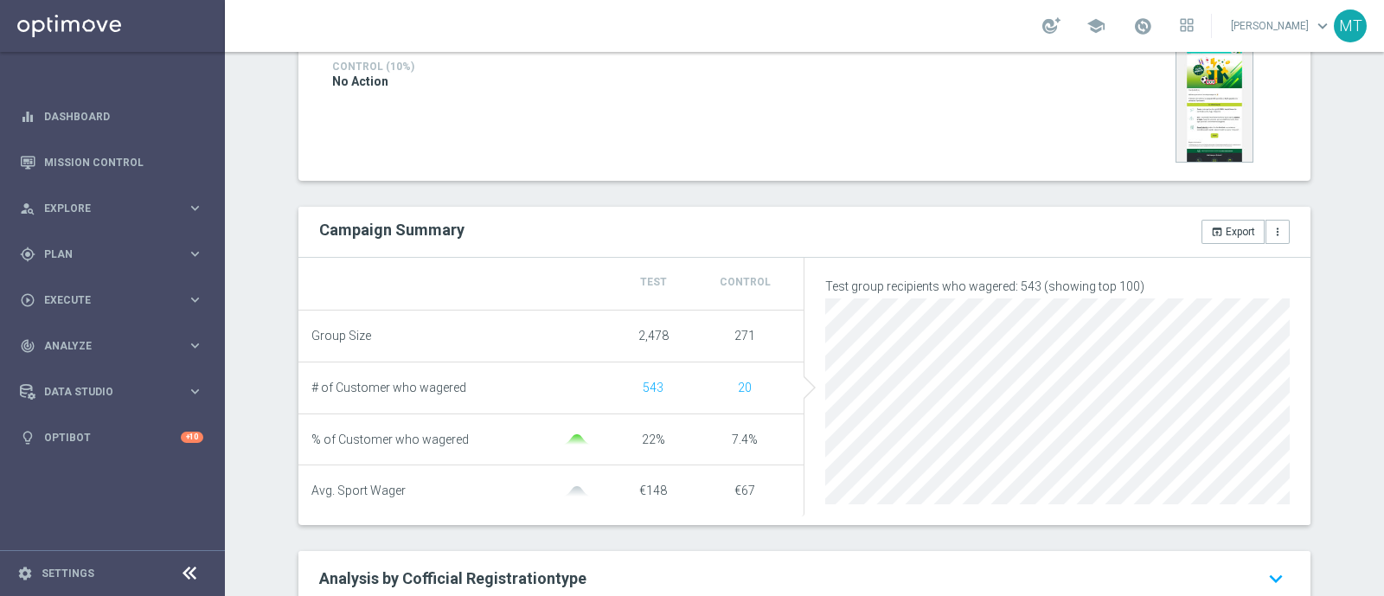
scroll to position [207, 0]
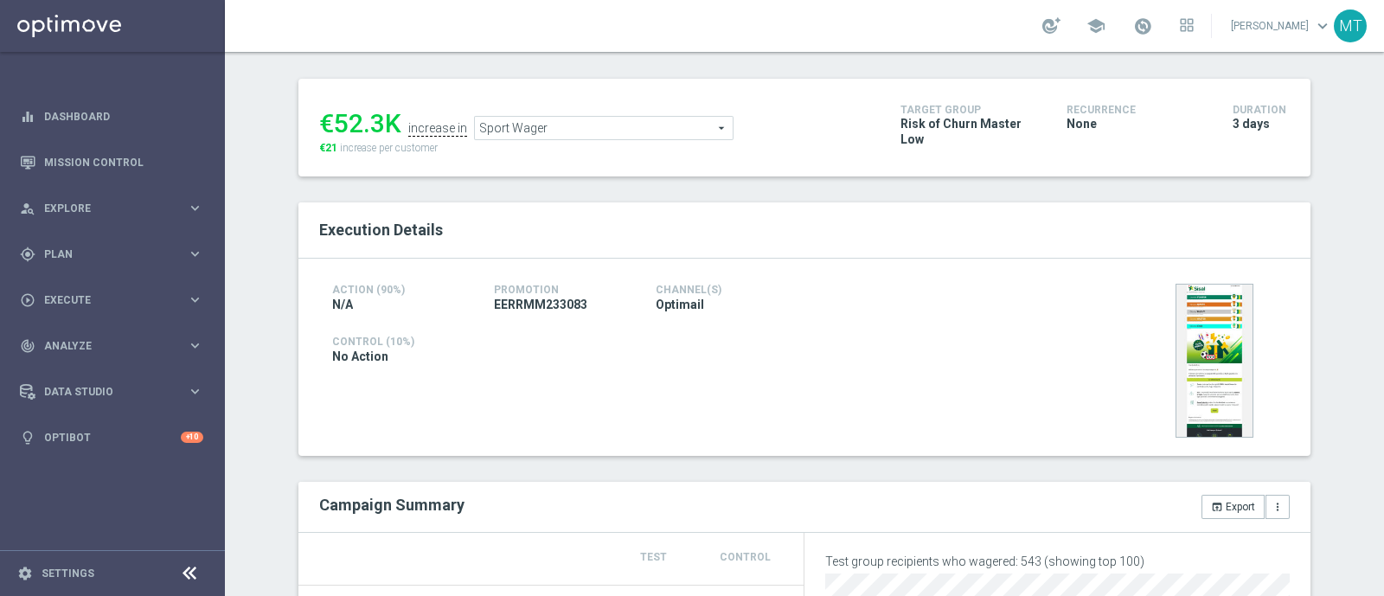
click at [558, 131] on span "Sport Wager" at bounding box center [604, 128] width 258 height 22
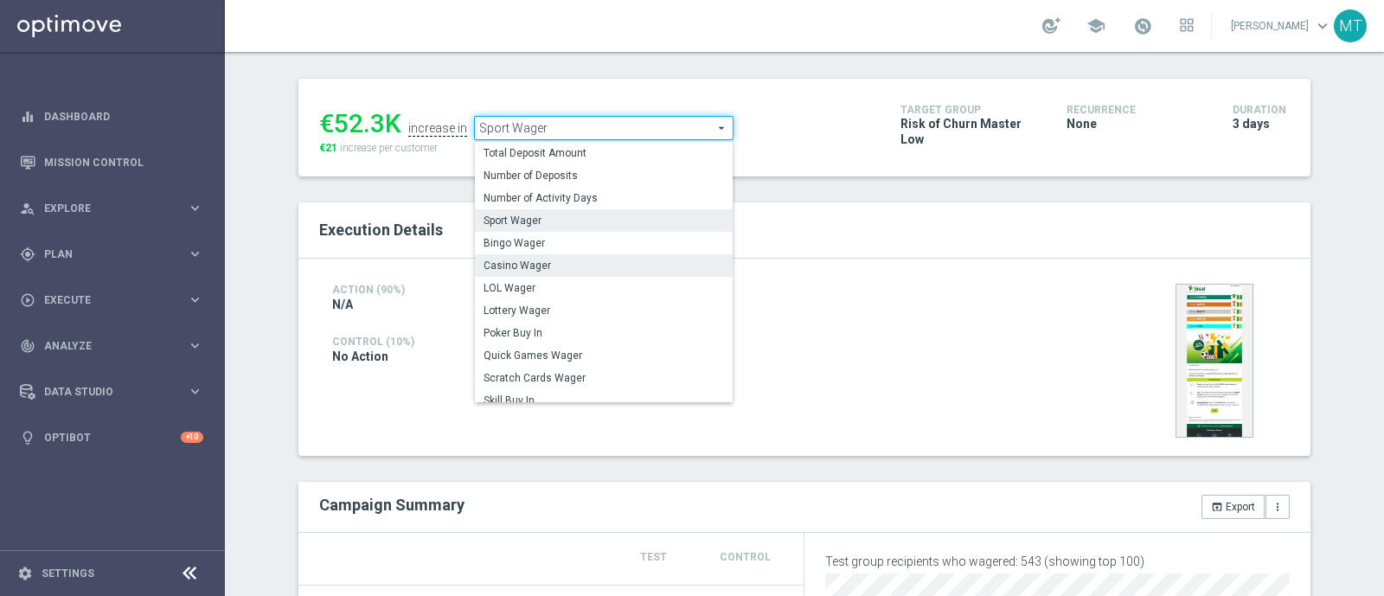
click at [547, 269] on span "Casino Wager" at bounding box center [603, 266] width 240 height 14
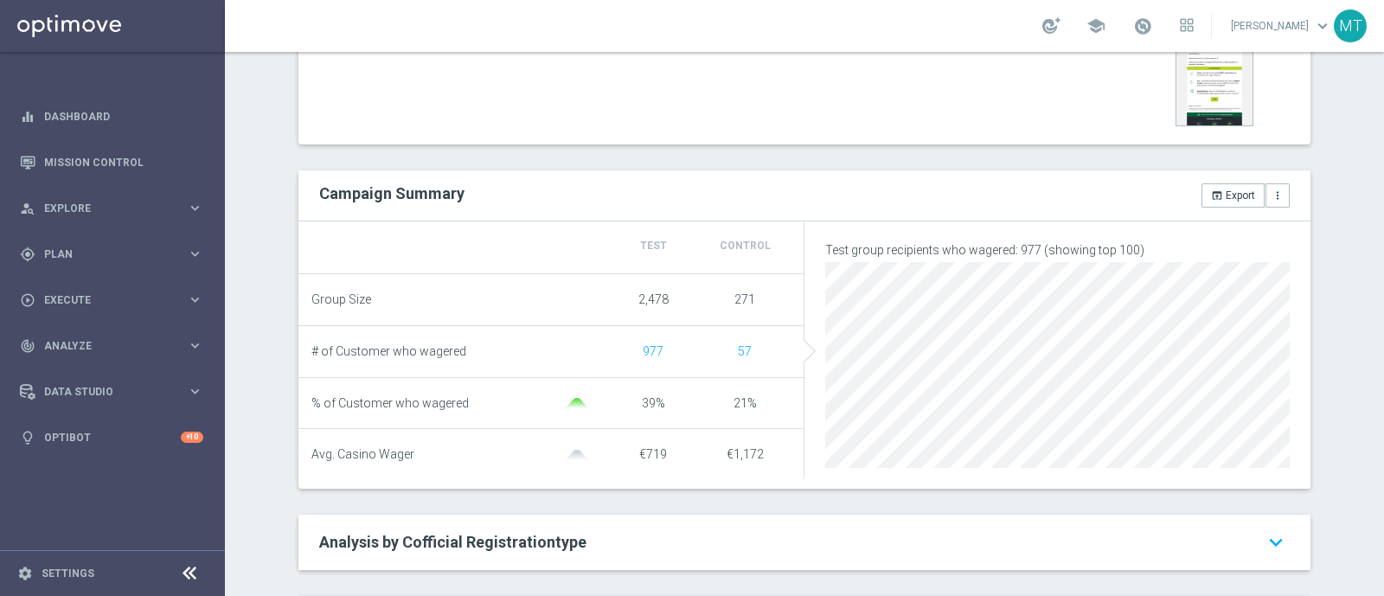
scroll to position [57, 0]
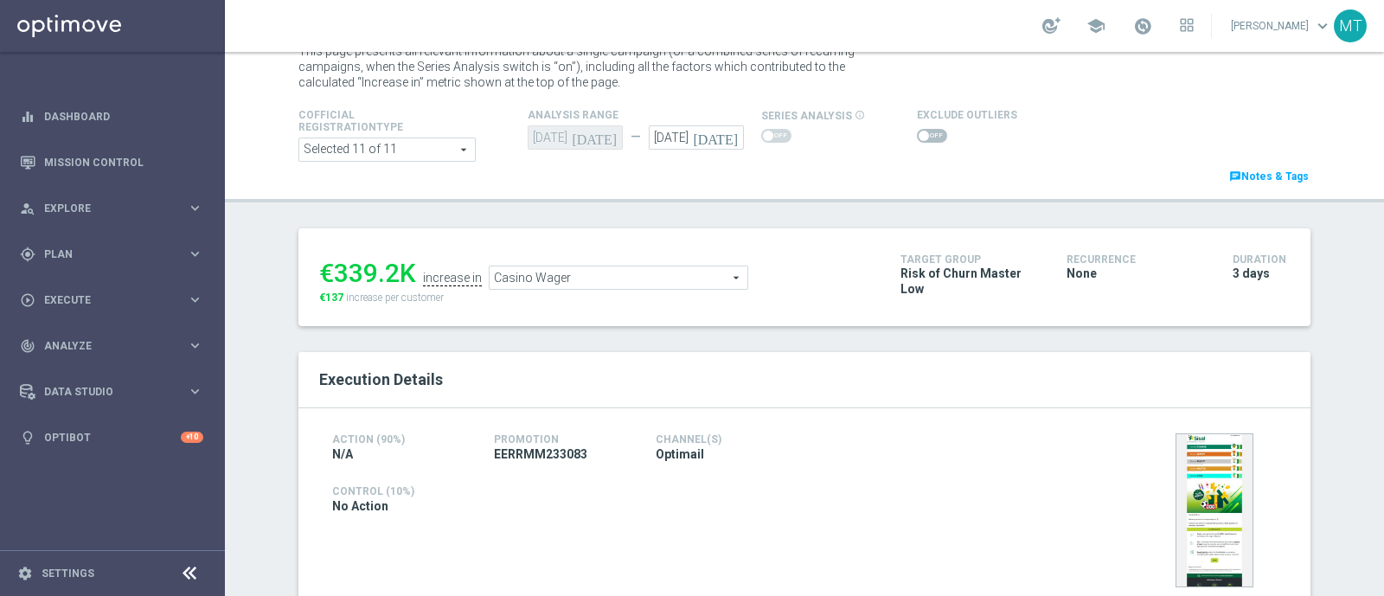
click at [518, 285] on span "Casino Wager" at bounding box center [619, 277] width 258 height 22
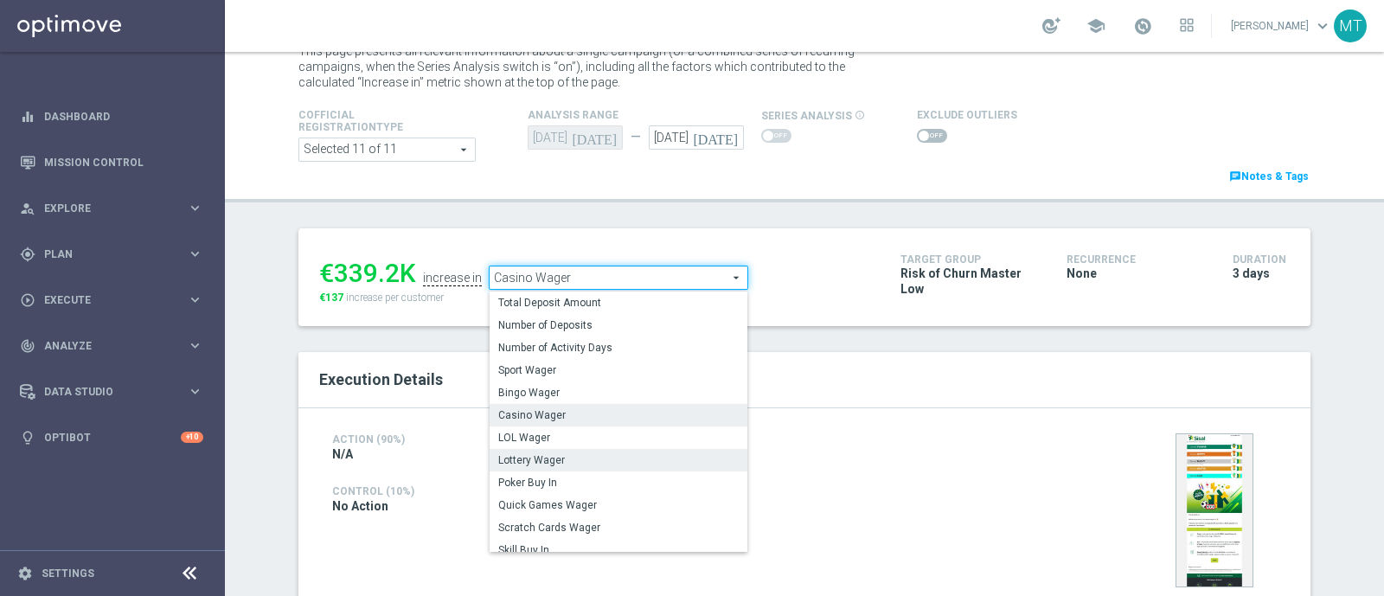
click at [544, 458] on span "Lottery Wager" at bounding box center [618, 460] width 240 height 14
type input "Lottery Wager"
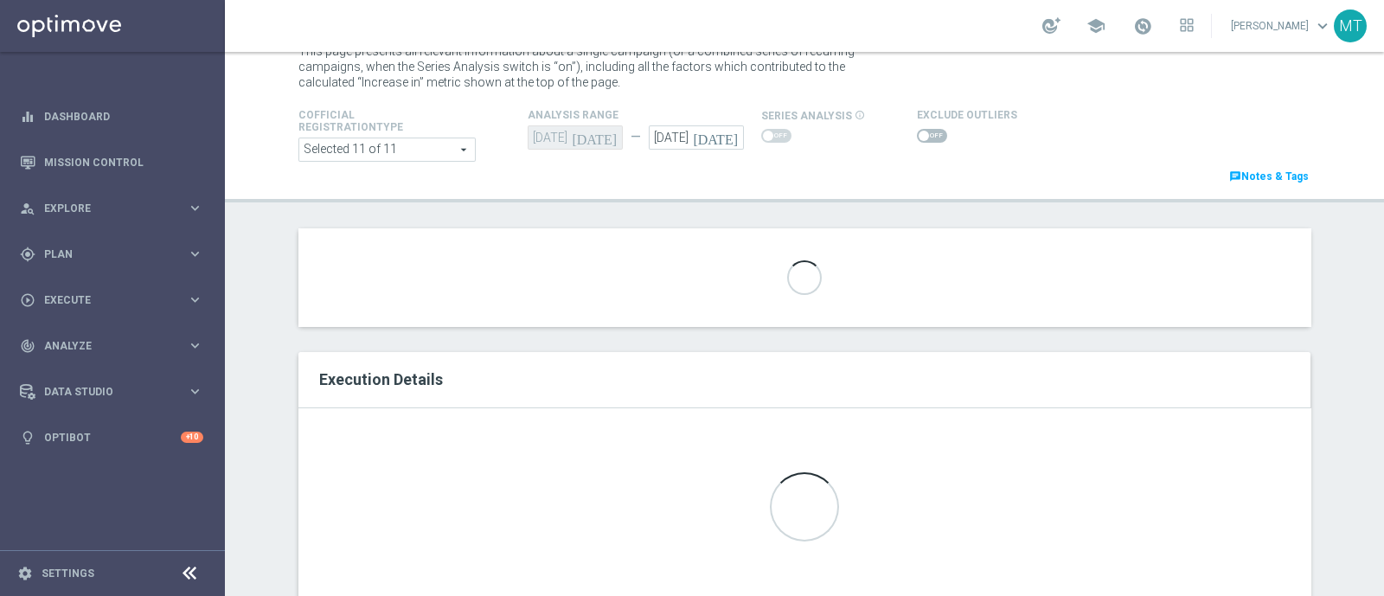
scroll to position [525, 0]
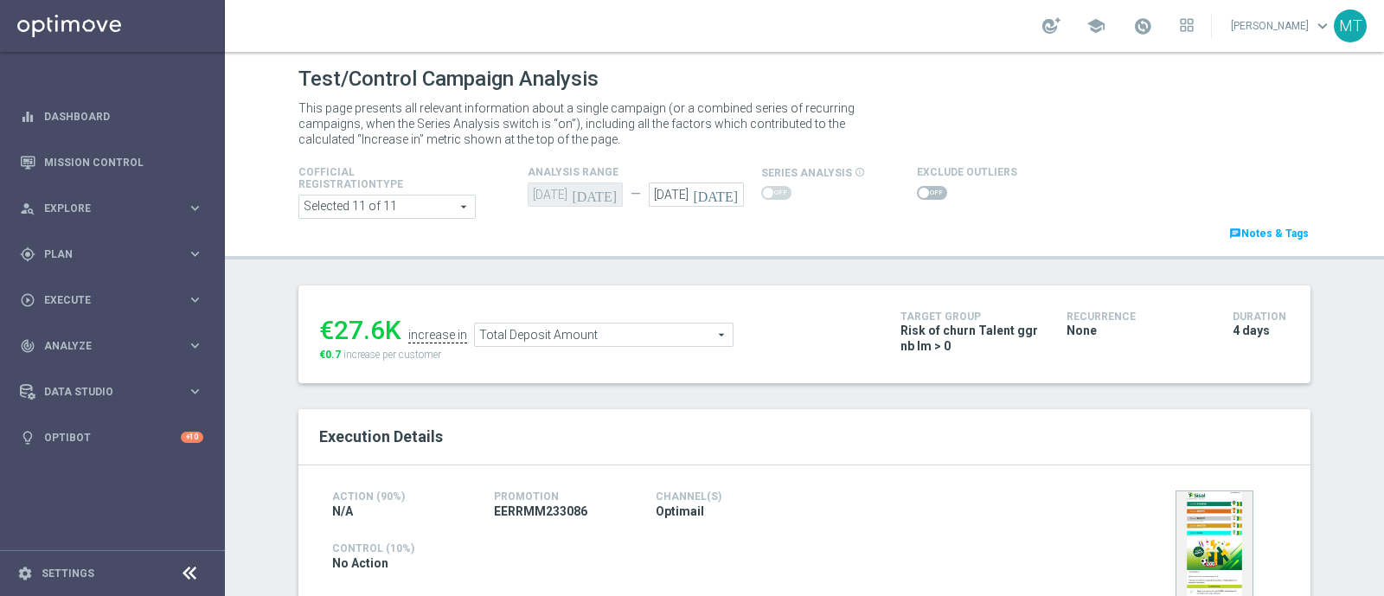
click at [567, 335] on span "Total Deposit Amount" at bounding box center [604, 334] width 258 height 22
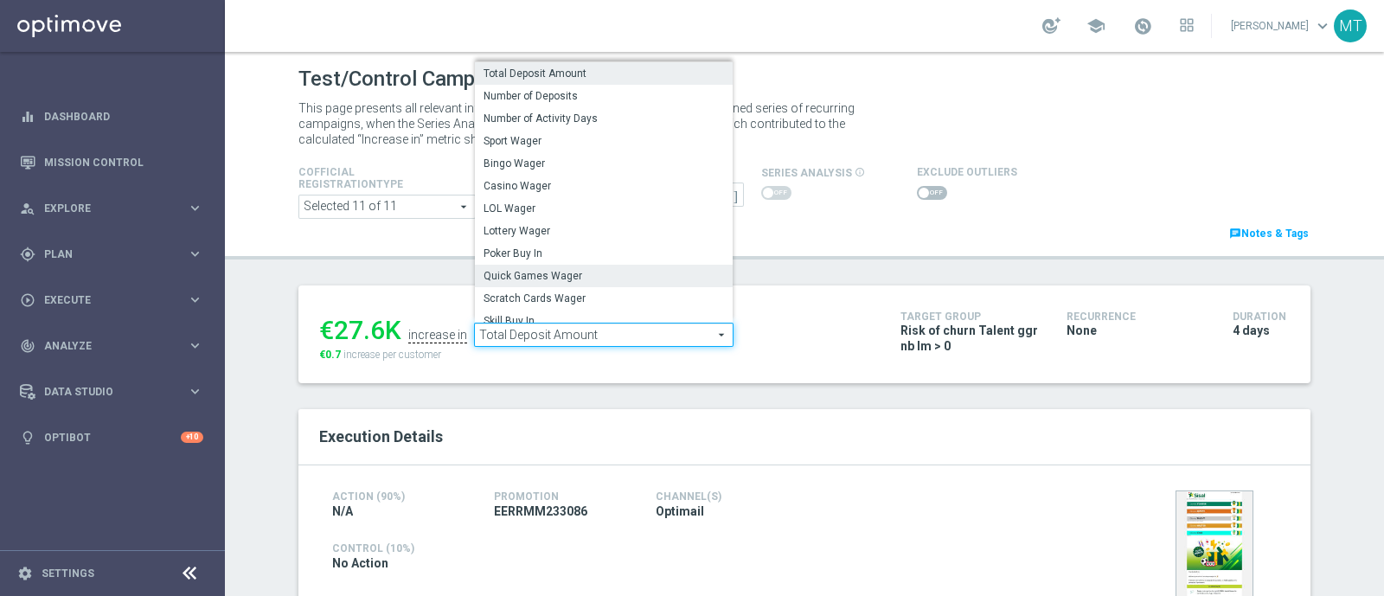
scroll to position [247, 0]
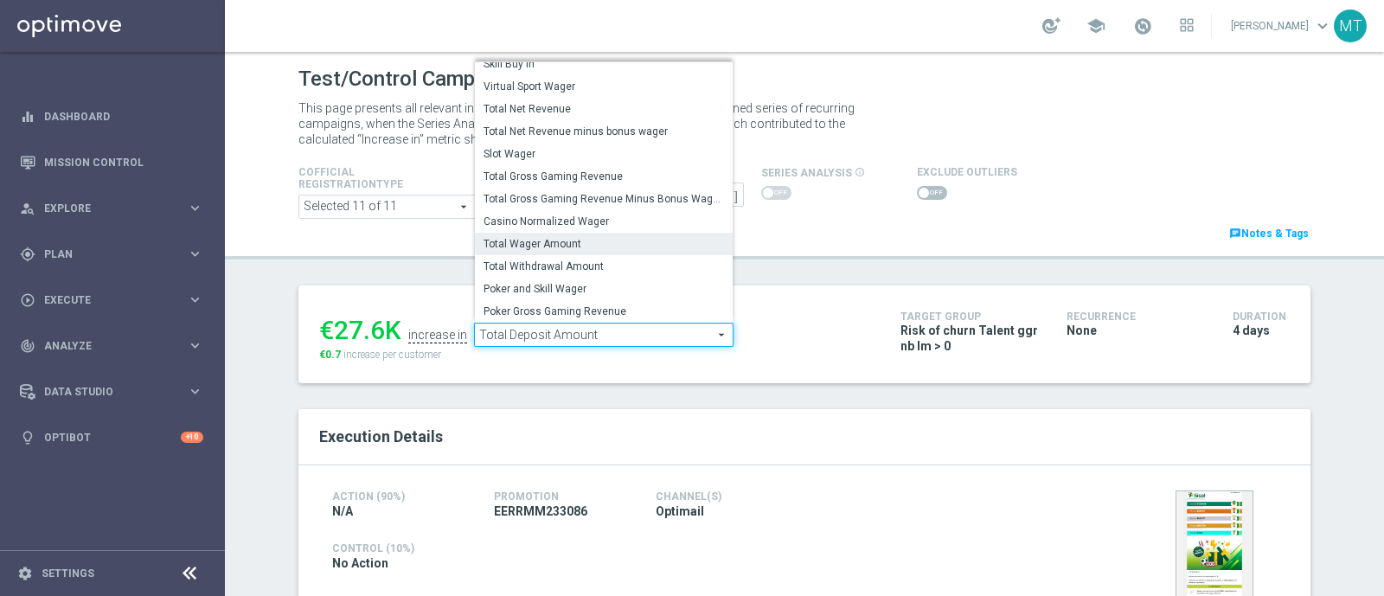
click at [520, 240] on span "Total Wager Amount" at bounding box center [603, 244] width 240 height 14
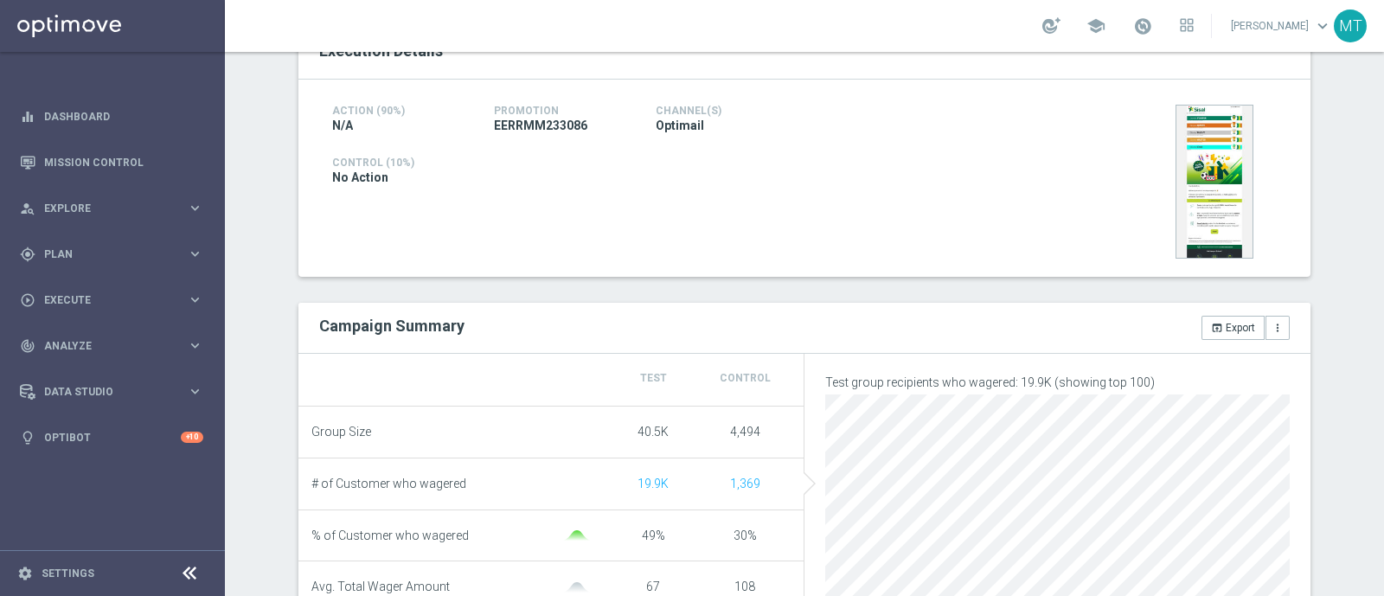
scroll to position [270, 0]
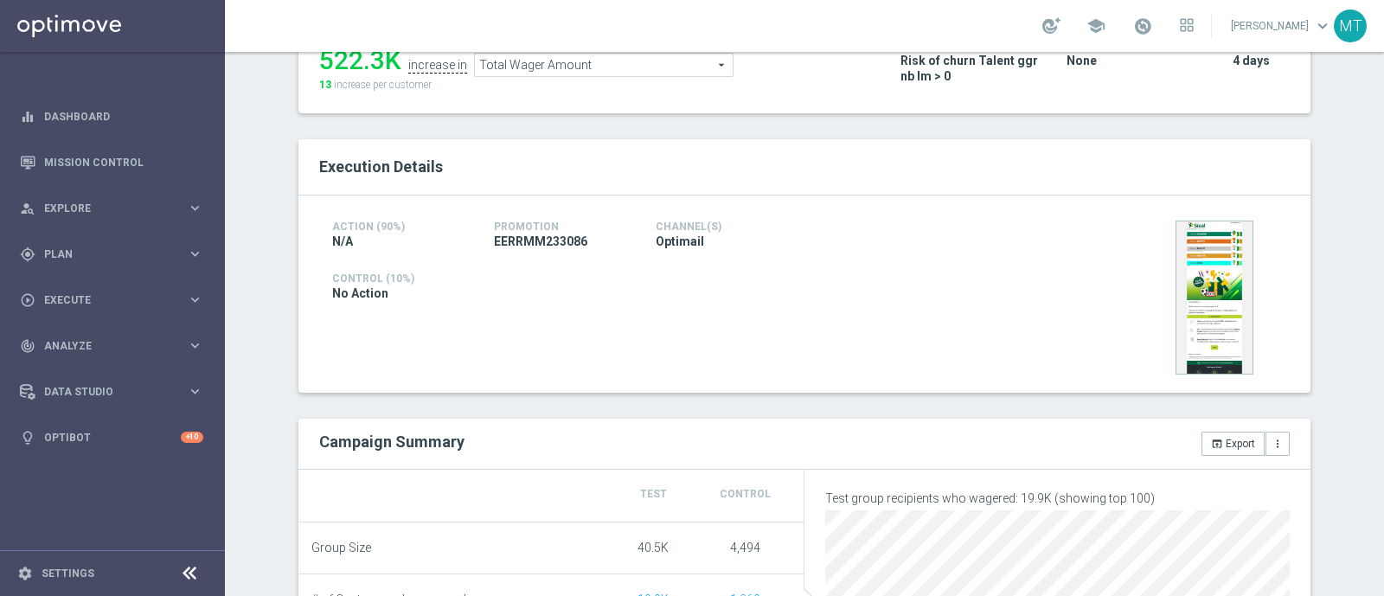
click at [521, 71] on span "Total Wager Amount" at bounding box center [604, 65] width 258 height 22
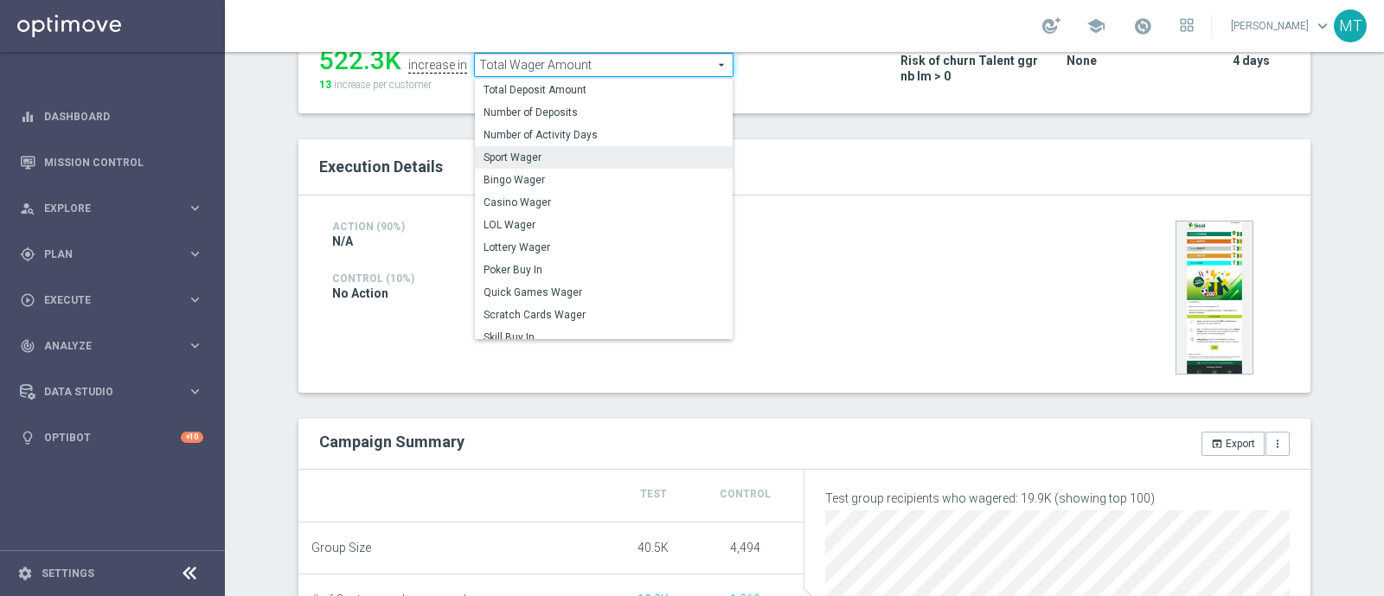
click at [515, 150] on span "Sport Wager" at bounding box center [603, 157] width 240 height 14
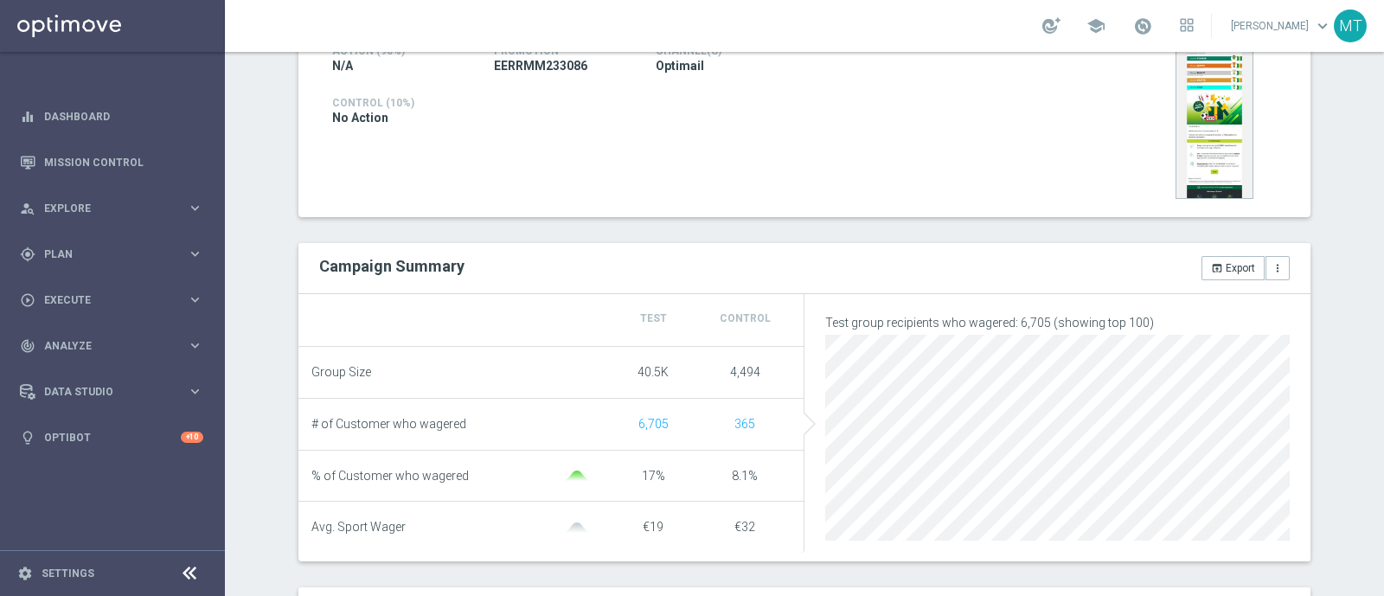
scroll to position [279, 0]
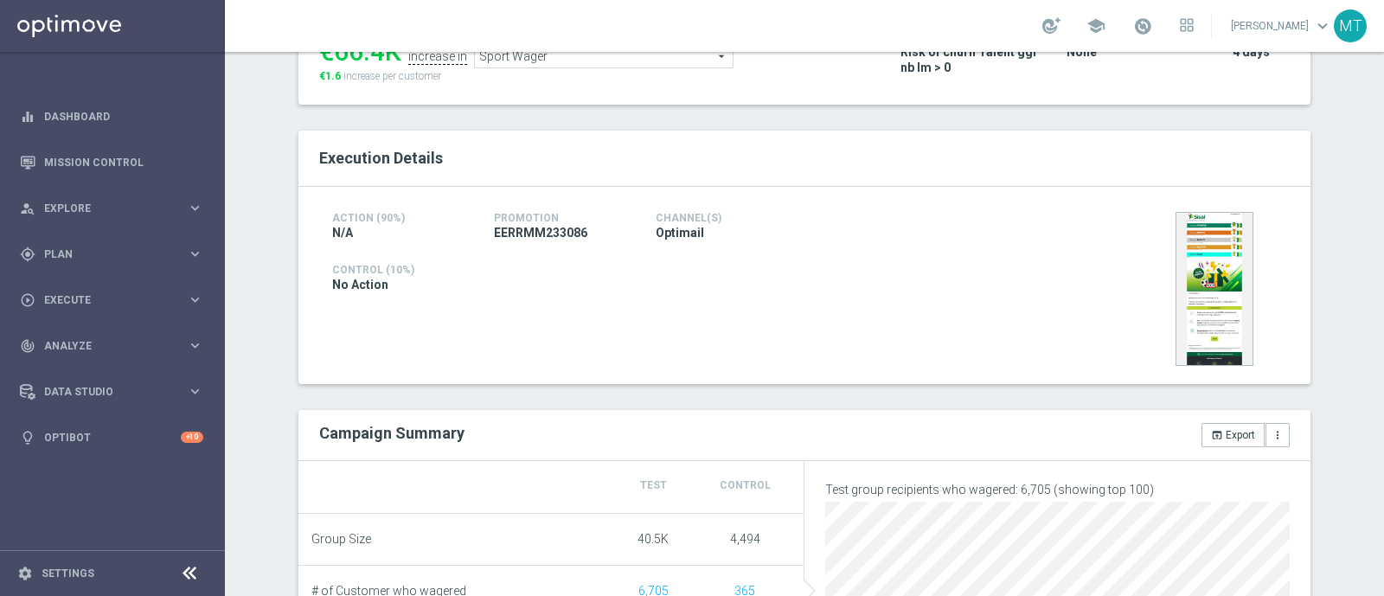
click at [558, 58] on span "Sport Wager" at bounding box center [604, 56] width 258 height 22
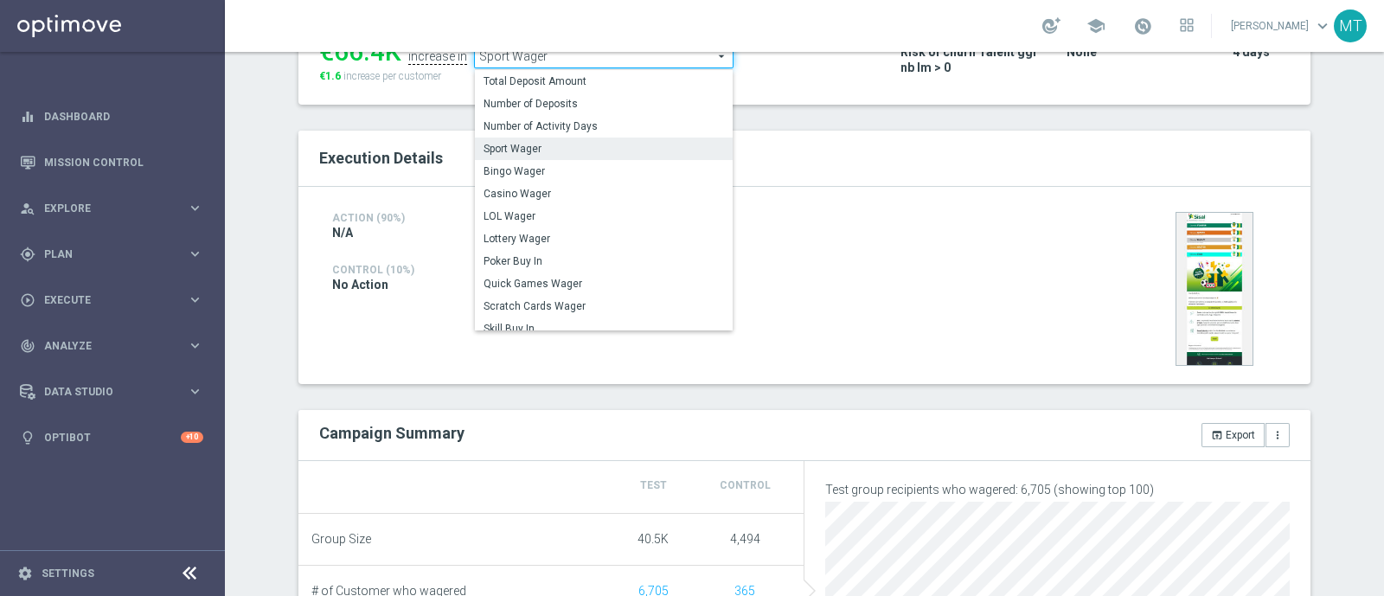
click at [560, 200] on label "Casino Wager" at bounding box center [604, 193] width 258 height 22
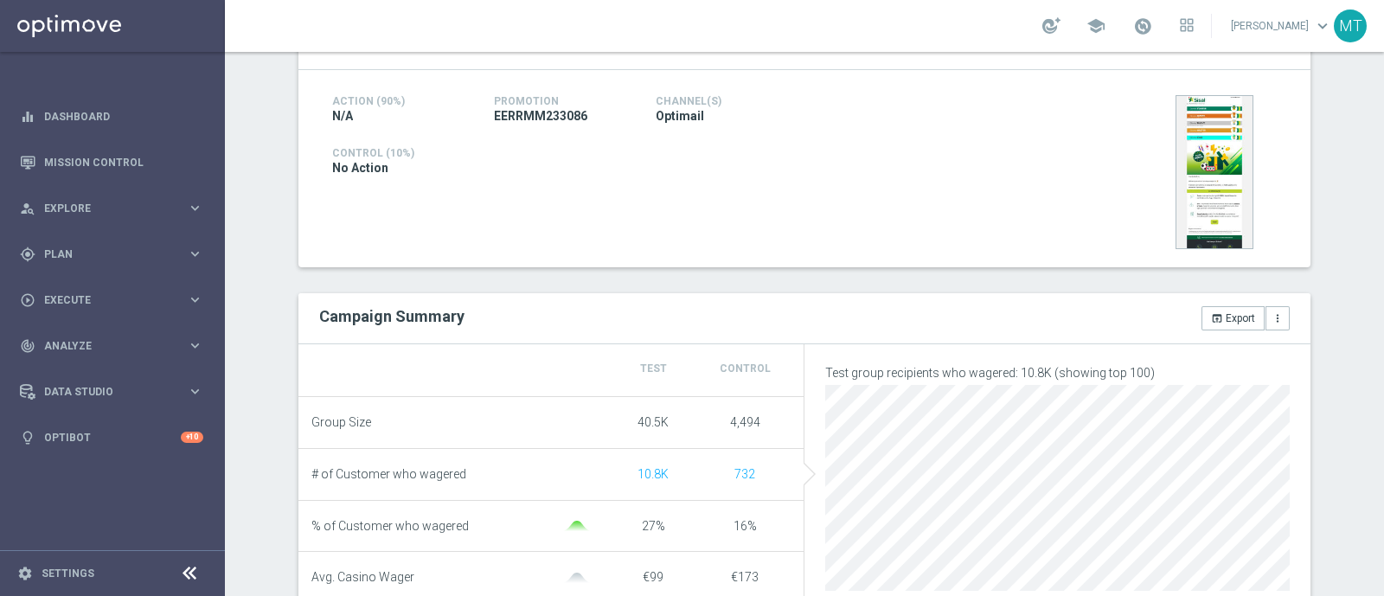
scroll to position [272, 0]
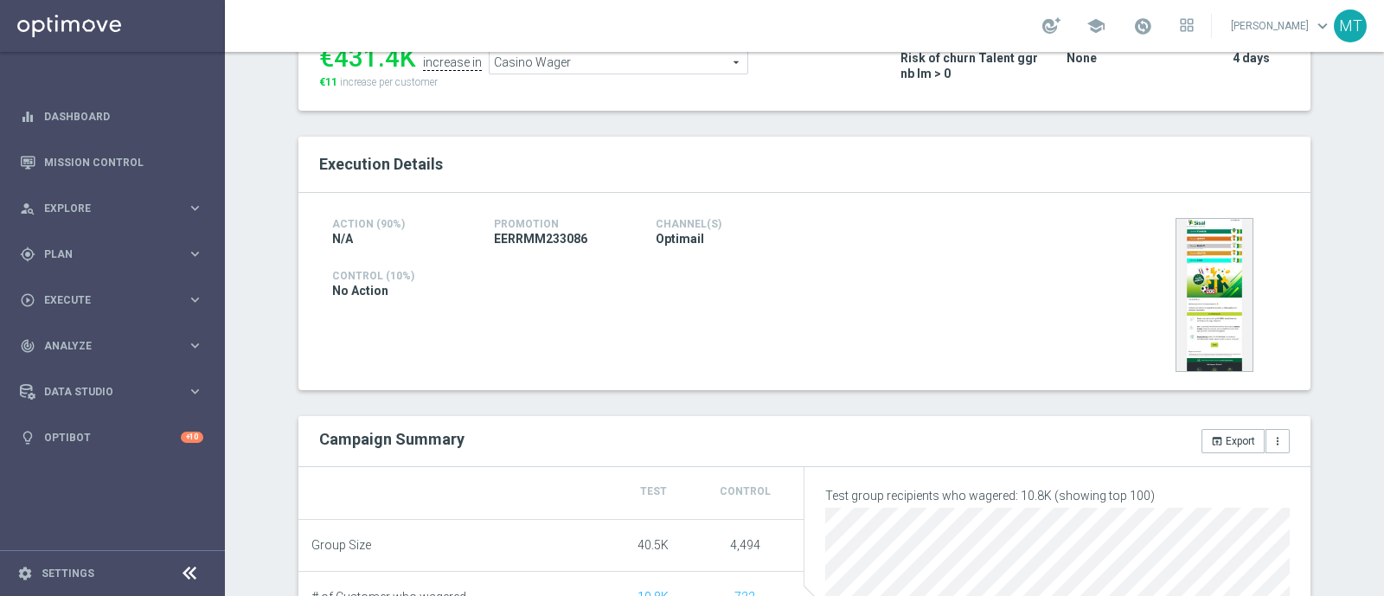
click at [499, 65] on span "Casino Wager" at bounding box center [619, 62] width 258 height 22
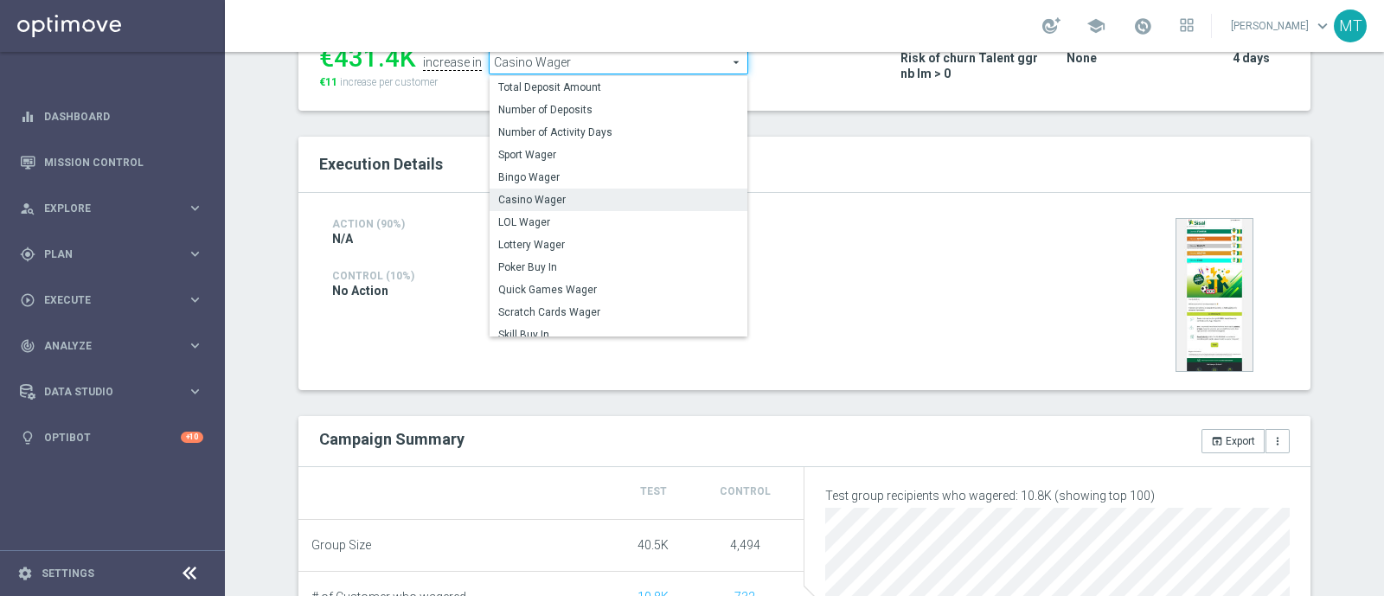
click at [522, 247] on span "Lottery Wager" at bounding box center [618, 245] width 240 height 14
type input "Lottery Wager"
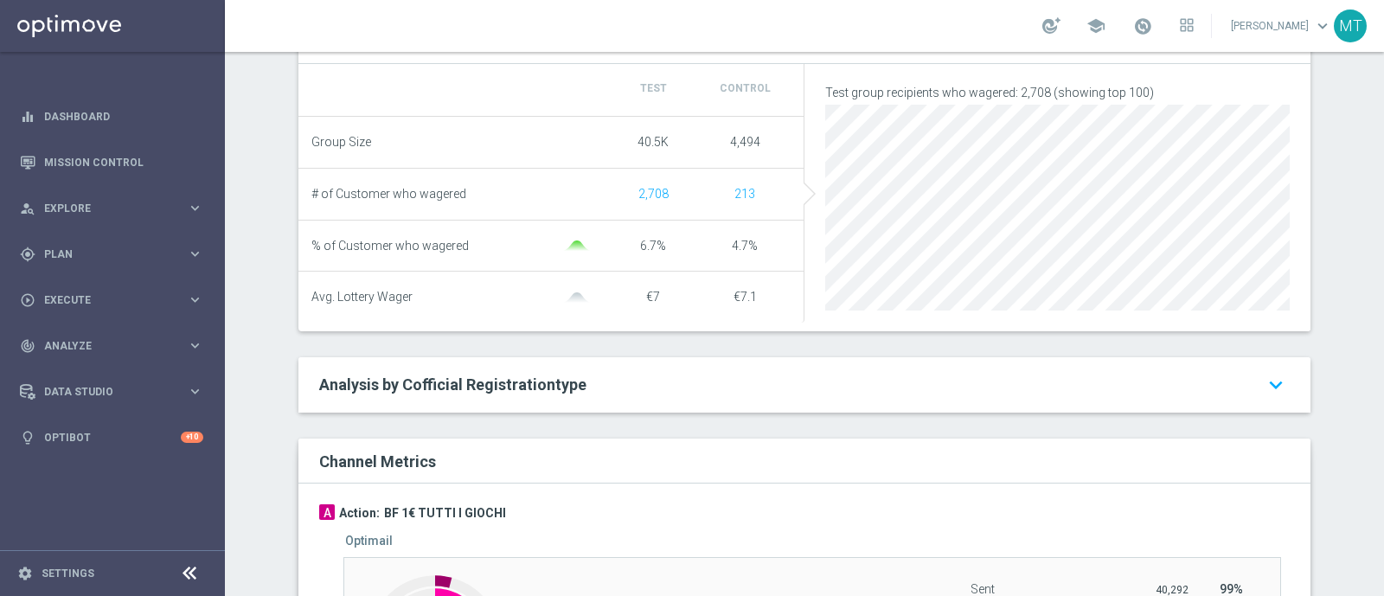
scroll to position [676, 0]
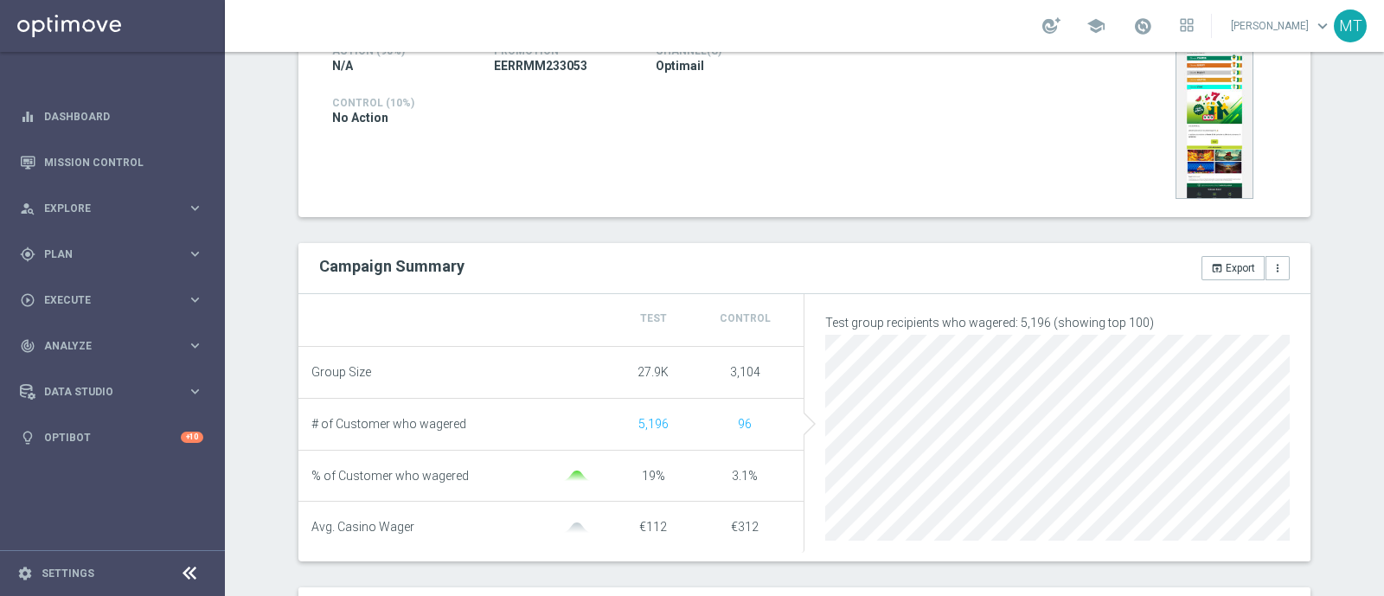
scroll to position [17, 0]
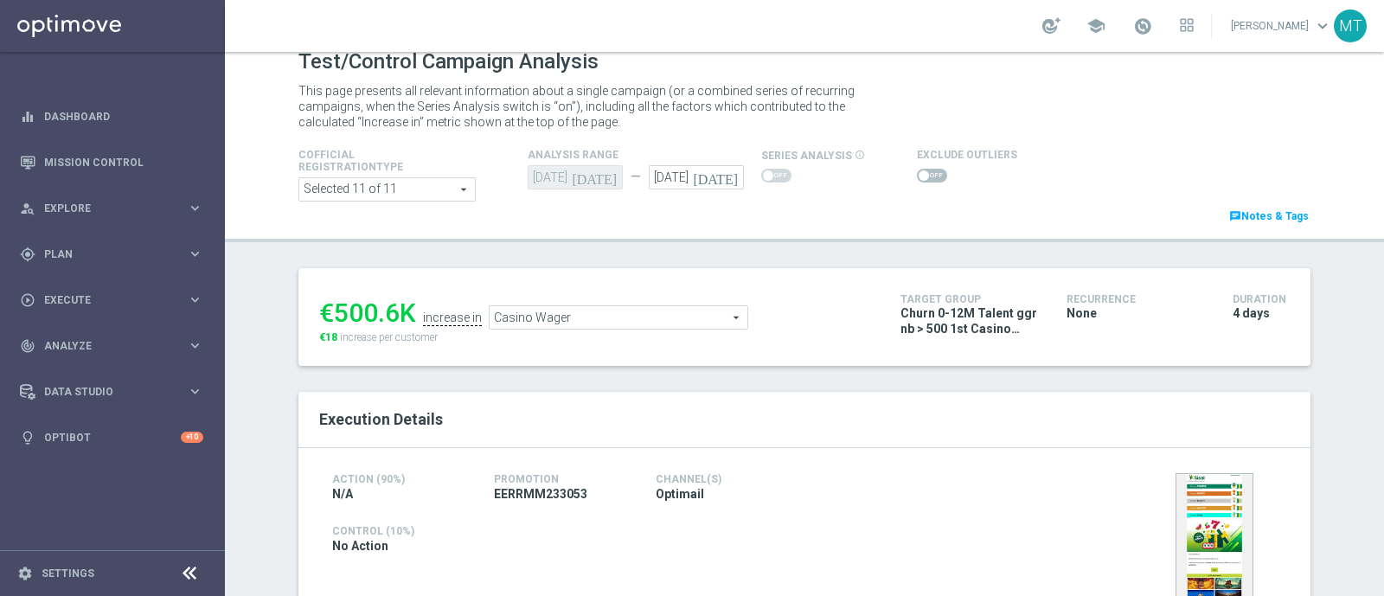
click at [590, 319] on span "Casino Wager" at bounding box center [619, 317] width 258 height 22
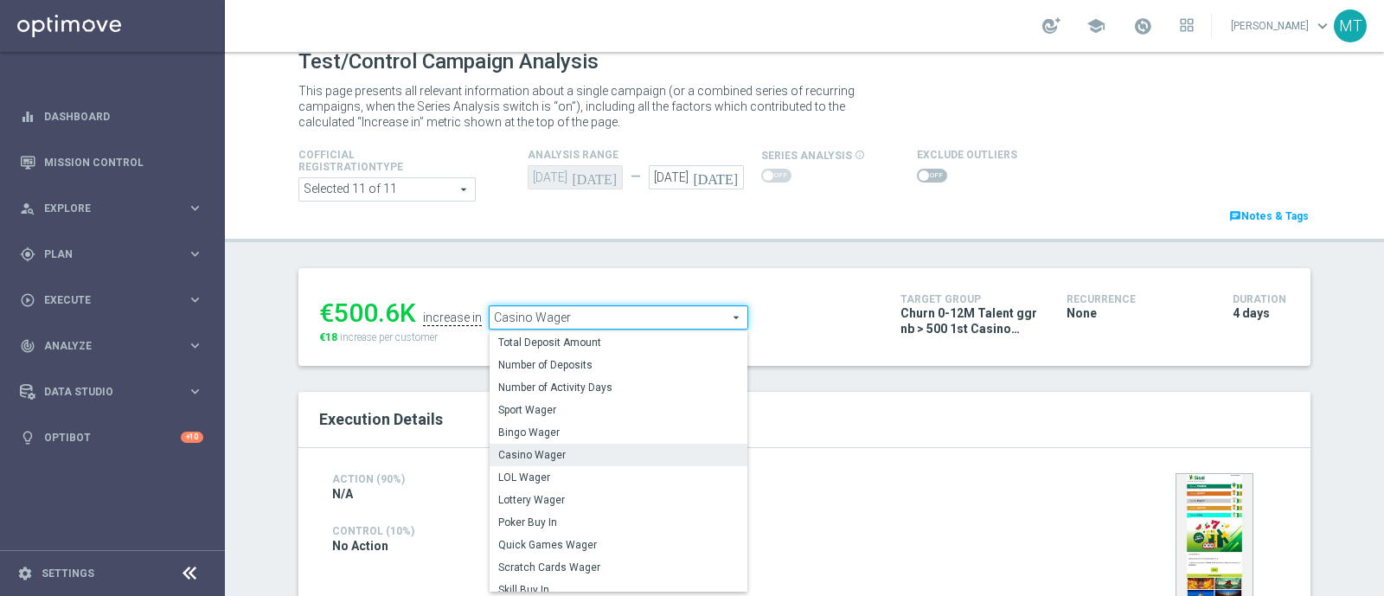
click at [584, 336] on span "Total Deposit Amount" at bounding box center [618, 343] width 240 height 14
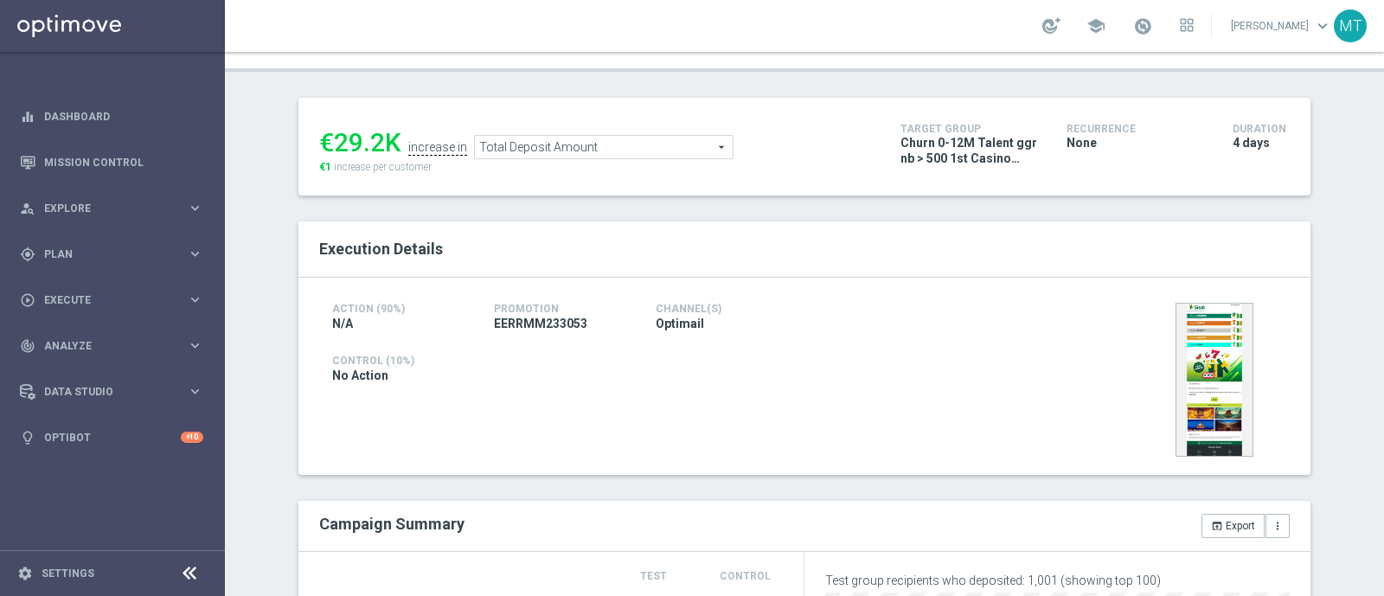
scroll to position [179, 0]
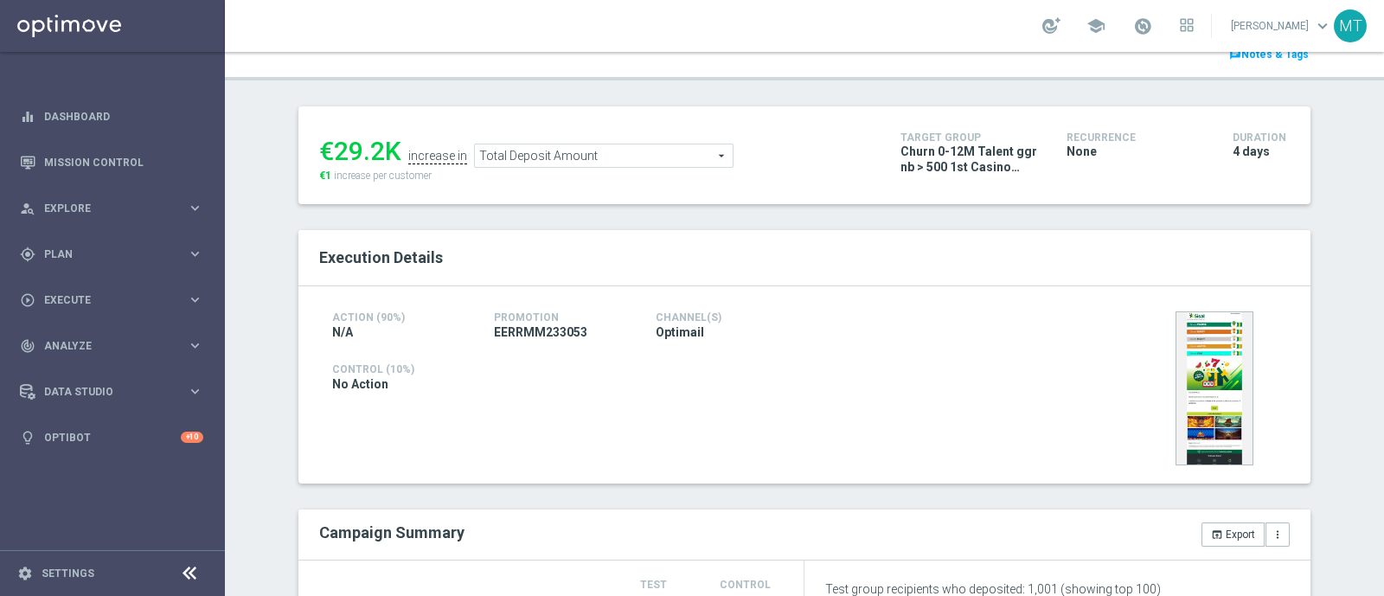
click at [555, 153] on span "Total Deposit Amount" at bounding box center [604, 155] width 258 height 22
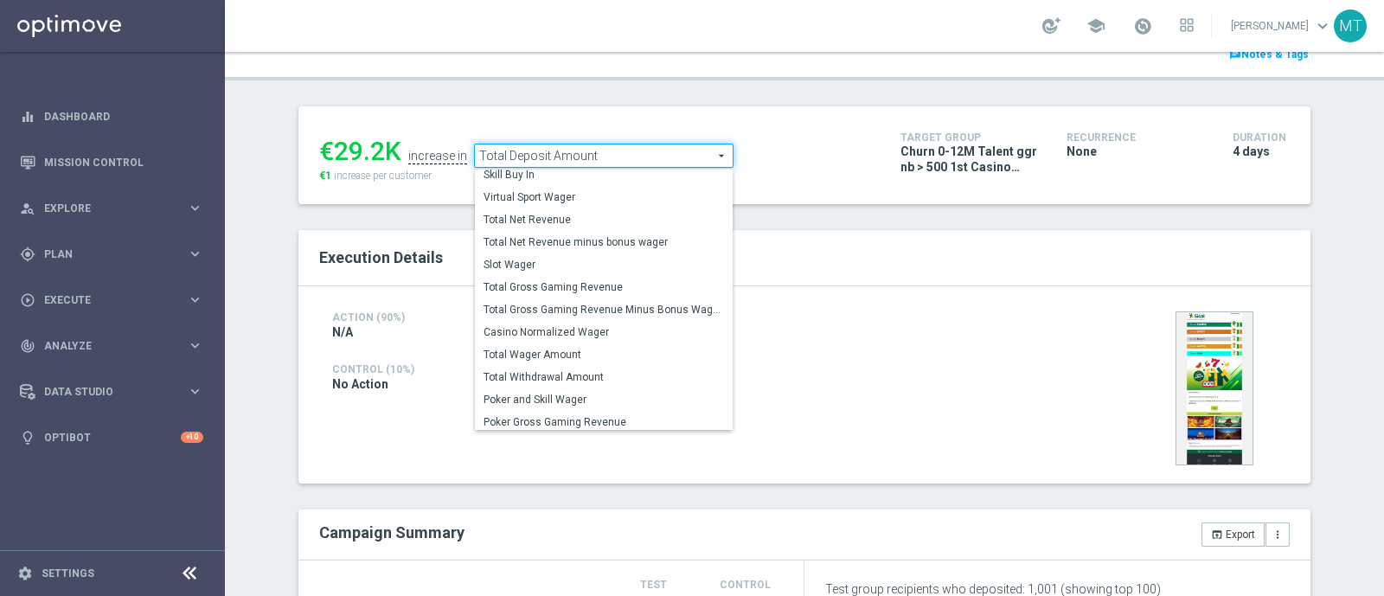
scroll to position [247, 0]
click at [523, 349] on span "Total Wager Amount" at bounding box center [603, 351] width 240 height 14
type input "Total Wager Amount"
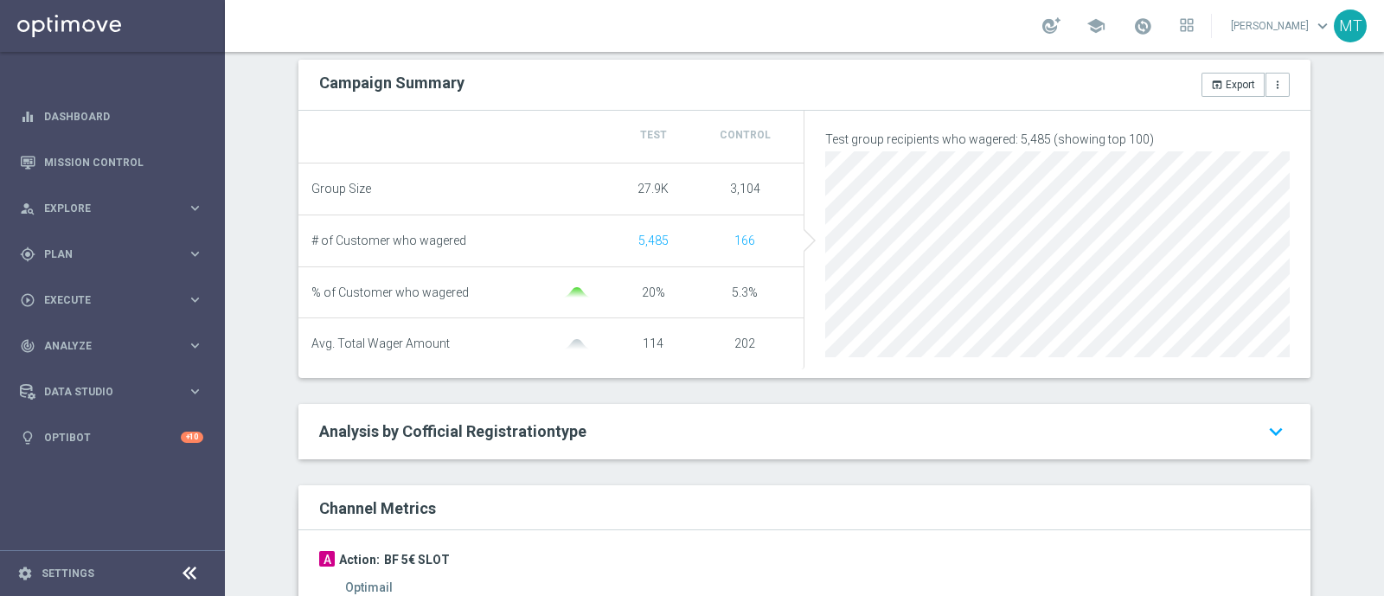
scroll to position [384, 0]
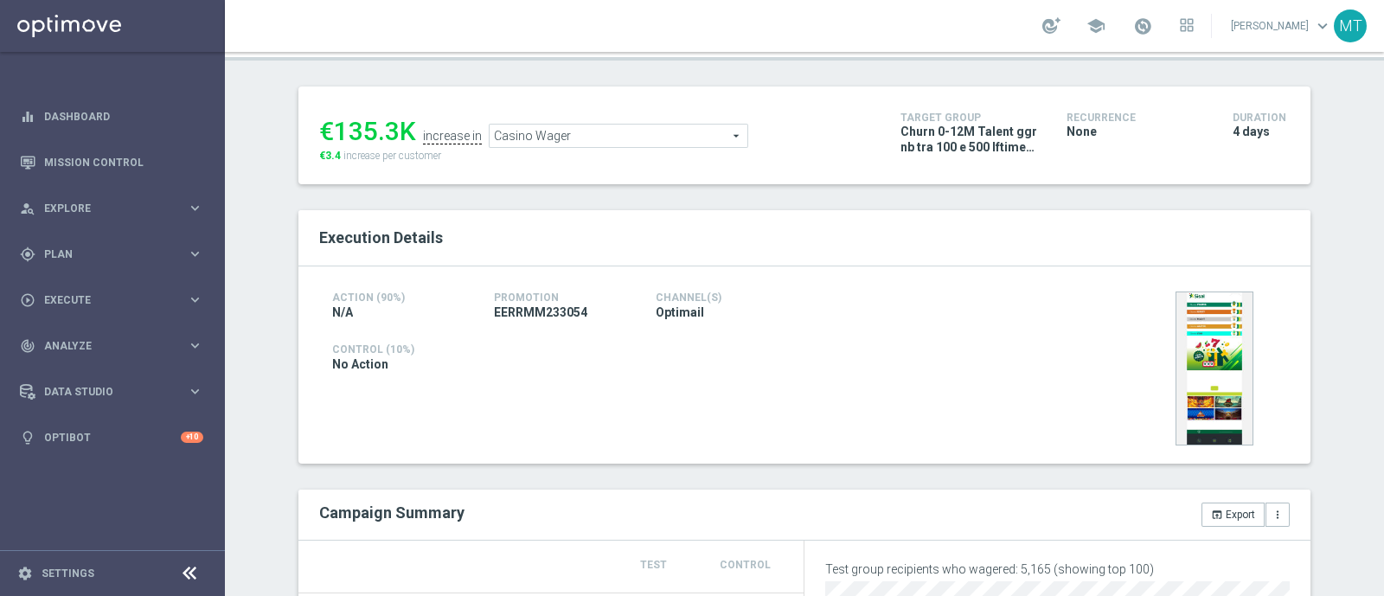
scroll to position [189, 0]
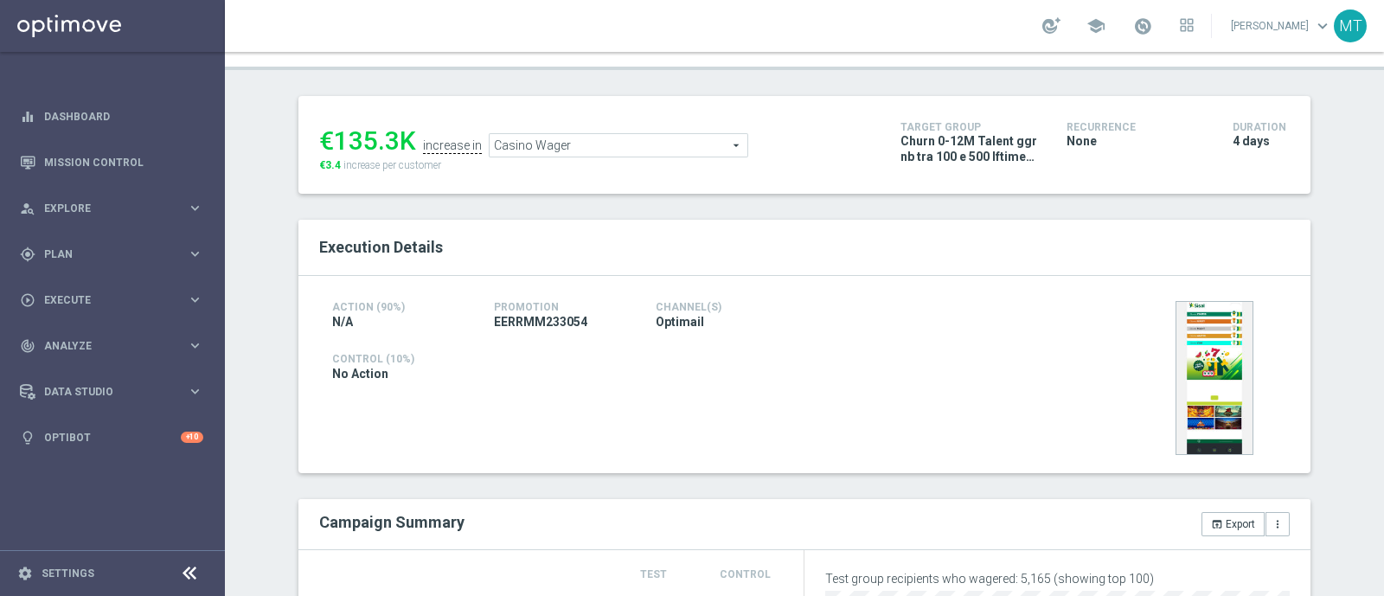
click at [535, 144] on span "Casino Wager" at bounding box center [619, 145] width 258 height 22
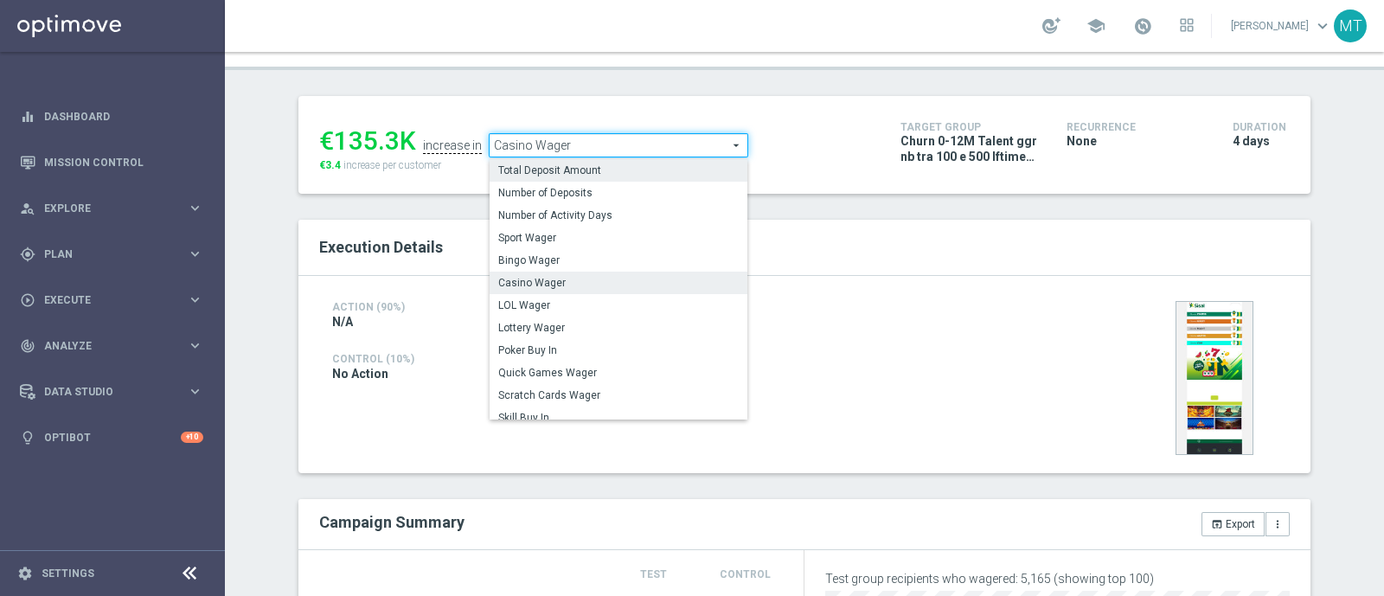
click at [532, 168] on span "Total Deposit Amount" at bounding box center [618, 170] width 240 height 14
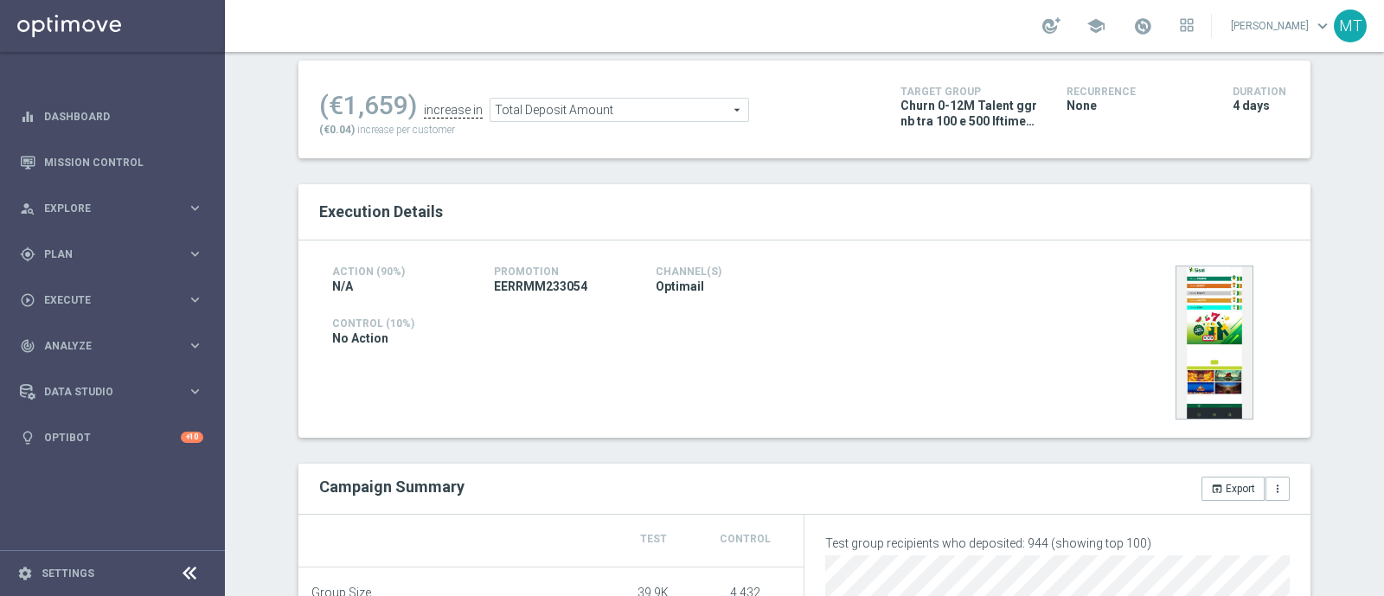
scroll to position [227, 0]
click at [537, 114] on span "Total Deposit Amount" at bounding box center [619, 108] width 258 height 22
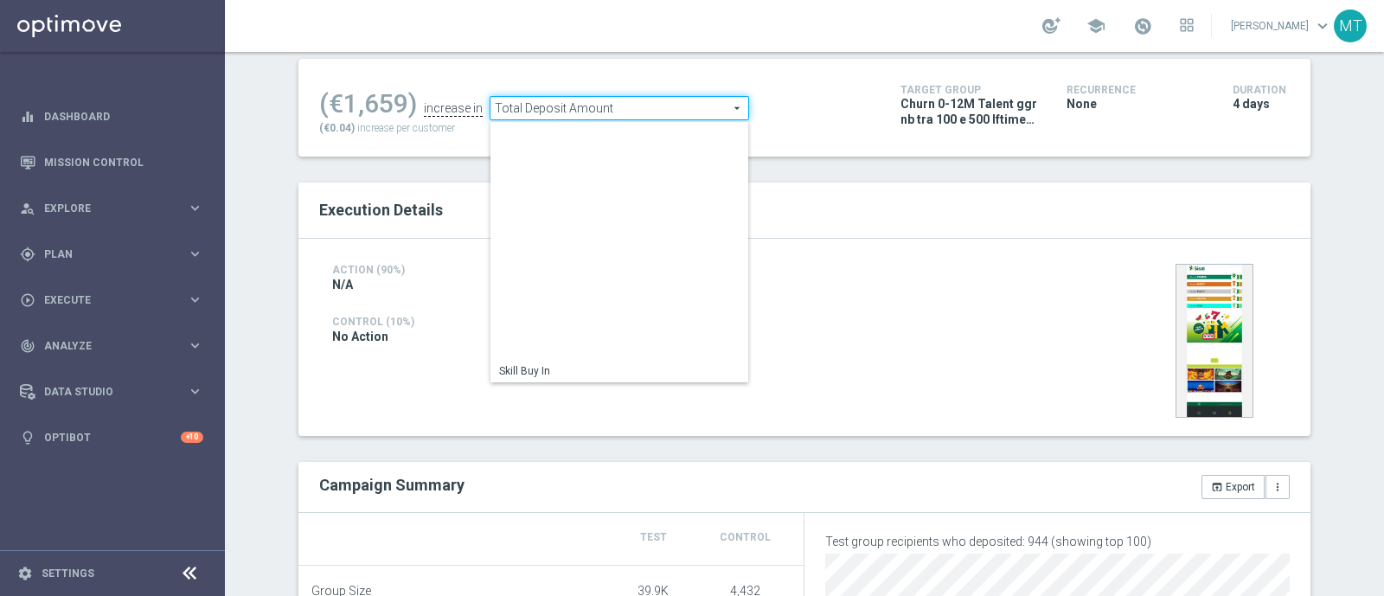
scroll to position [247, 0]
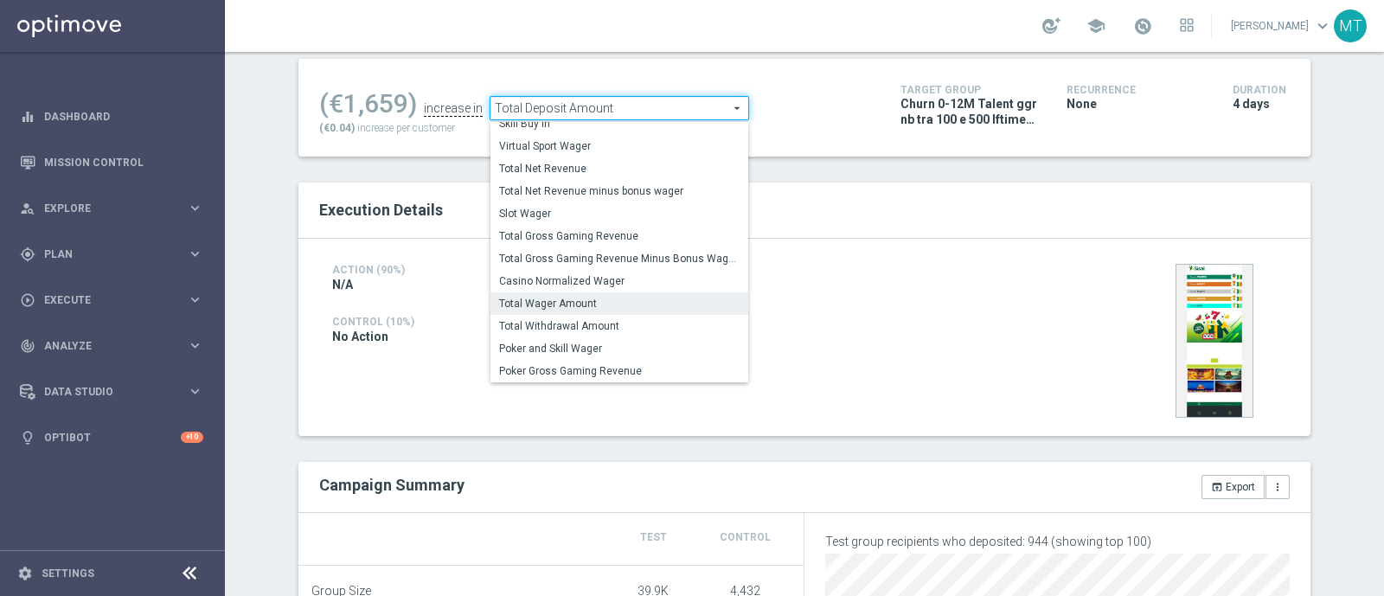
click at [571, 299] on span "Total Wager Amount" at bounding box center [619, 304] width 240 height 14
type input "Total Wager Amount"
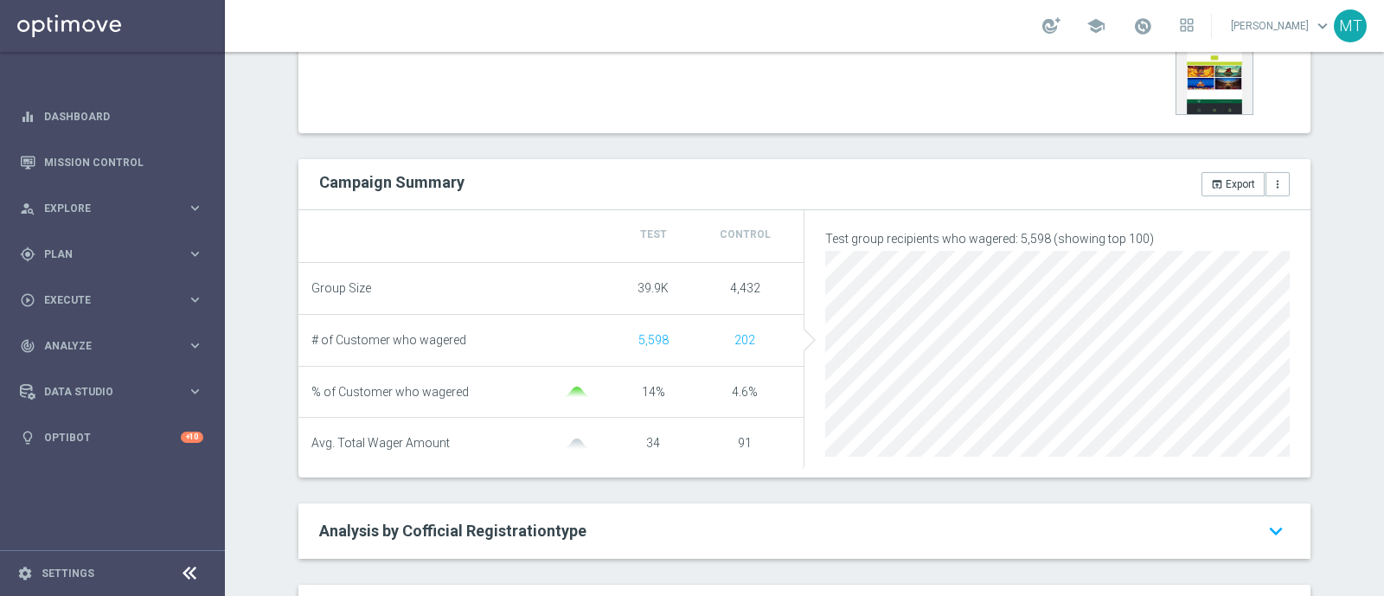
scroll to position [371, 0]
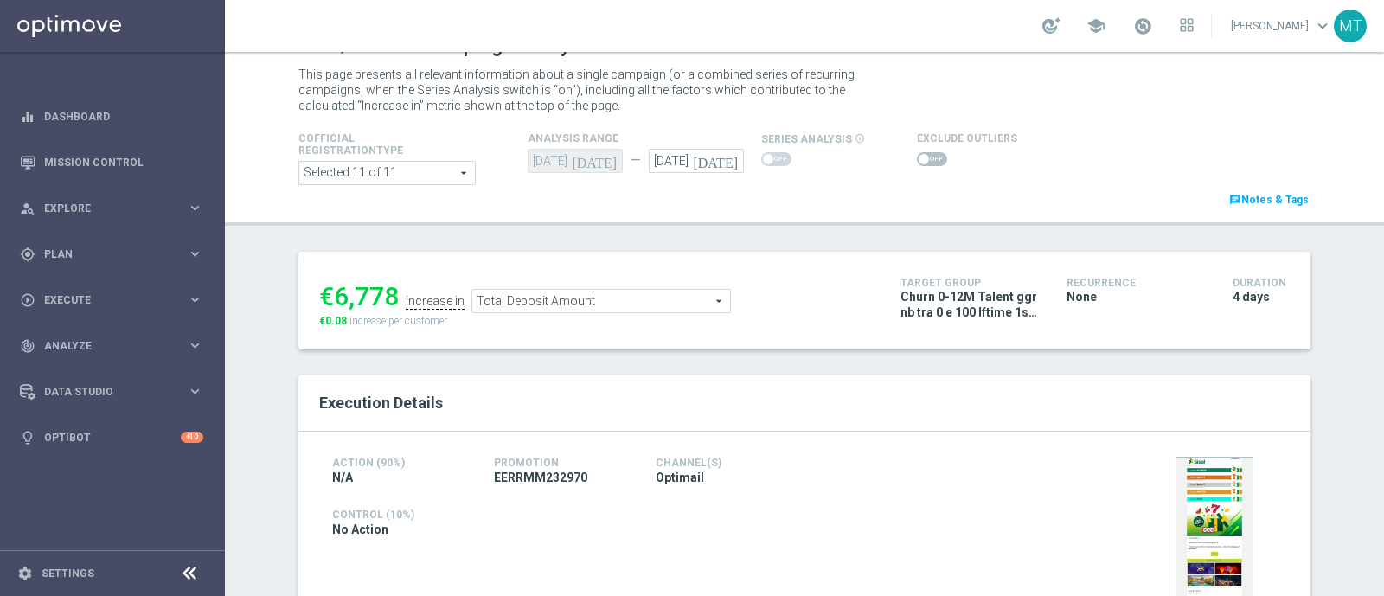
scroll to position [32, 0]
click at [573, 319] on div "€6,778 increase in Total Deposit Amount Total Deposit Amount arrow_drop_down se…" at bounding box center [596, 302] width 555 height 56
click at [565, 311] on span "Total Deposit Amount" at bounding box center [601, 302] width 258 height 22
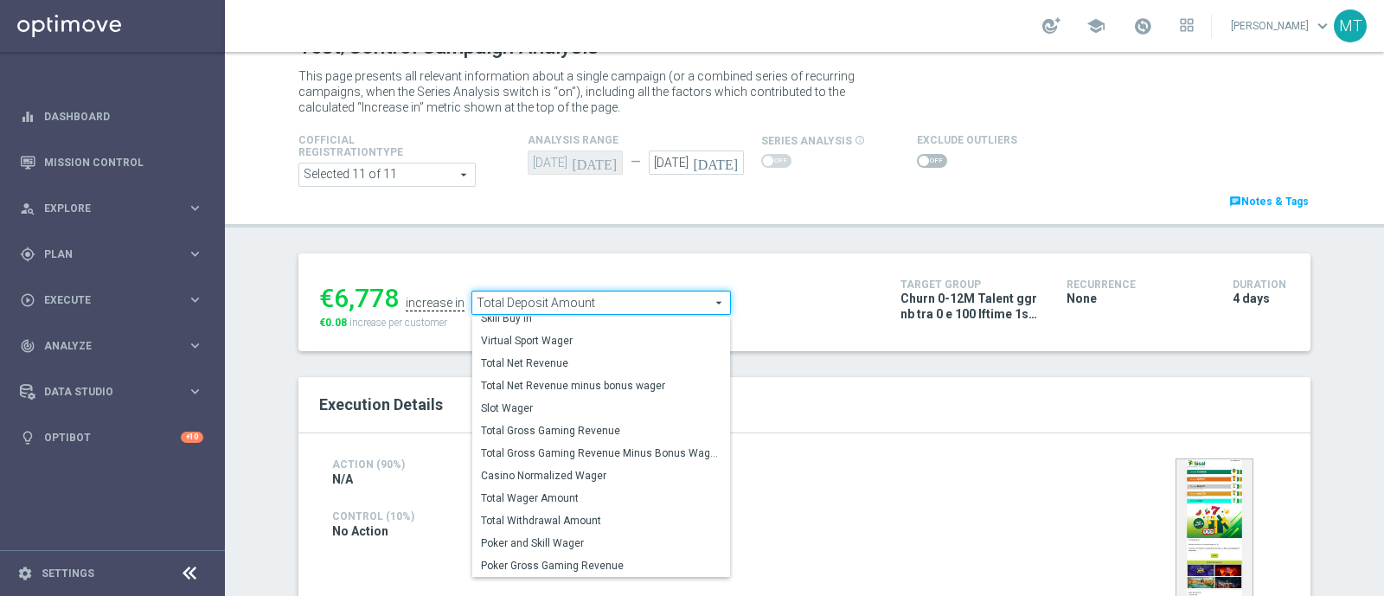
scroll to position [247, 0]
click at [546, 502] on span "Total Wager Amount" at bounding box center [601, 499] width 240 height 14
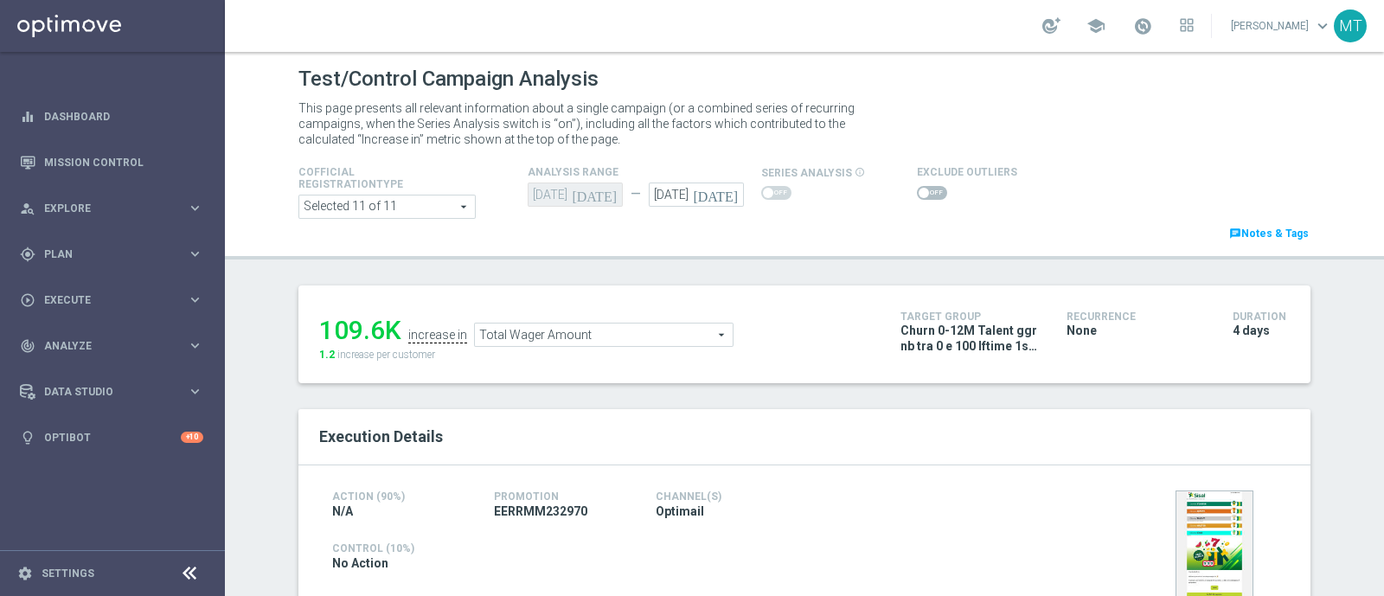
click at [517, 337] on span "Total Wager Amount" at bounding box center [604, 334] width 258 height 22
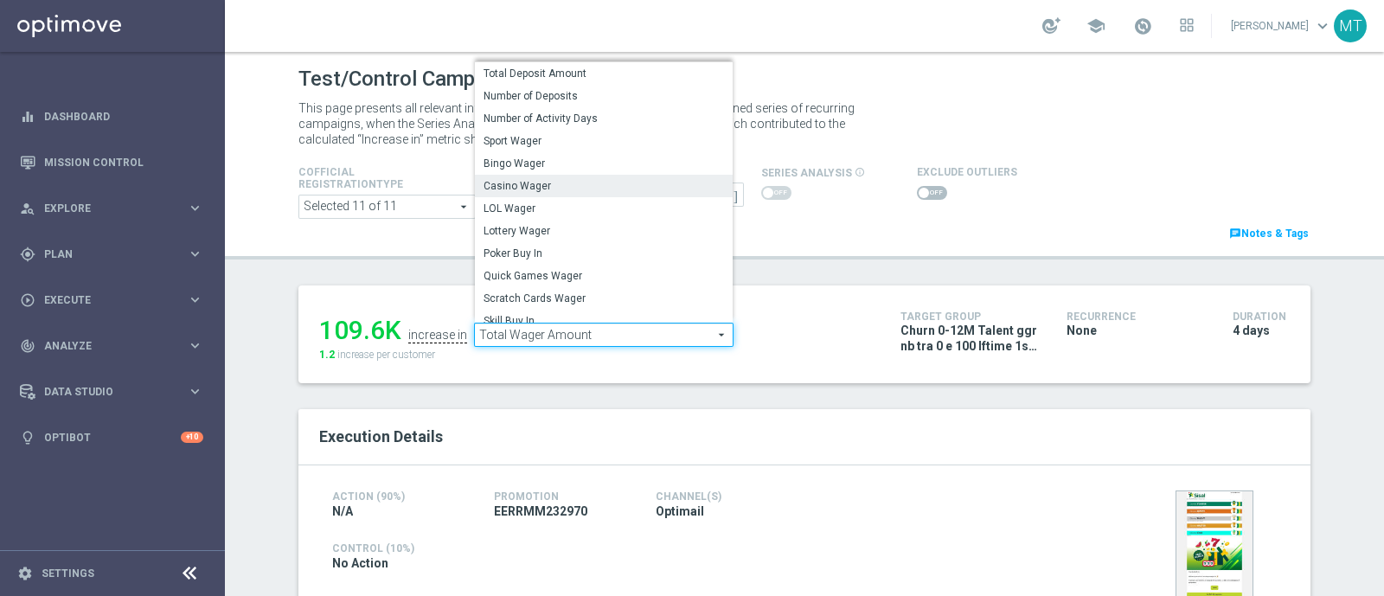
click at [510, 175] on label "Casino Wager" at bounding box center [604, 186] width 258 height 22
type input "Casino Wager"
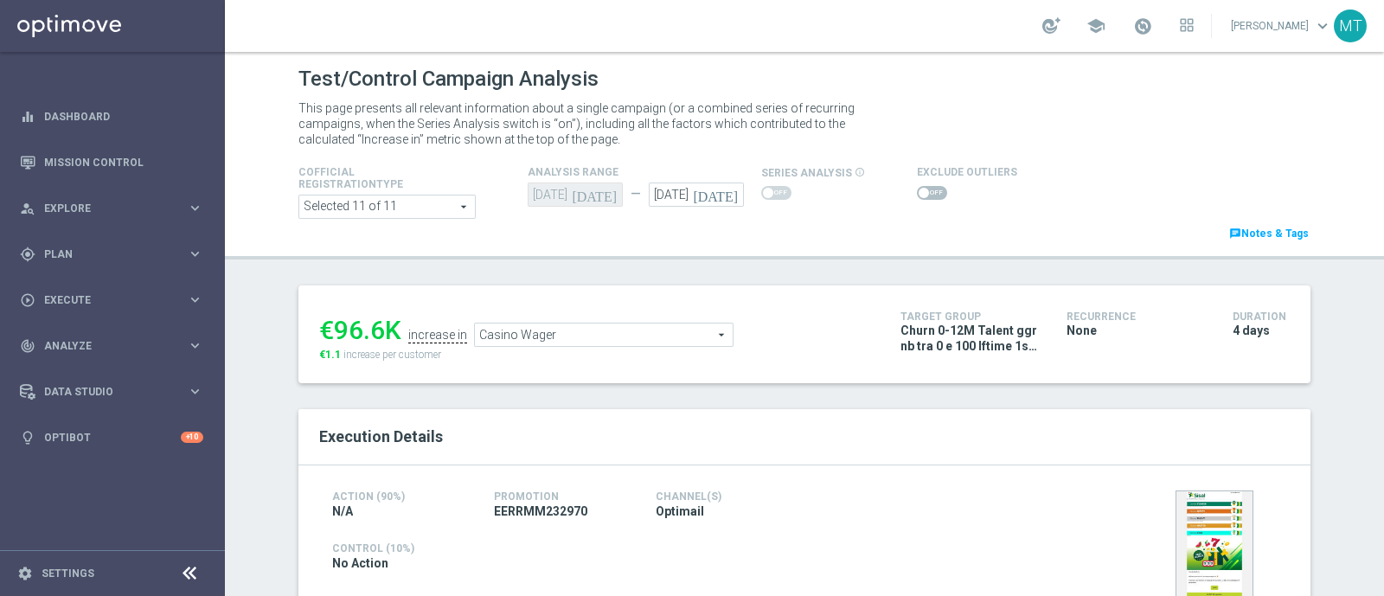
click at [515, 342] on span "Casino Wager" at bounding box center [604, 334] width 258 height 22
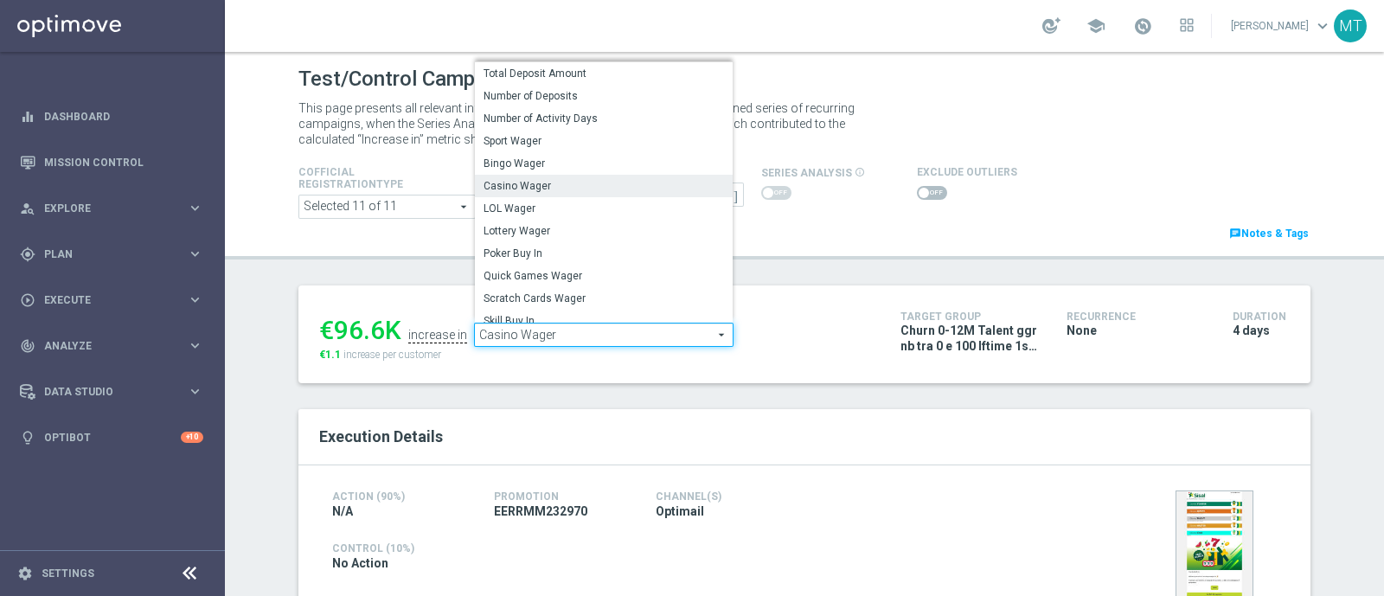
click at [354, 456] on div "Execution Details" at bounding box center [804, 437] width 1012 height 56
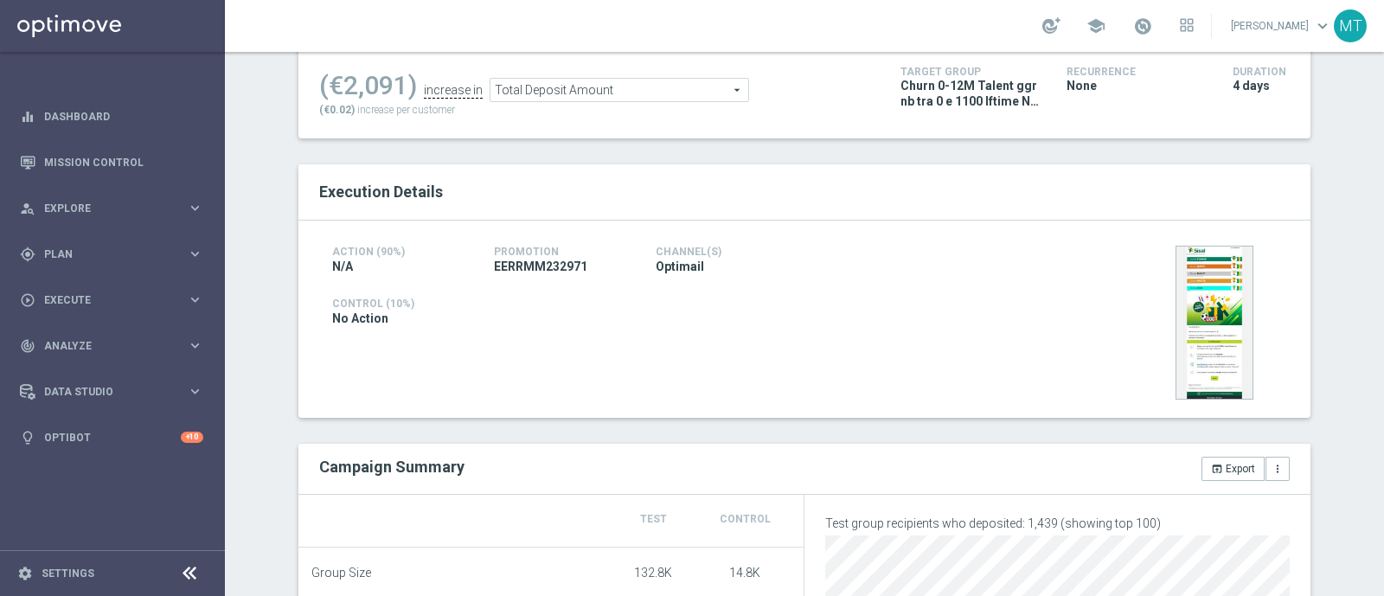
scroll to position [86, 0]
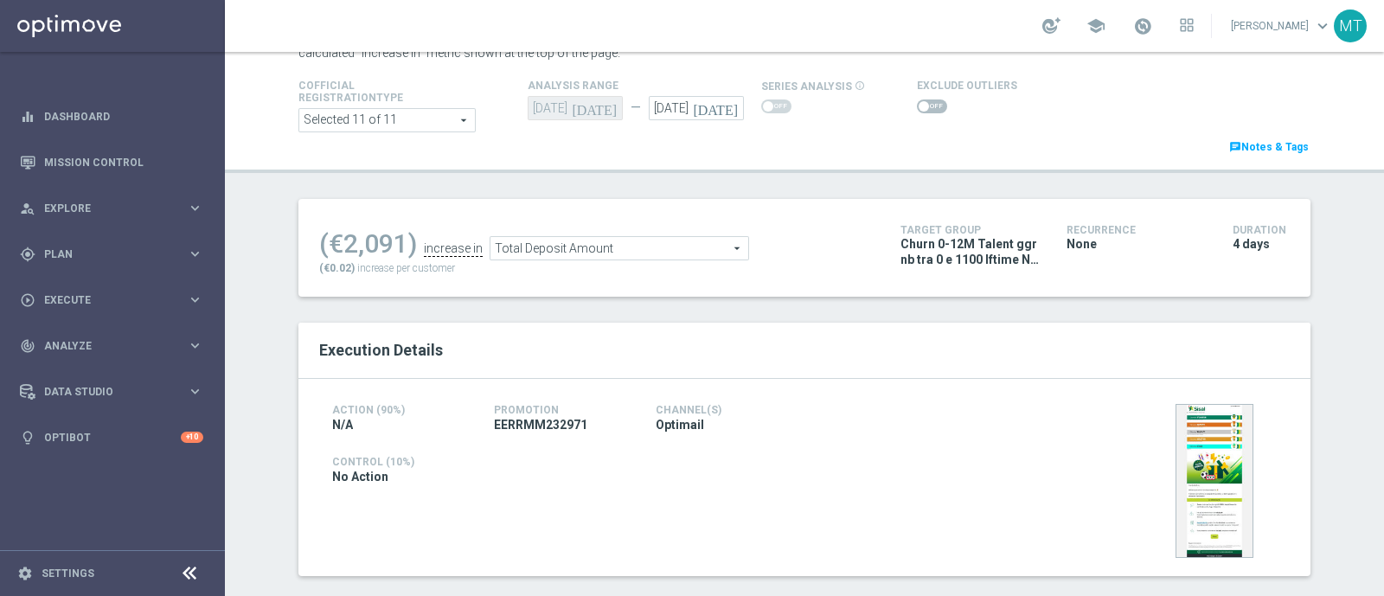
click at [573, 240] on span "Total Deposit Amount" at bounding box center [619, 248] width 258 height 22
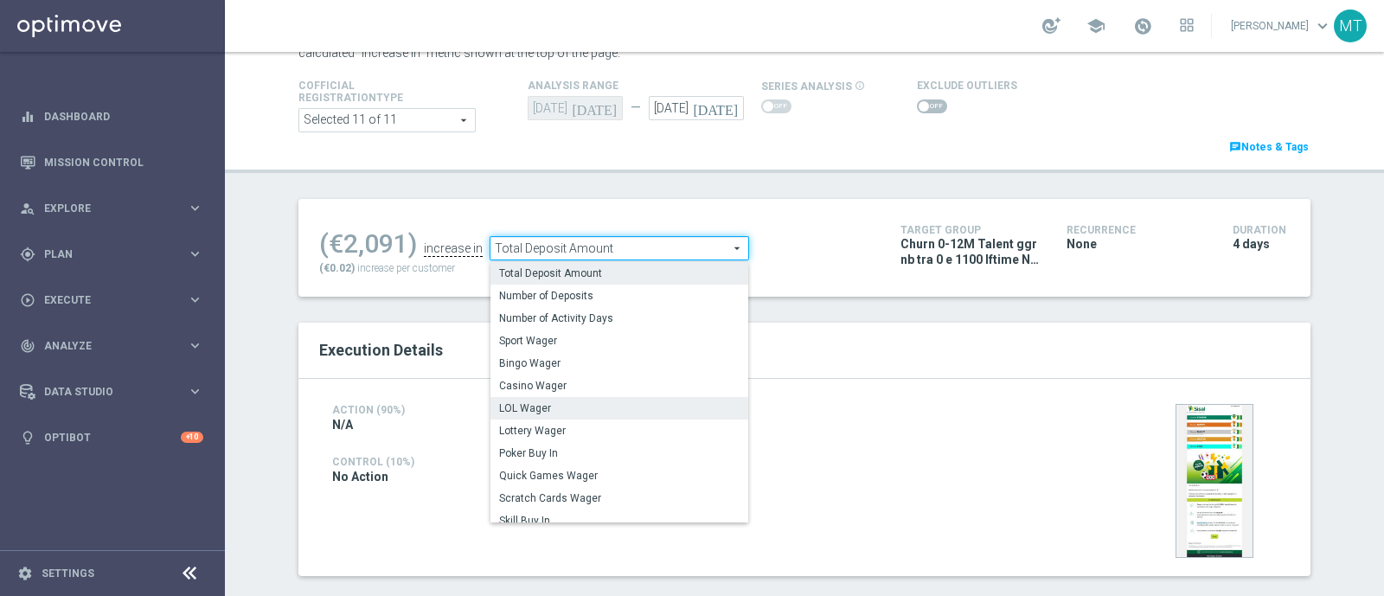
scroll to position [247, 0]
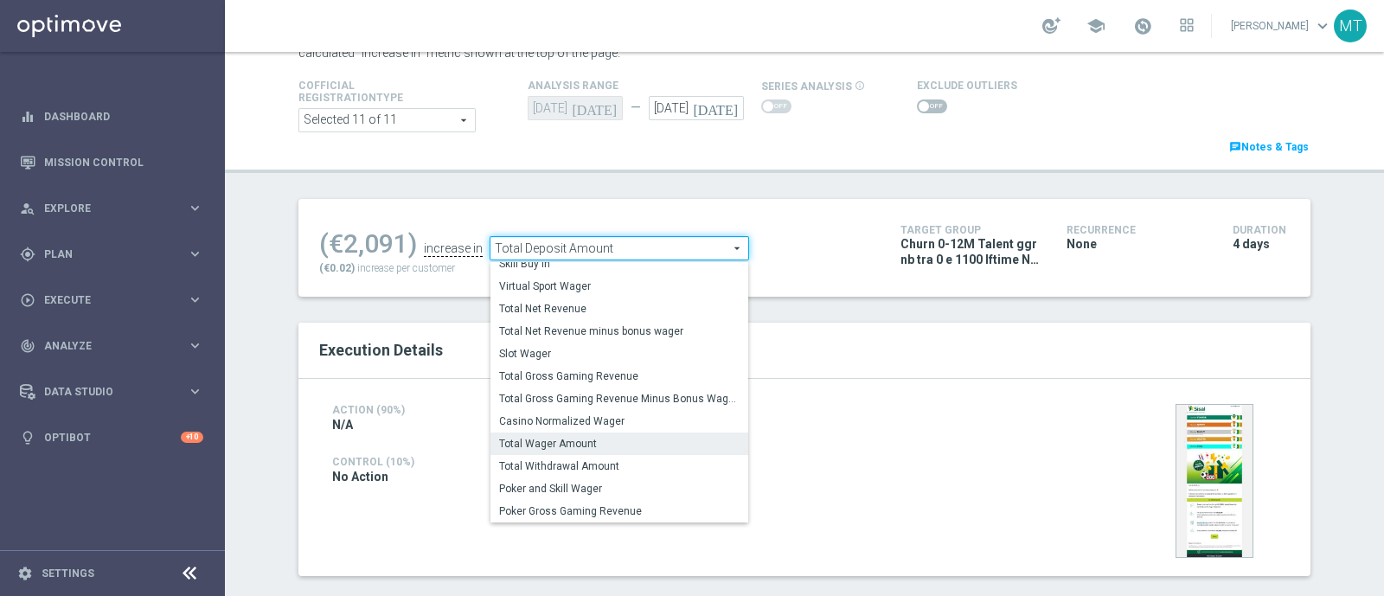
click at [545, 437] on span "Total Wager Amount" at bounding box center [619, 444] width 240 height 14
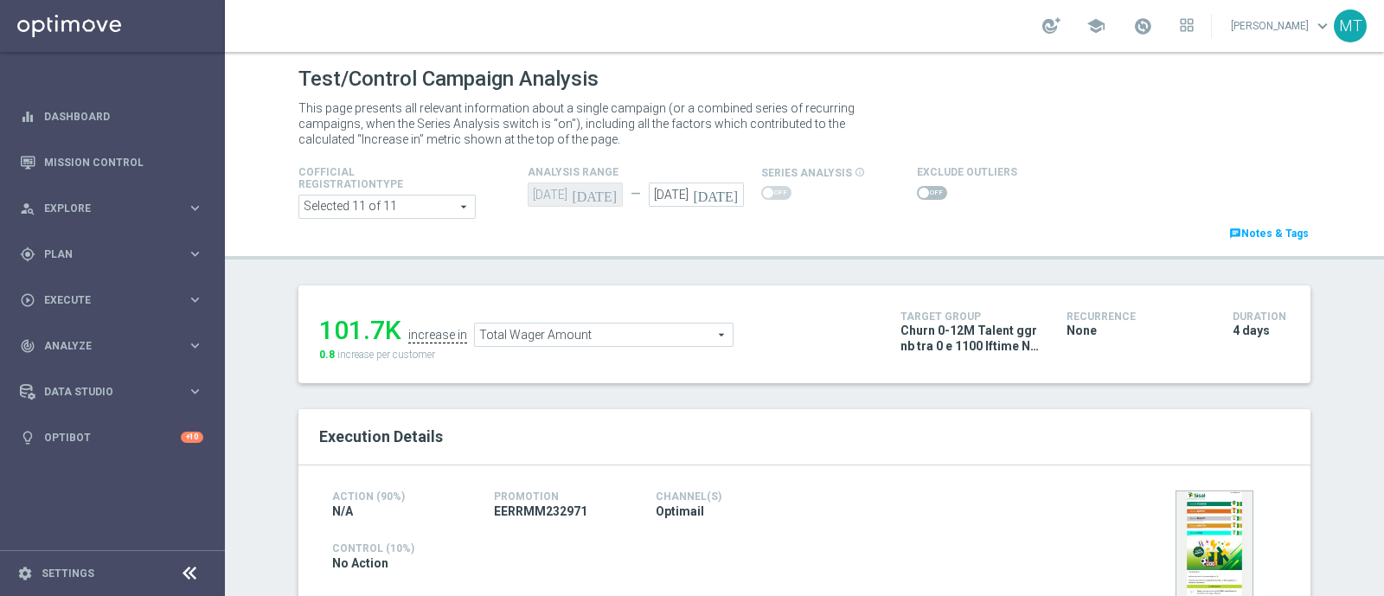
click at [556, 324] on span "Total Wager Amount" at bounding box center [604, 334] width 258 height 22
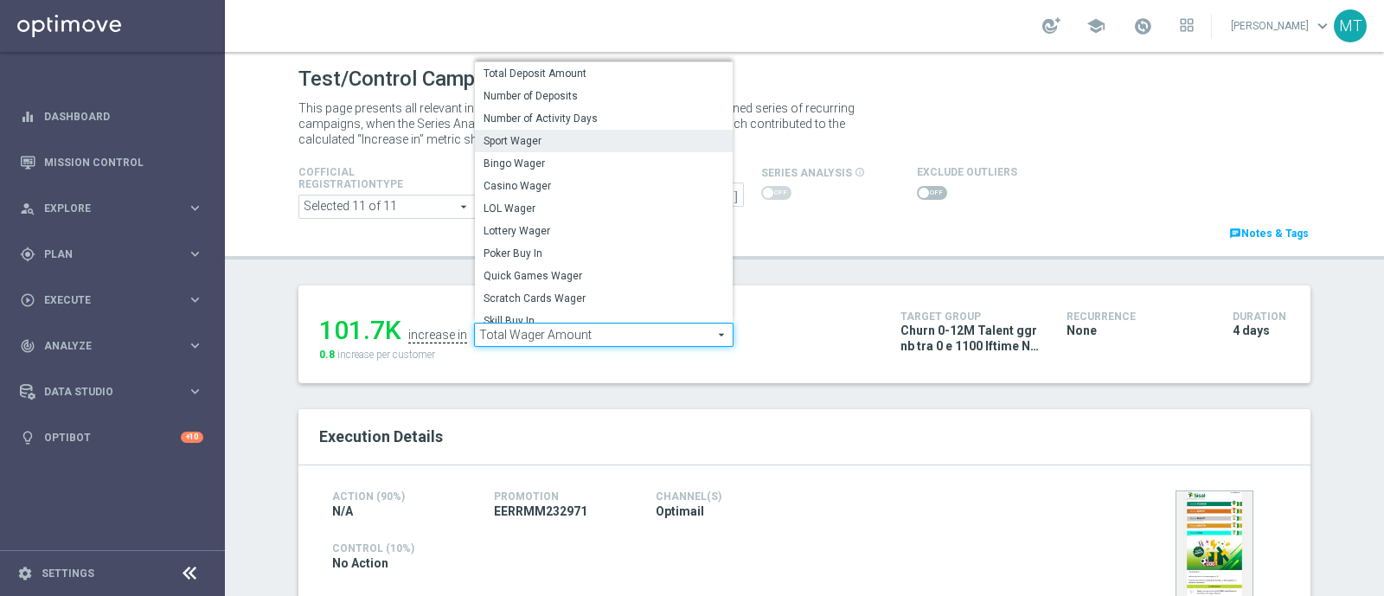
click at [510, 131] on label "Sport Wager" at bounding box center [604, 141] width 258 height 22
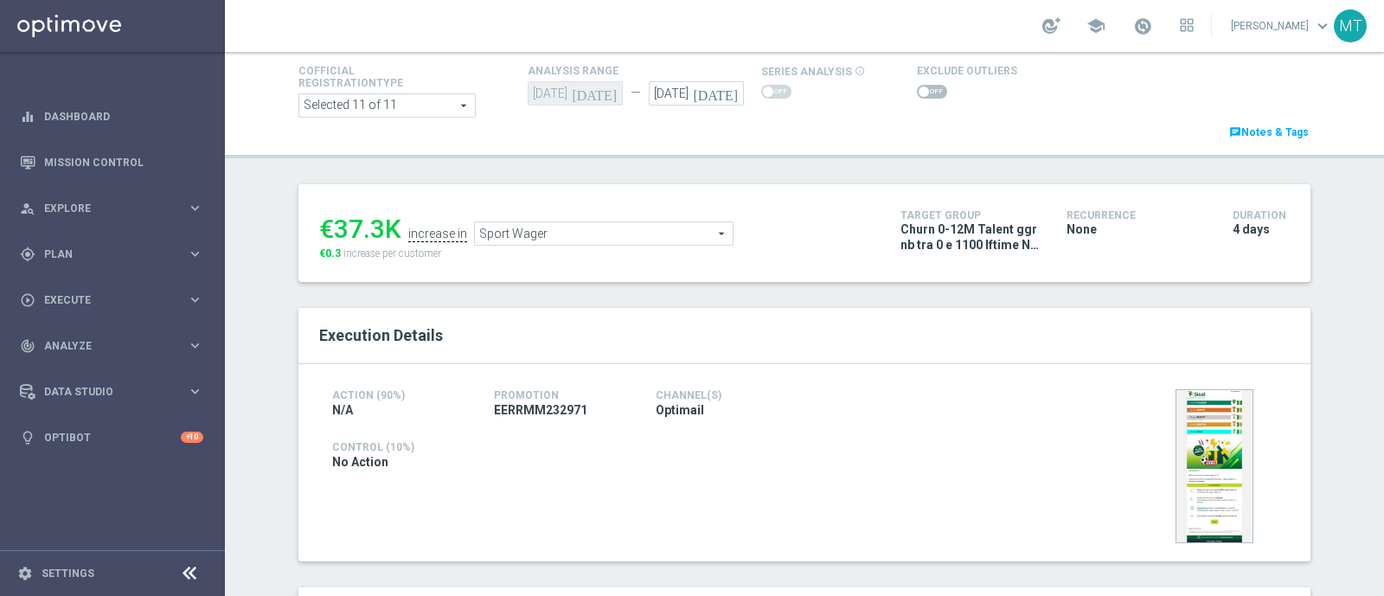
scroll to position [83, 0]
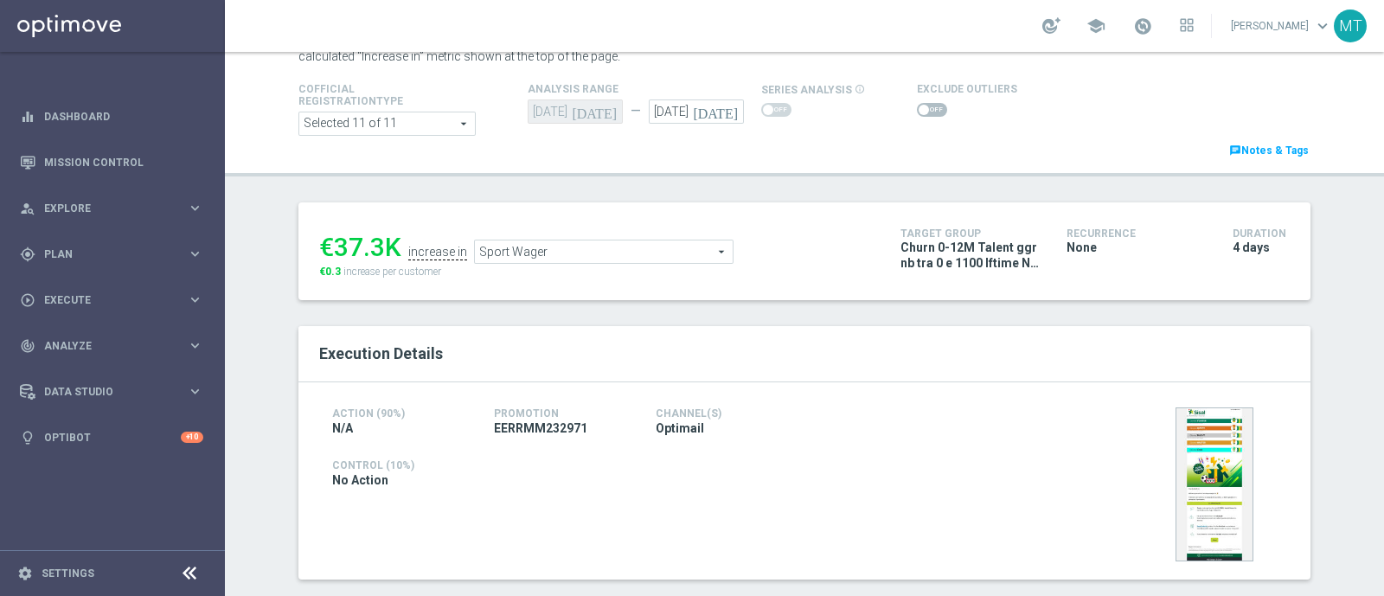
click at [497, 253] on span "Sport Wager" at bounding box center [604, 251] width 258 height 22
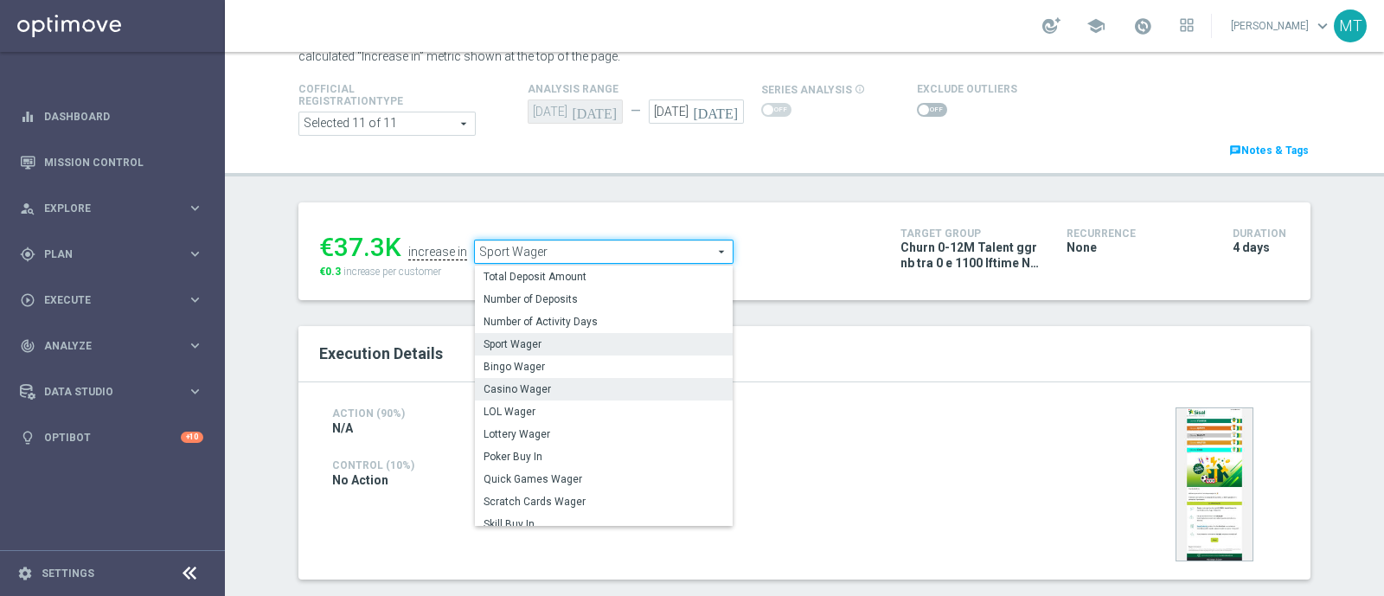
click at [507, 387] on span "Casino Wager" at bounding box center [603, 389] width 240 height 14
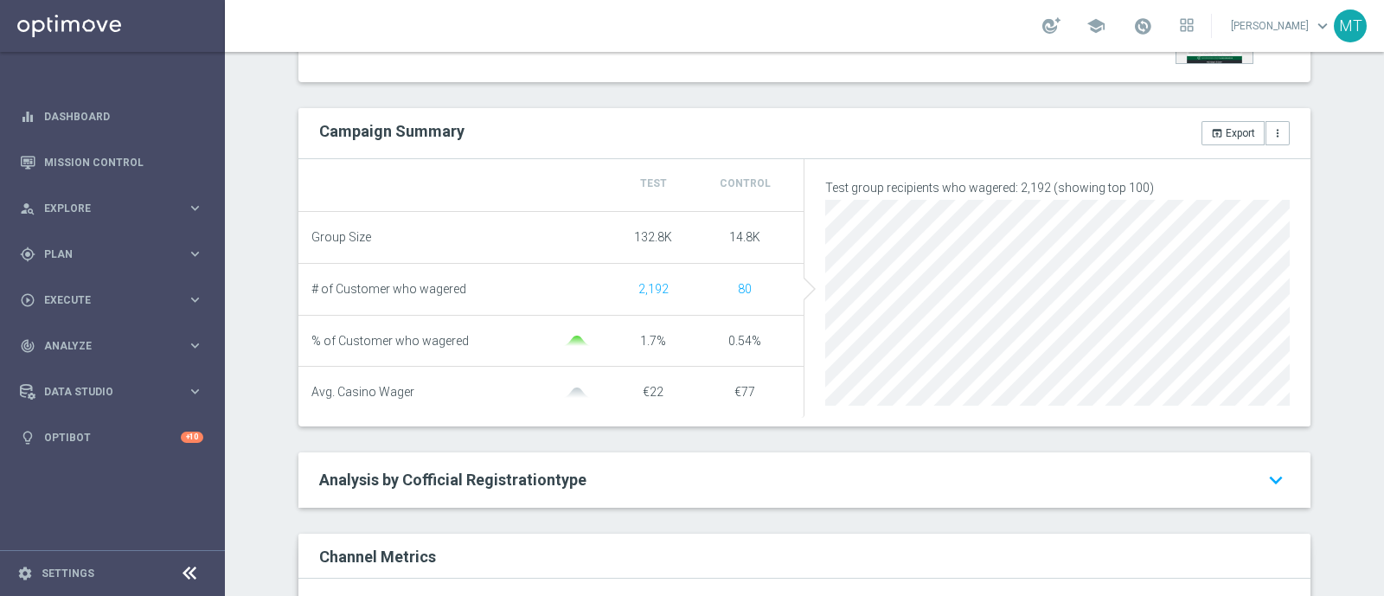
scroll to position [214, 0]
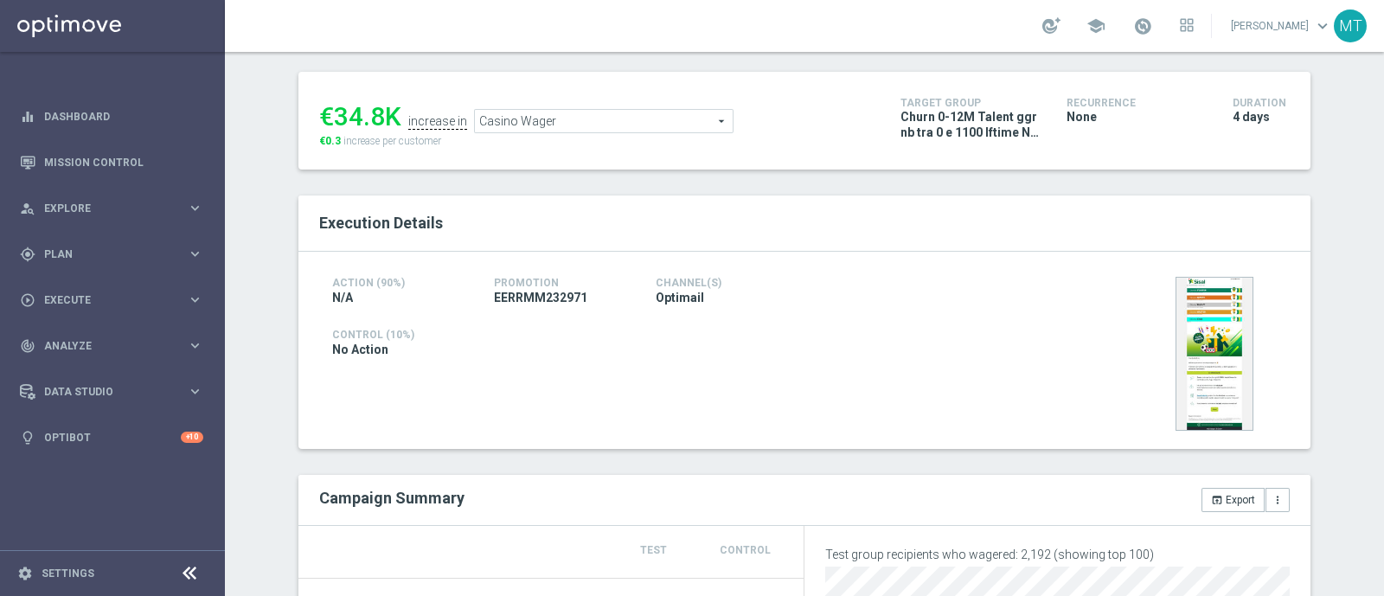
click at [497, 125] on span "Casino Wager" at bounding box center [604, 121] width 258 height 22
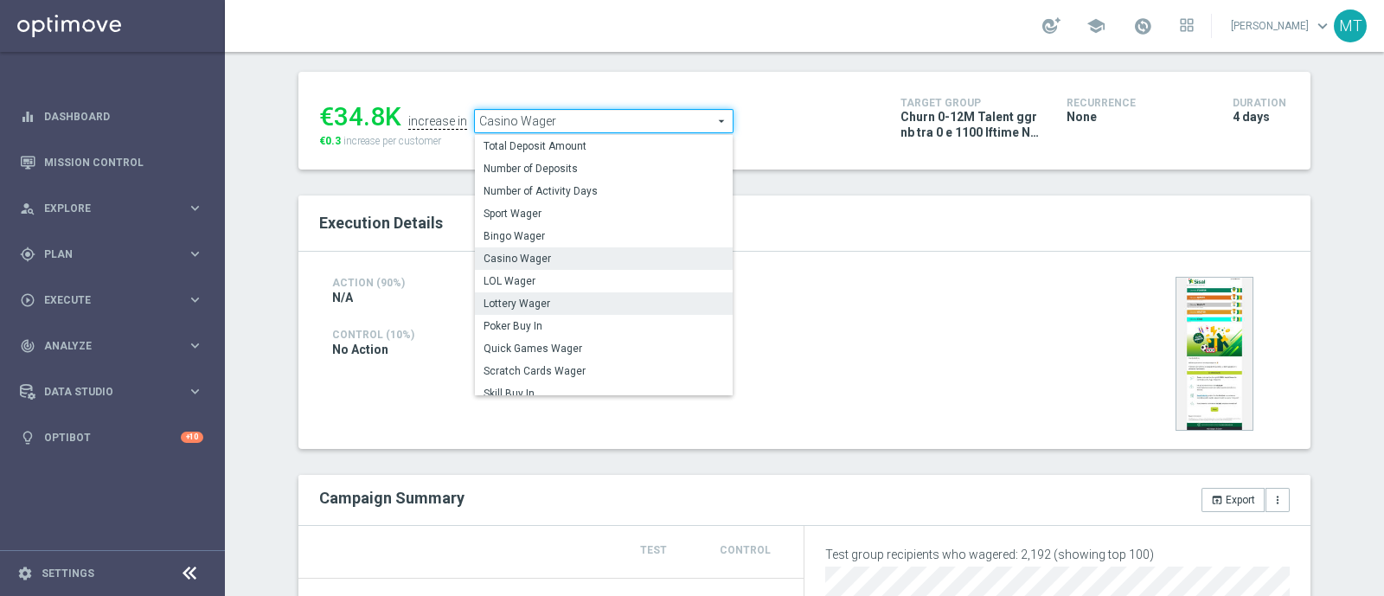
click at [518, 294] on label "Lottery Wager" at bounding box center [604, 303] width 258 height 22
type input "Lottery Wager"
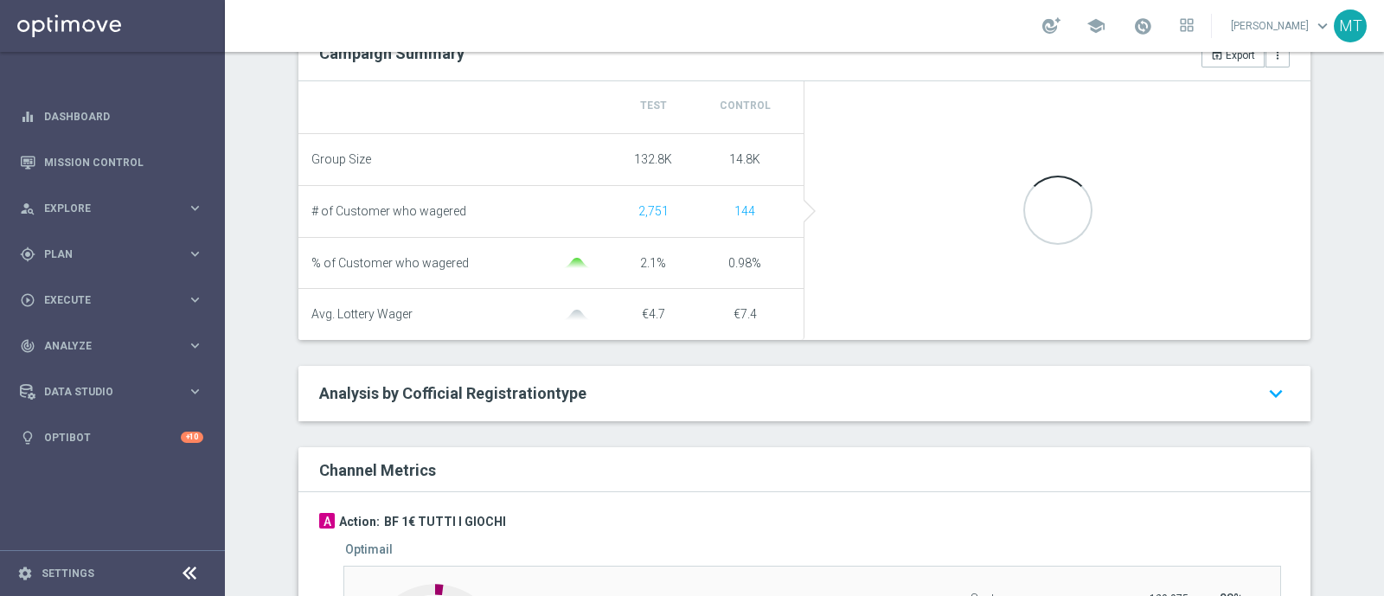
scroll to position [676, 0]
